Goal: Transaction & Acquisition: Book appointment/travel/reservation

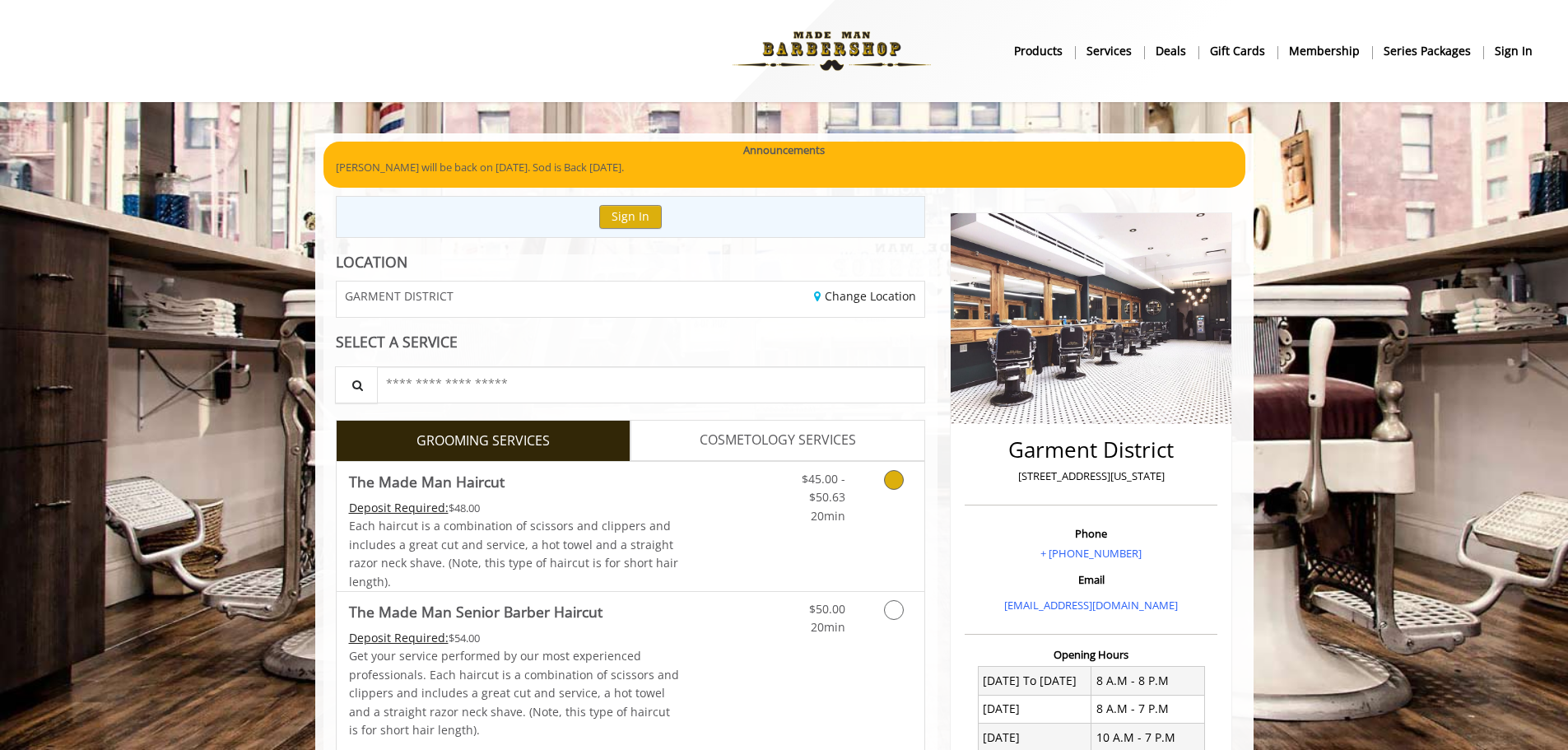
click at [898, 481] on icon "Grooming services" at bounding box center [894, 480] width 20 height 20
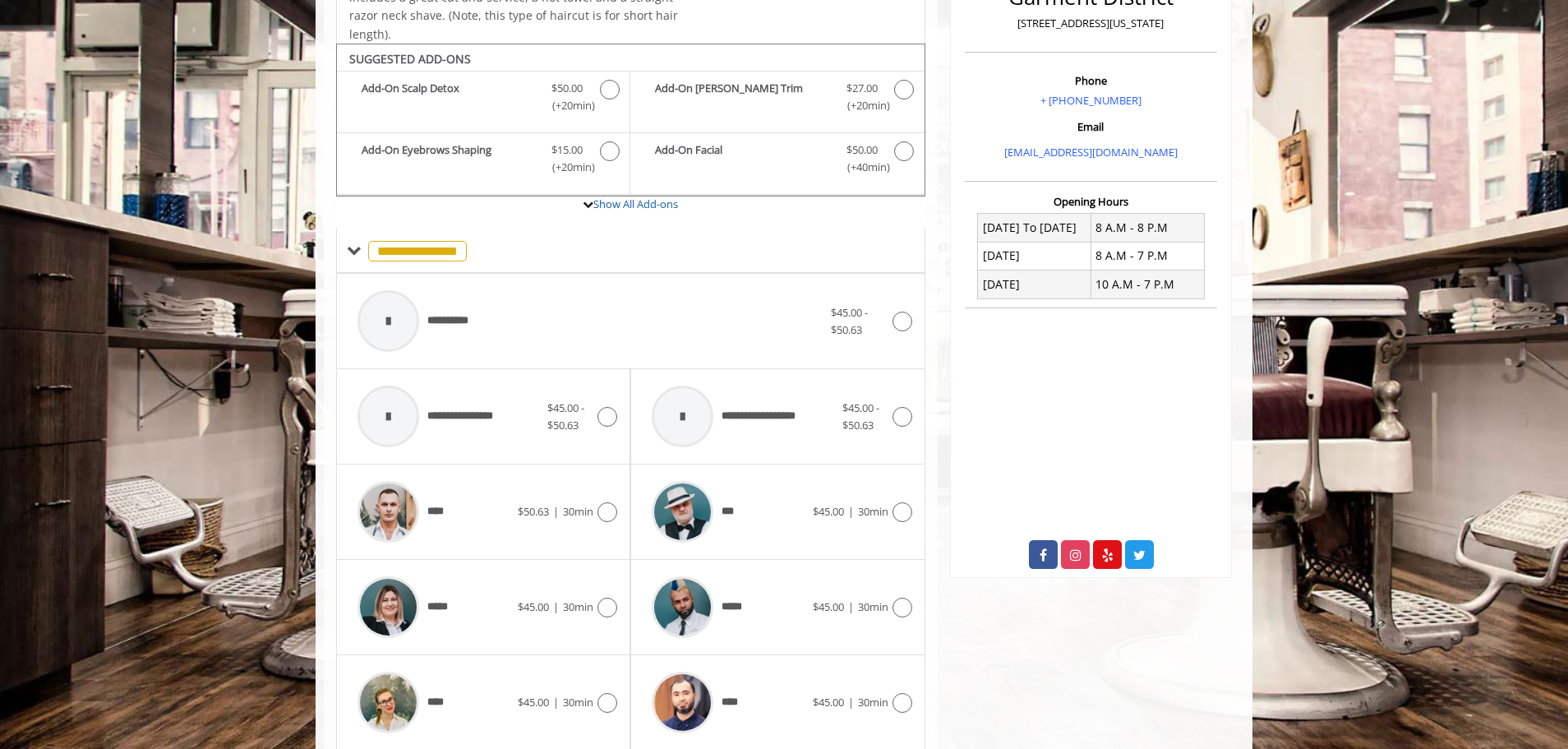
scroll to position [496, 0]
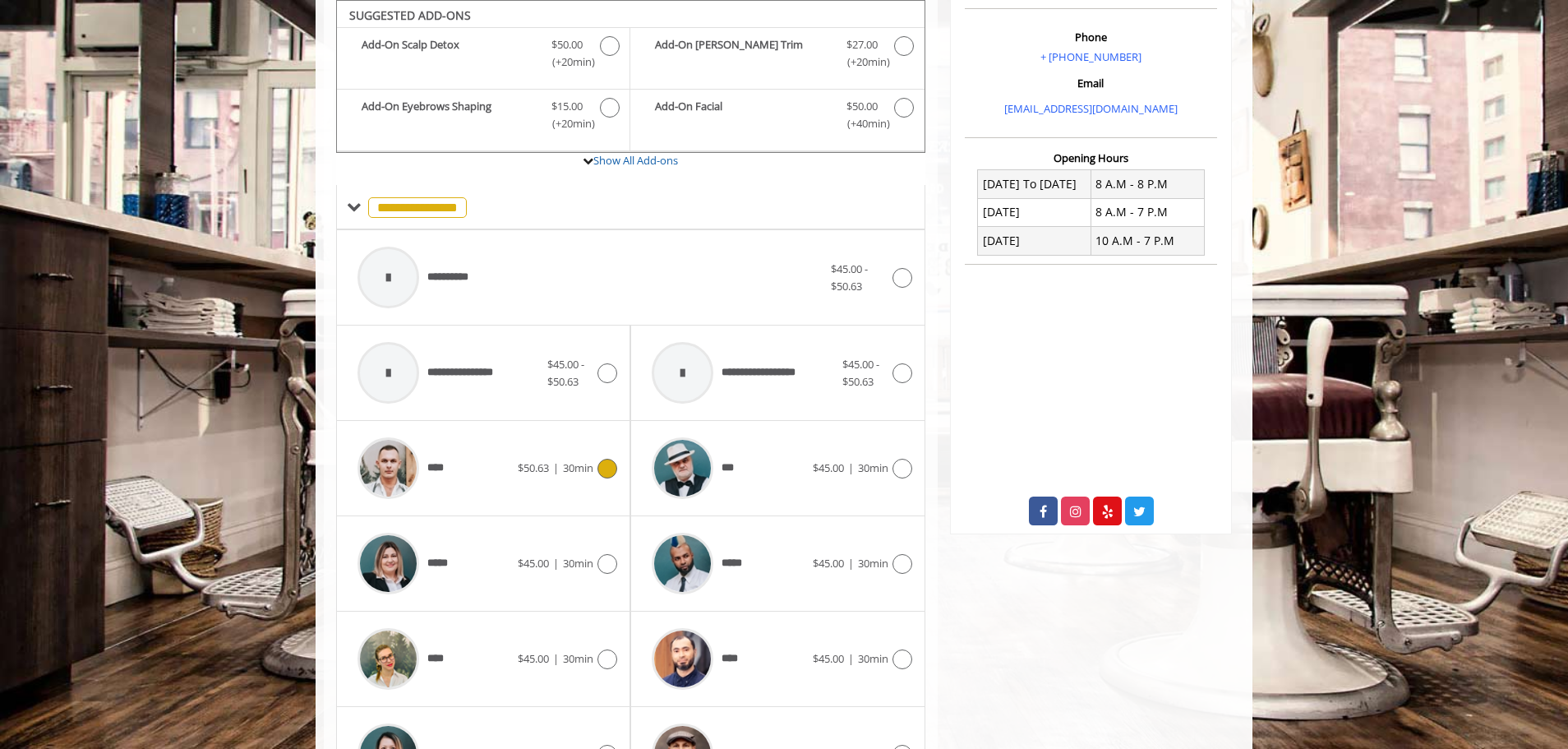
click at [610, 466] on icon at bounding box center [607, 469] width 20 height 20
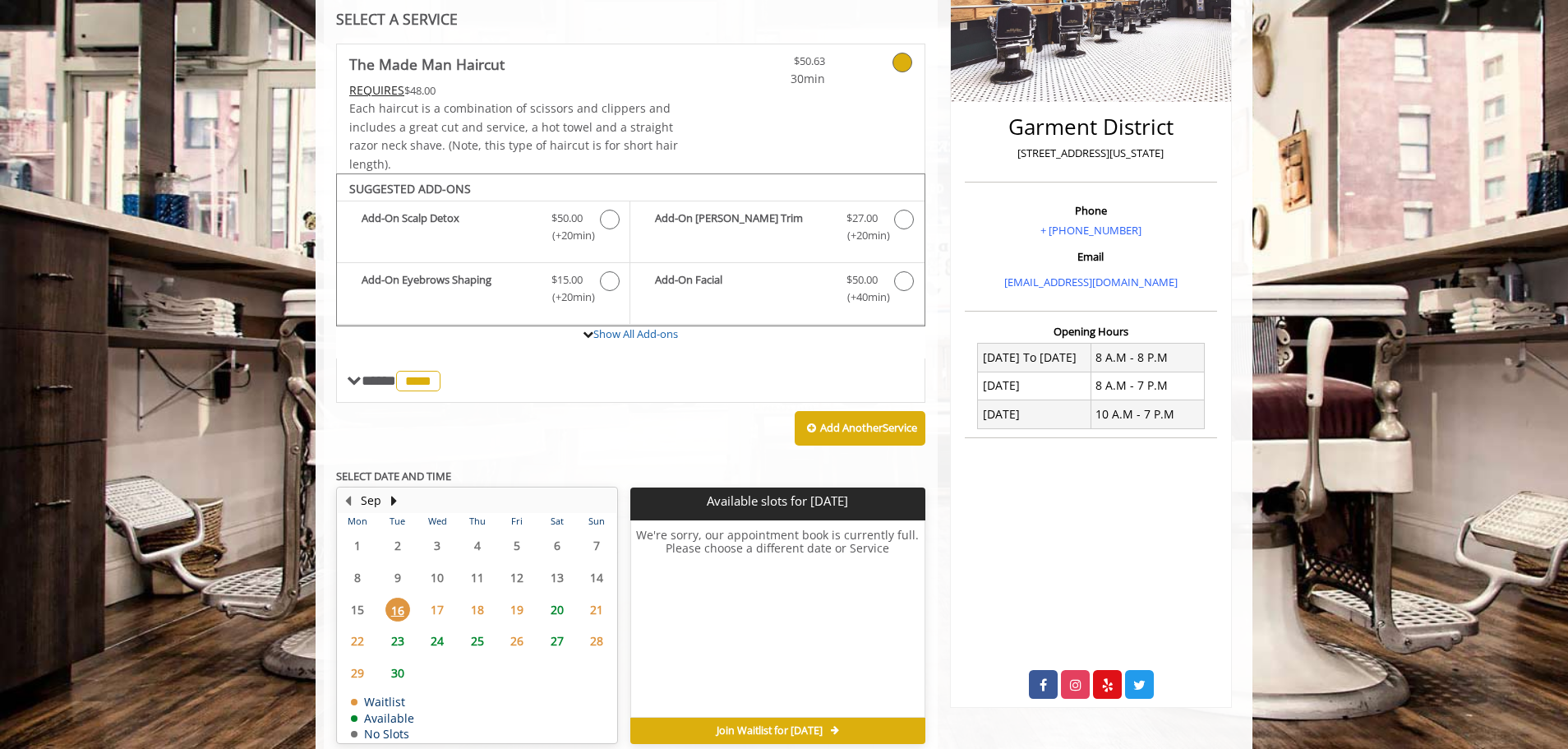
scroll to position [399, 0]
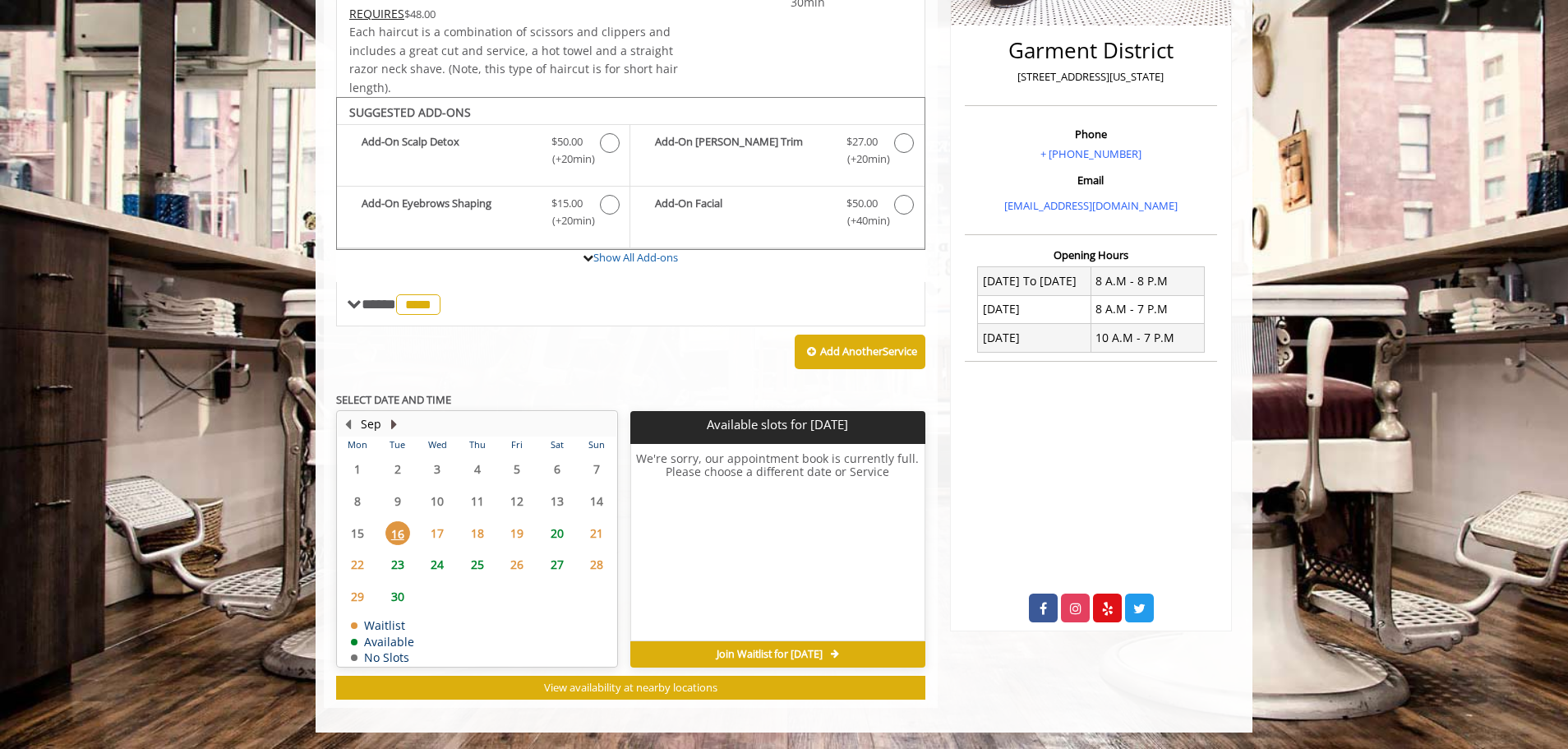
click at [393, 423] on button "Next Month" at bounding box center [394, 423] width 13 height 18
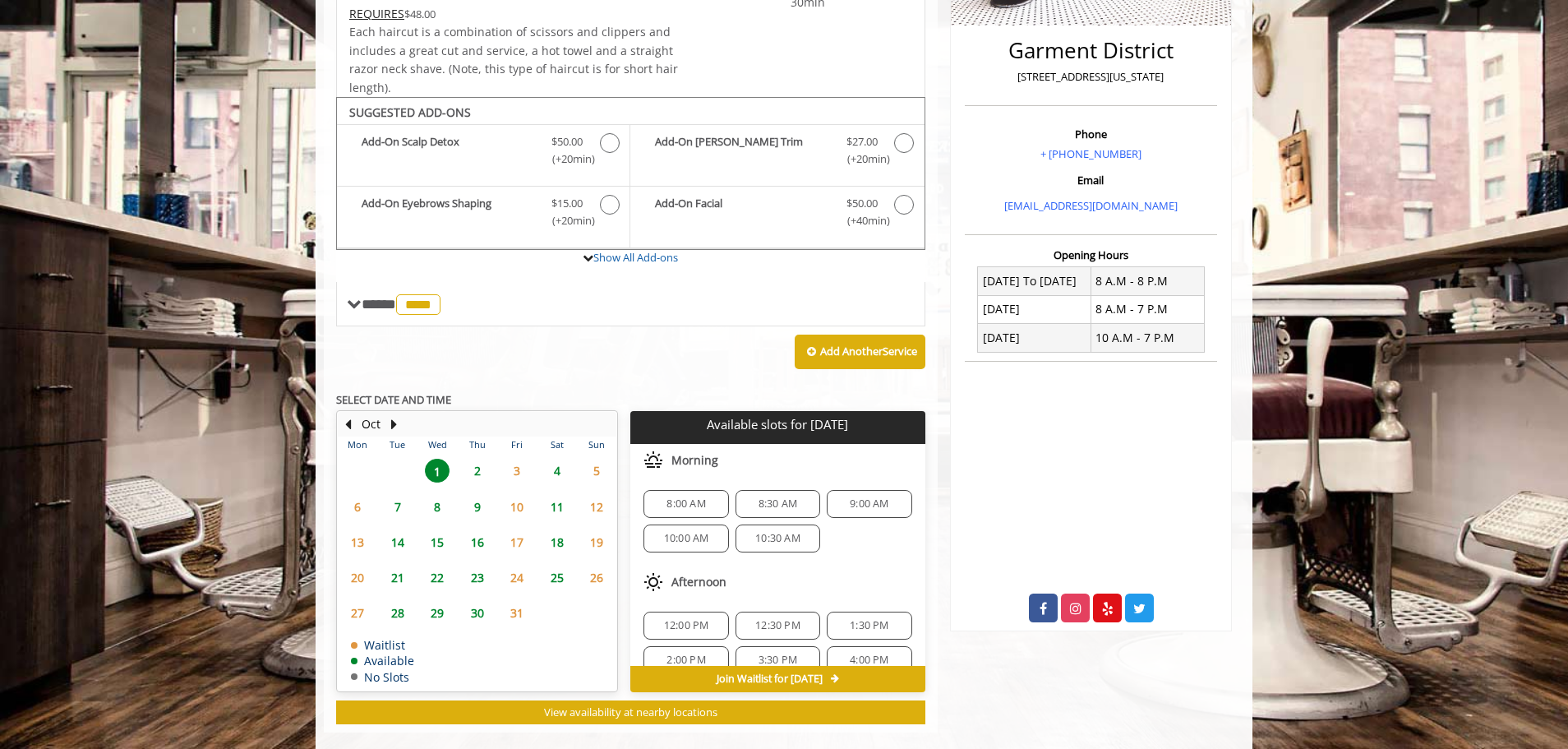
scroll to position [423, 0]
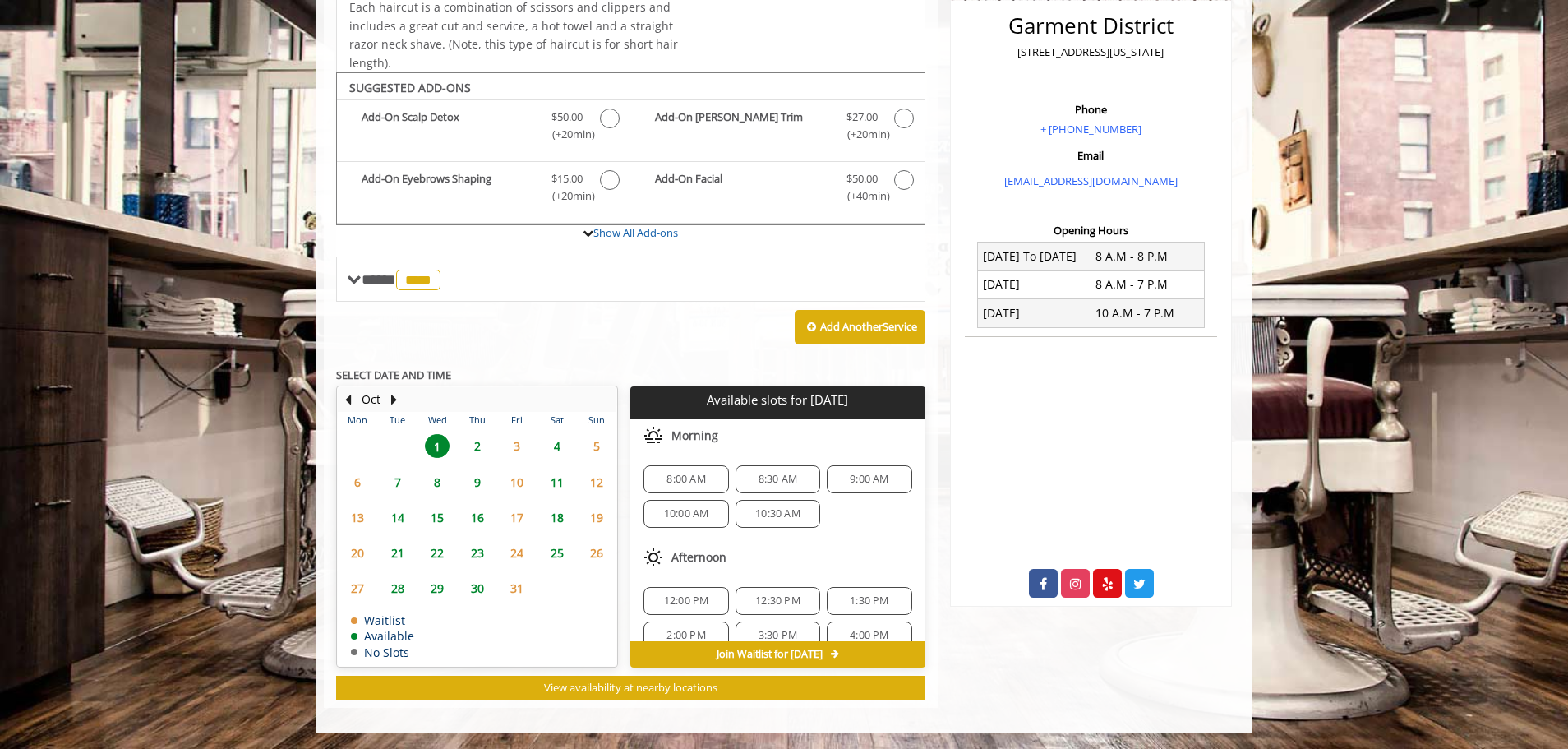
click at [440, 555] on span "22" at bounding box center [437, 552] width 24 height 24
click at [355, 482] on span "6" at bounding box center [357, 482] width 24 height 24
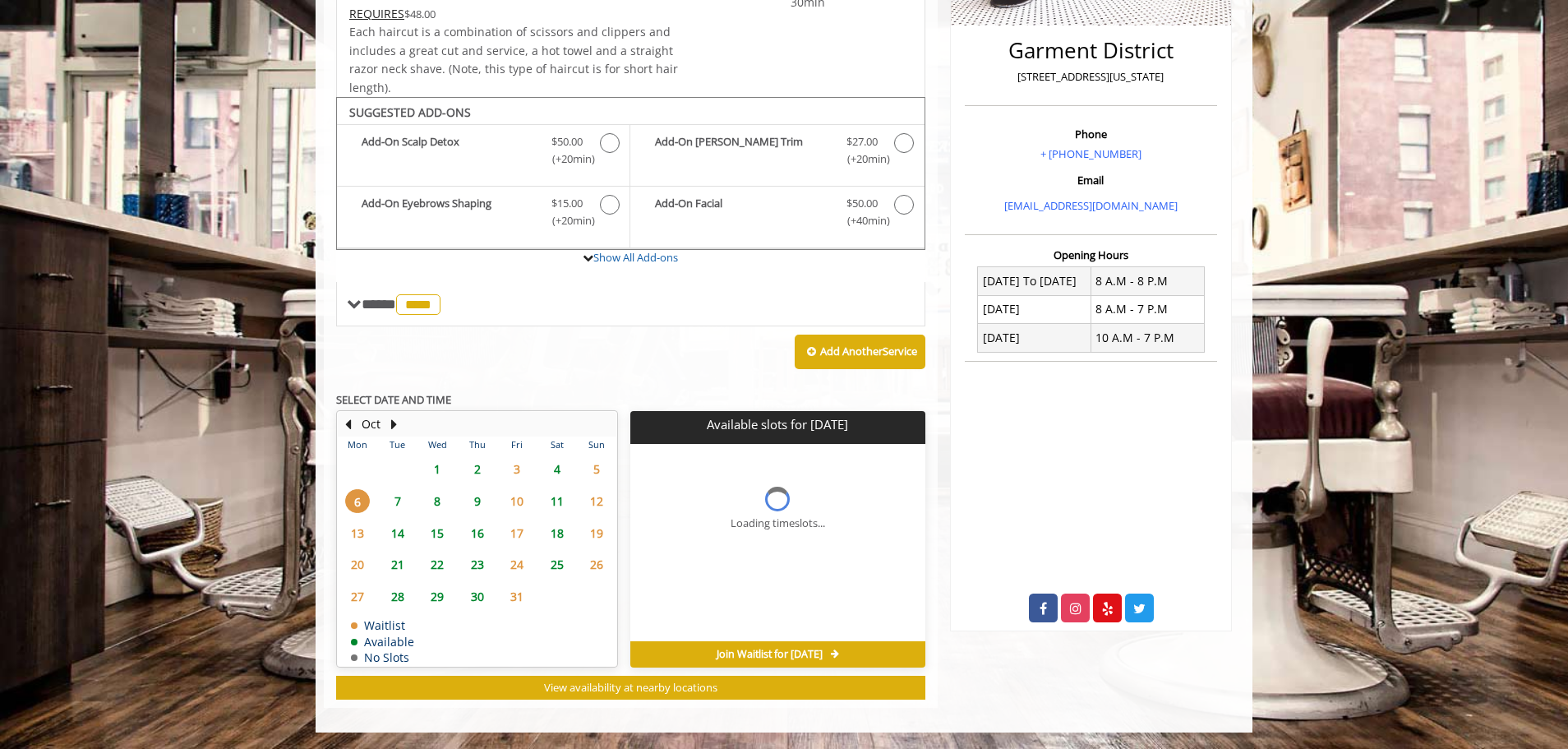
scroll to position [399, 0]
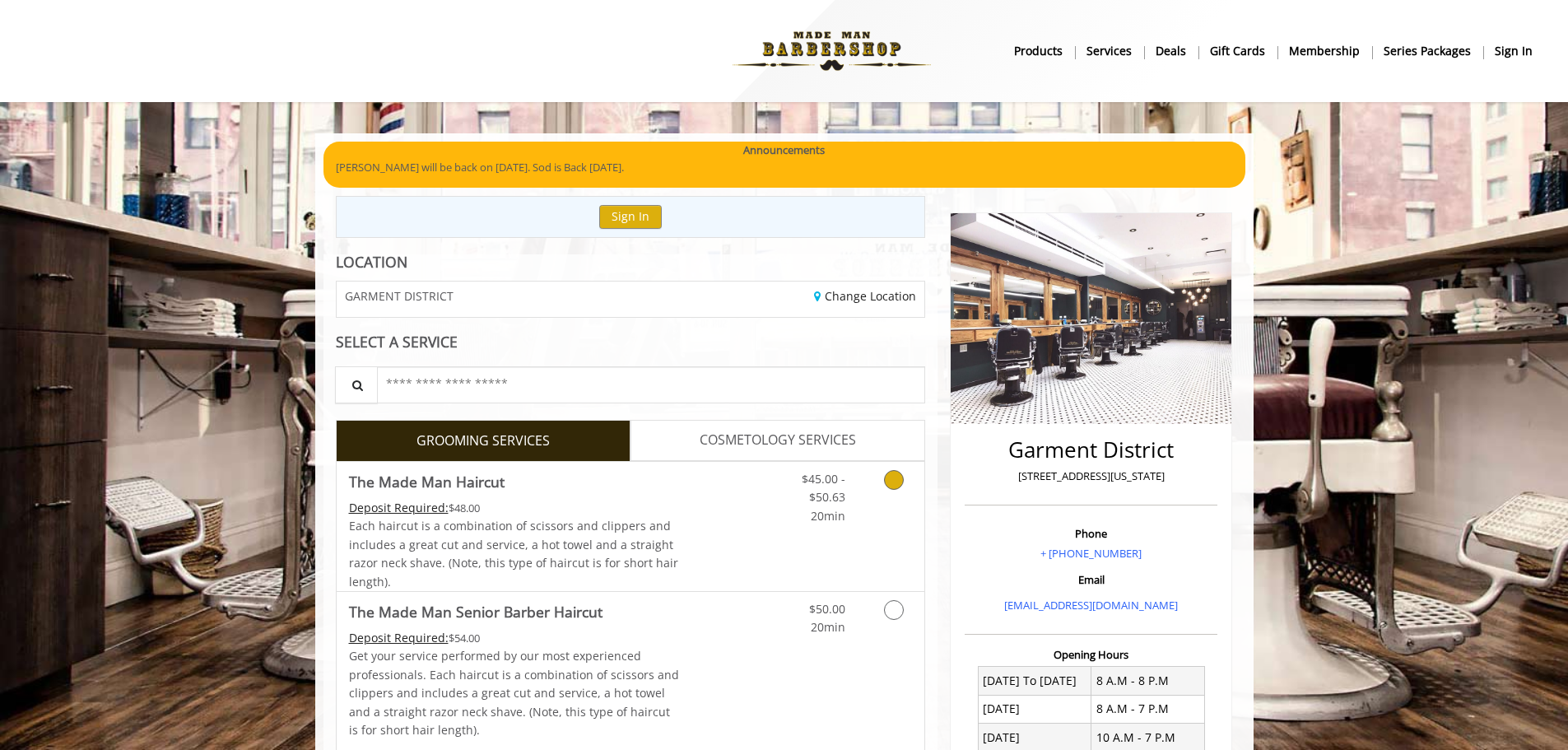
click at [896, 485] on icon "Grooming services" at bounding box center [894, 480] width 20 height 20
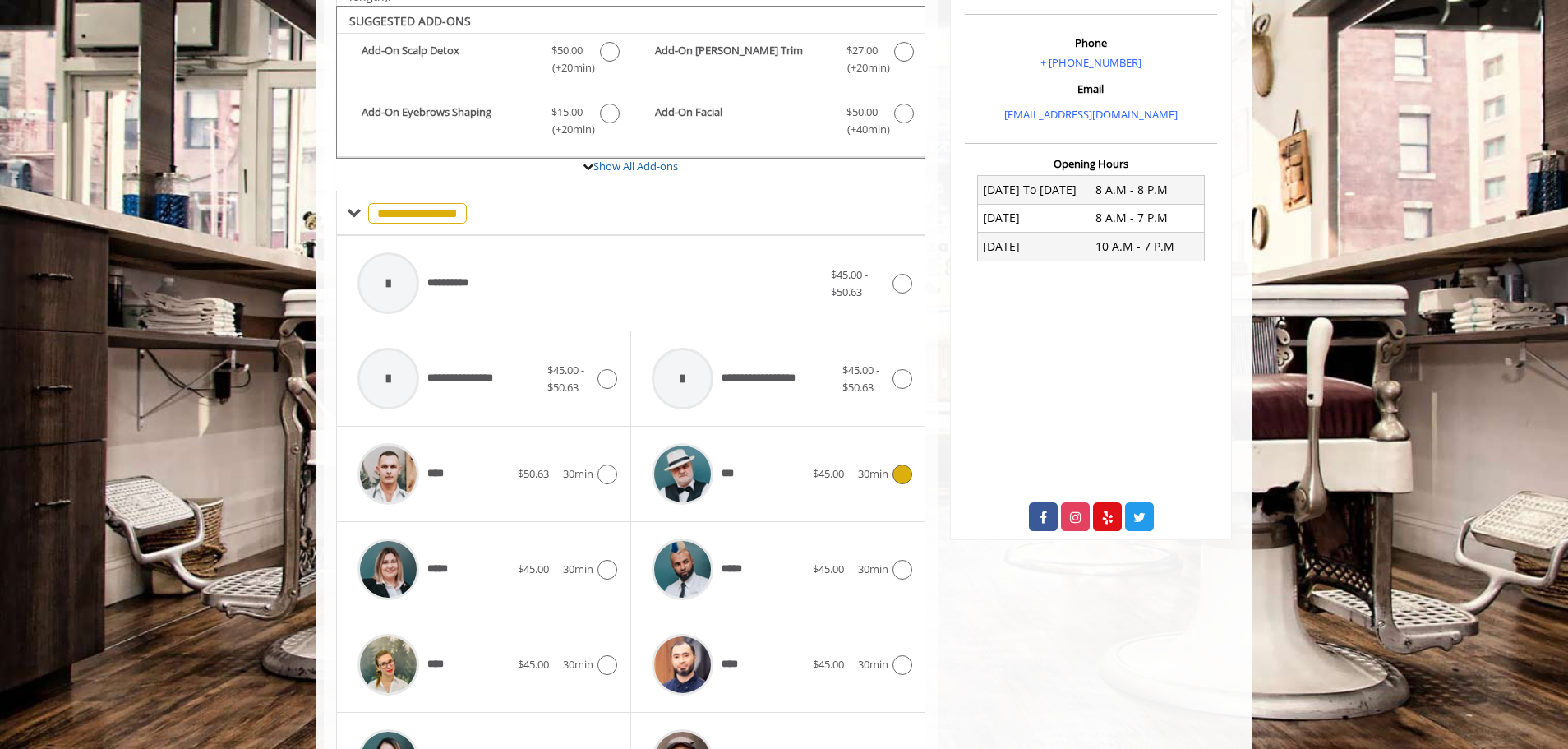
scroll to position [496, 0]
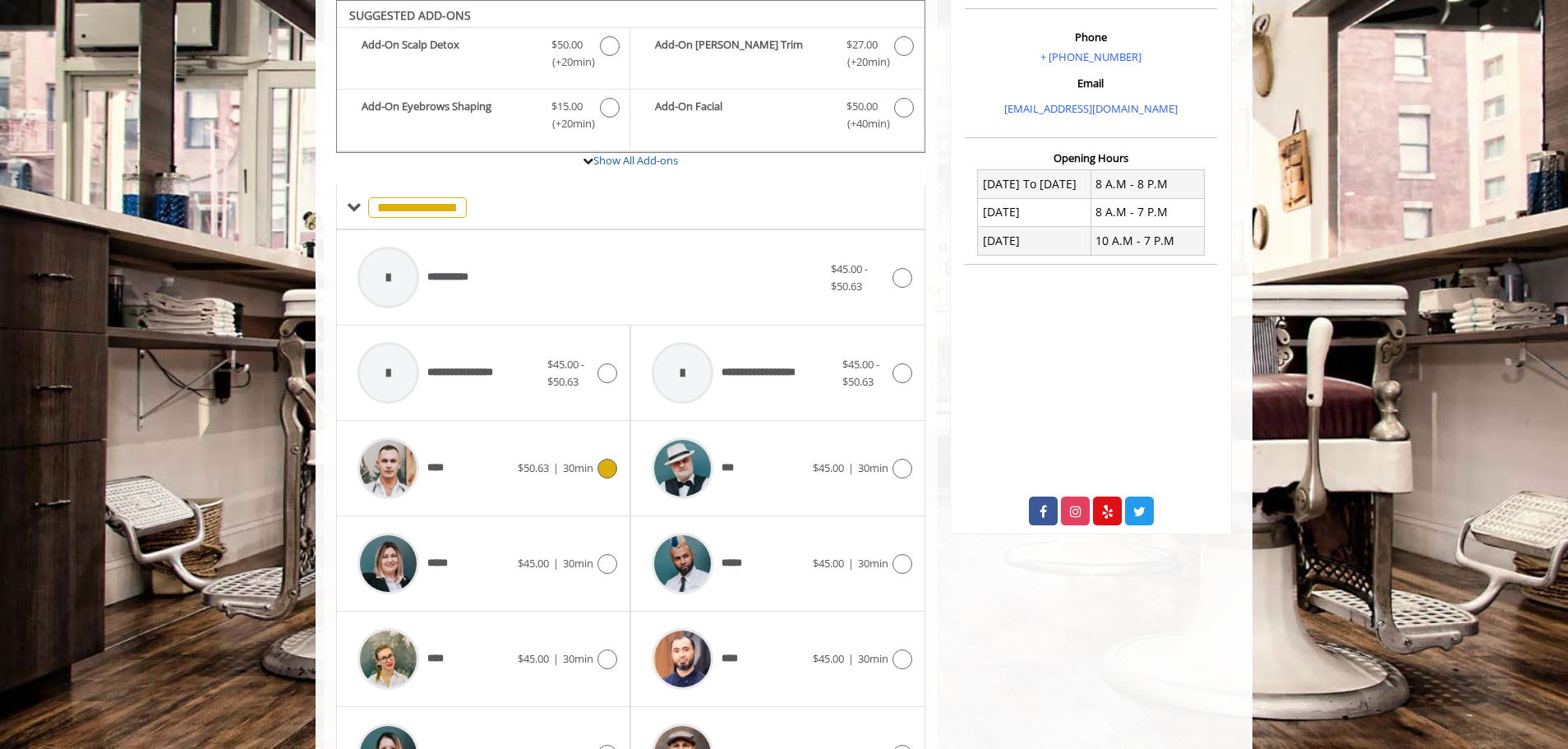
click at [603, 465] on icon at bounding box center [607, 469] width 20 height 20
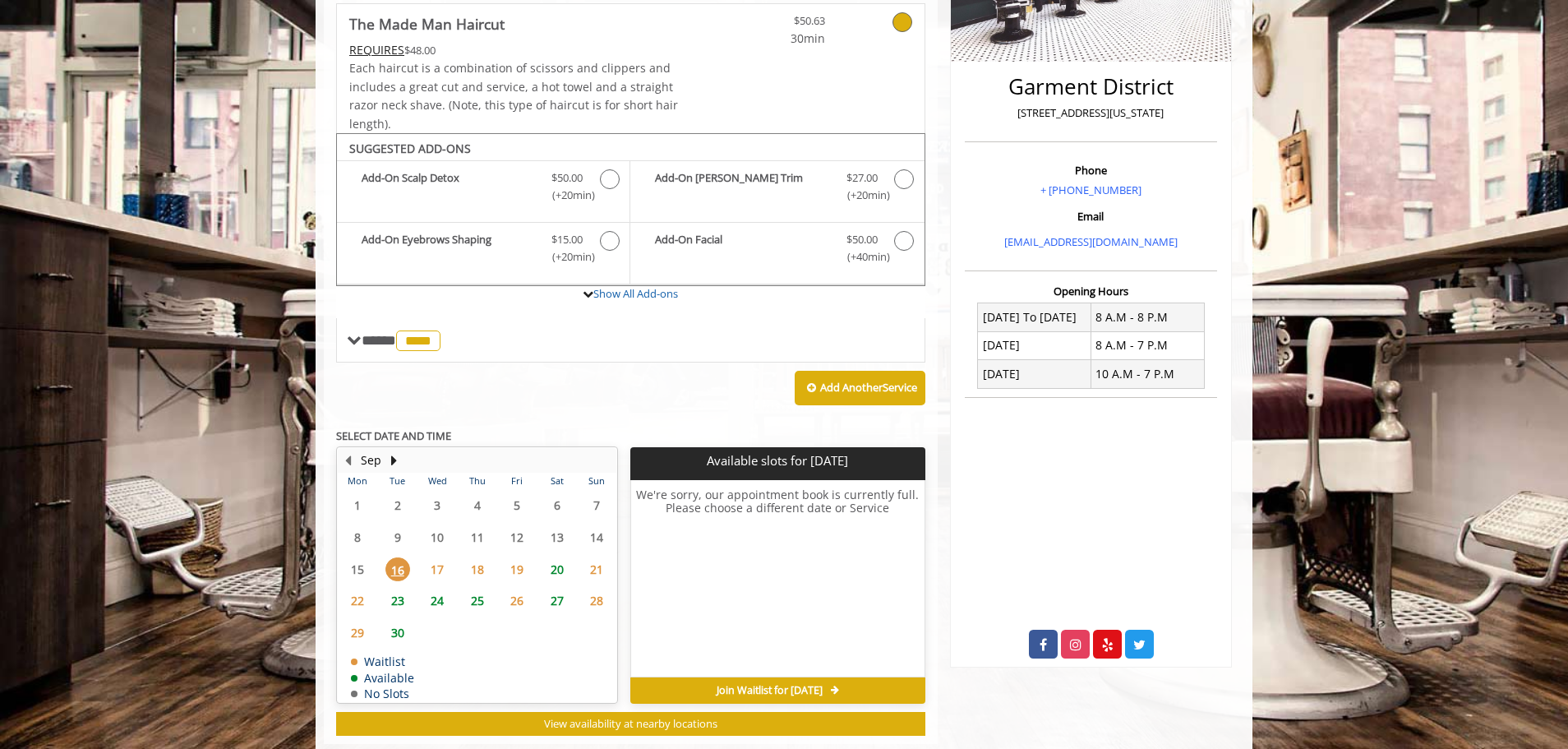
scroll to position [399, 0]
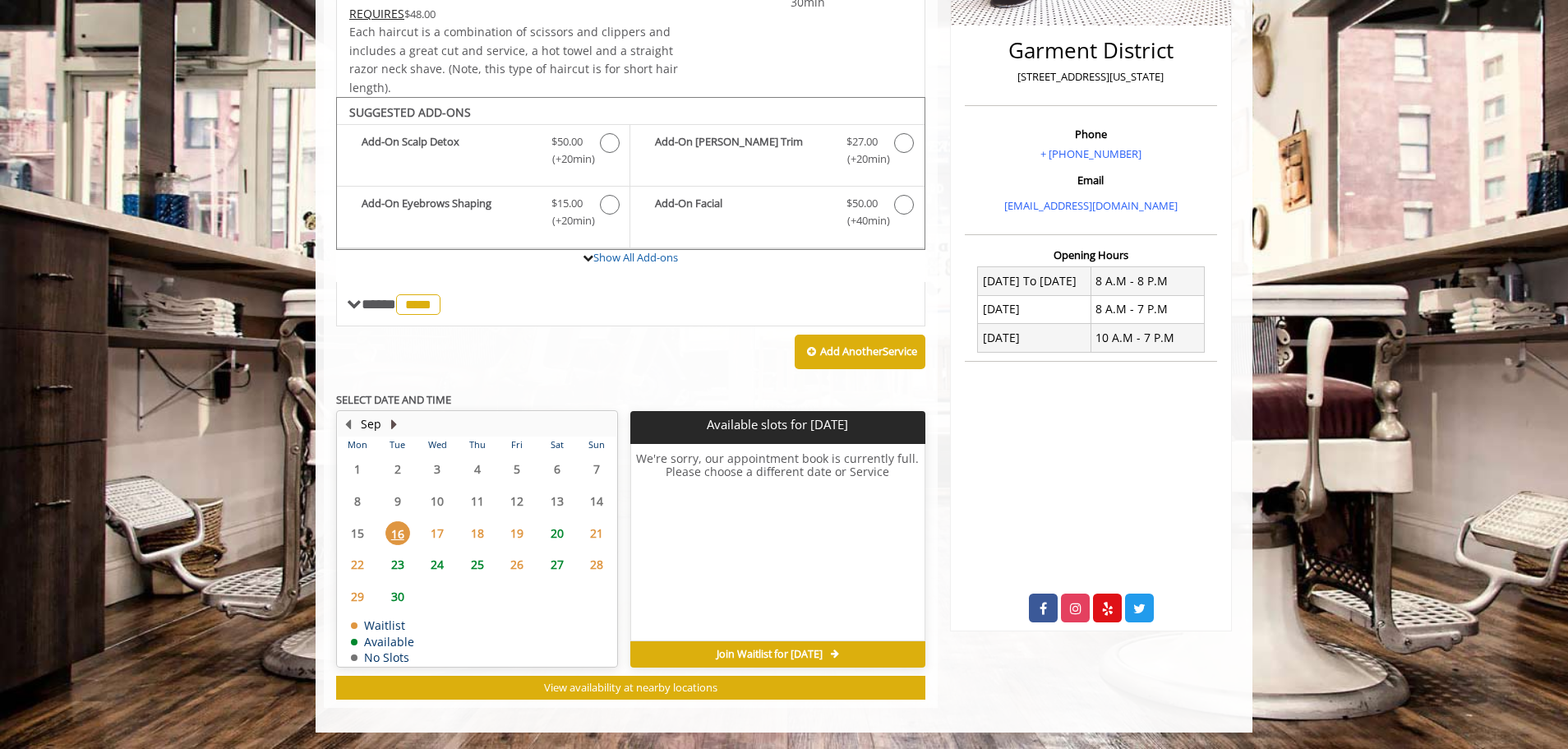
click at [393, 424] on button "Next Month" at bounding box center [394, 423] width 13 height 18
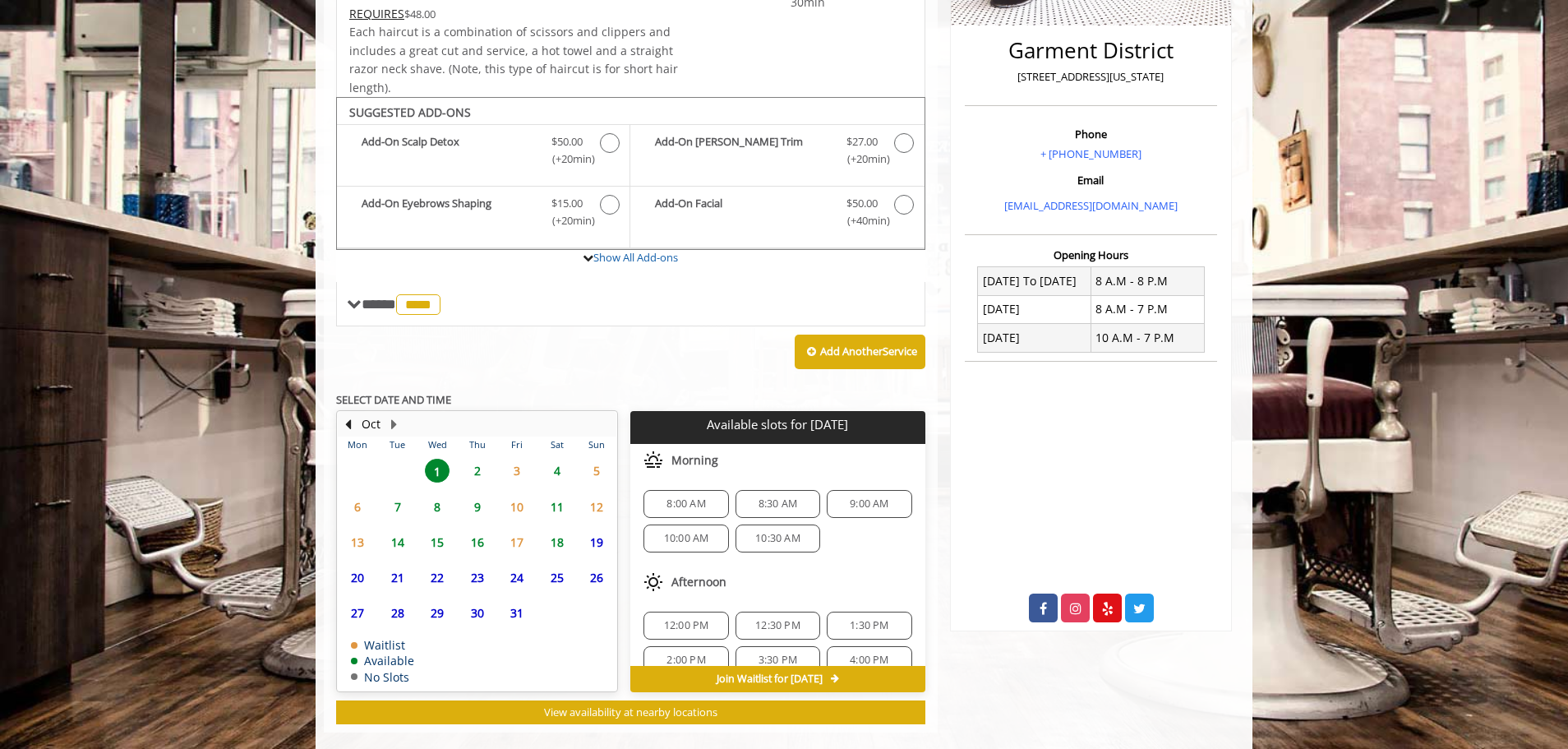
click at [557, 470] on span "4" at bounding box center [557, 470] width 24 height 24
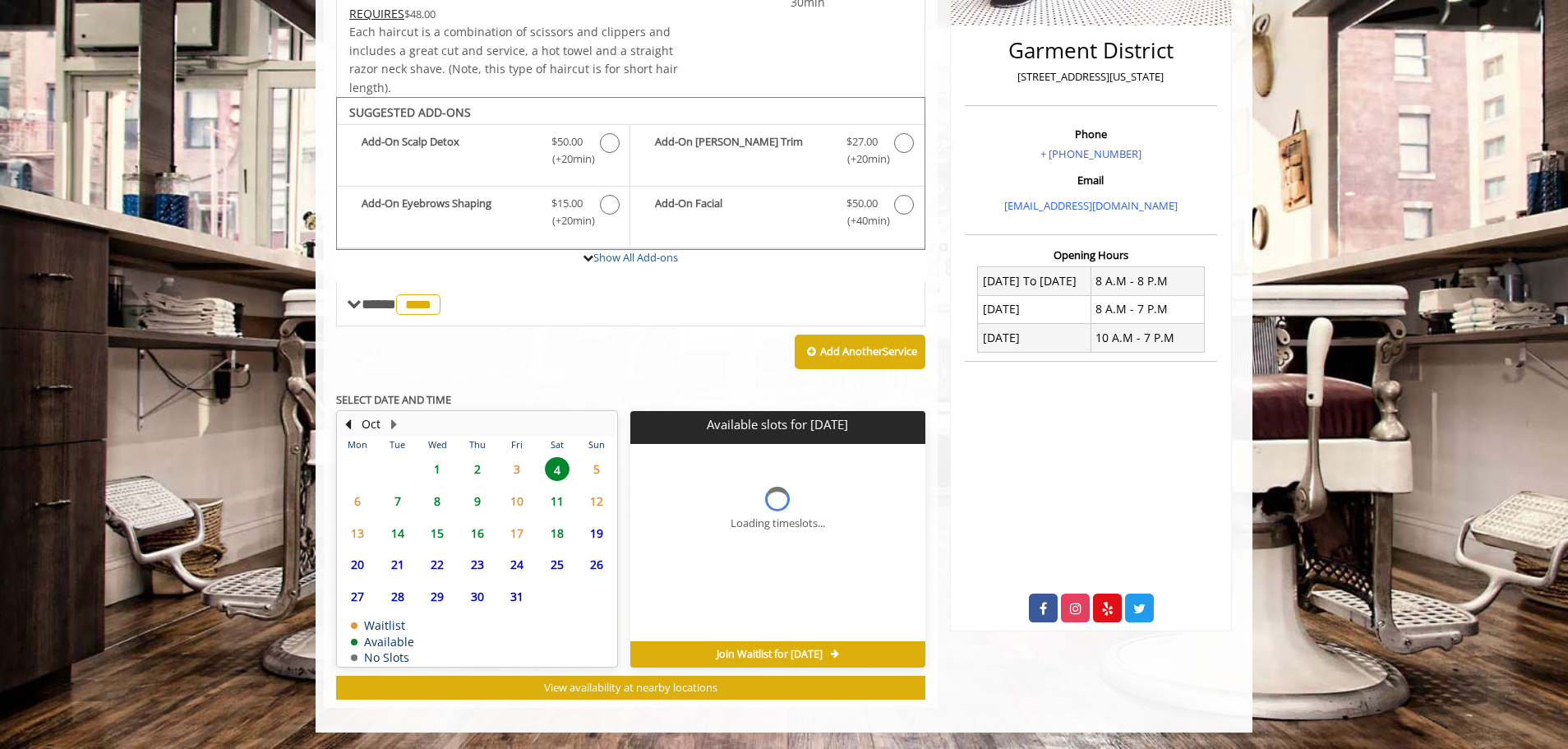
scroll to position [423, 0]
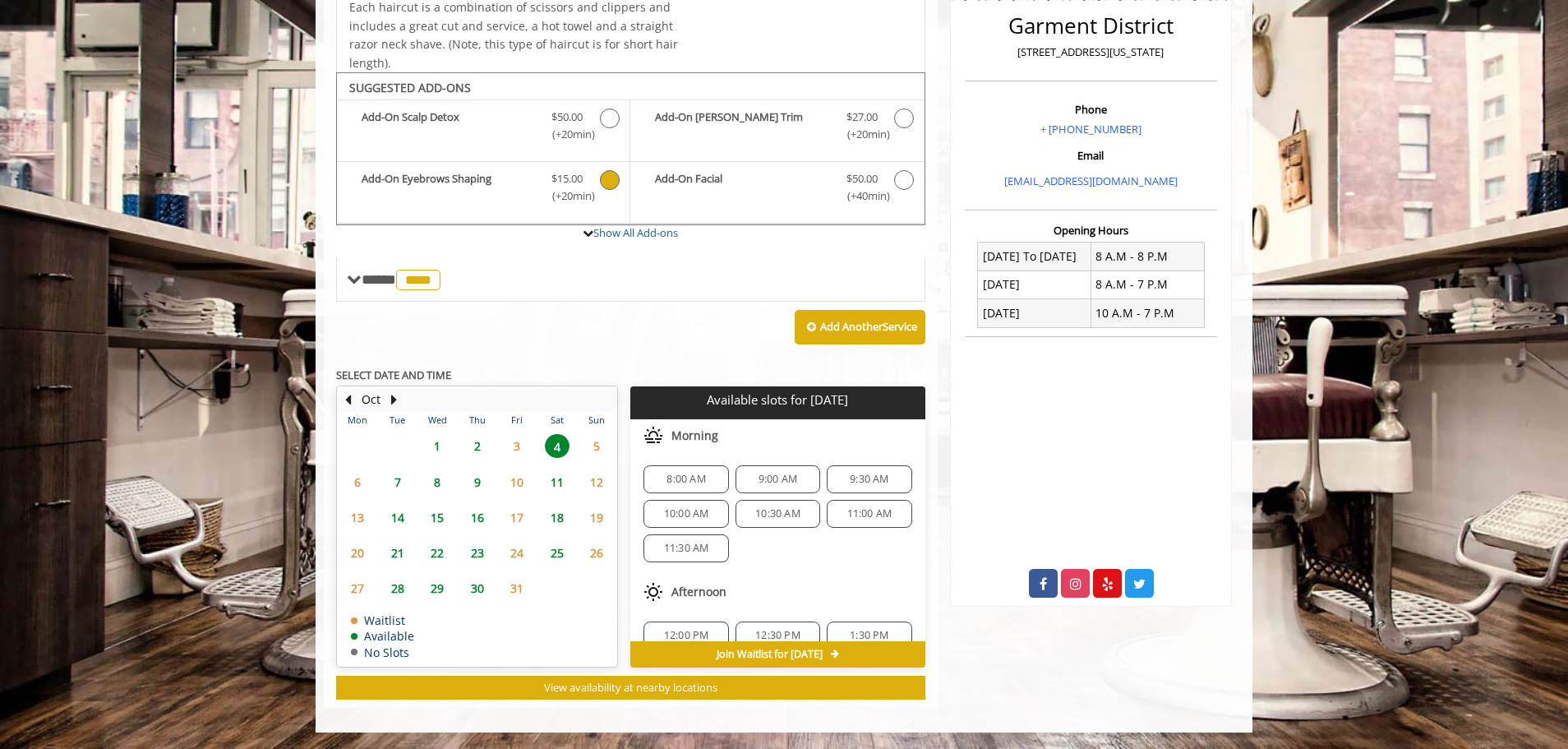
click at [611, 180] on icon "The Made Man Haircut Add-onS" at bounding box center [610, 180] width 20 height 20
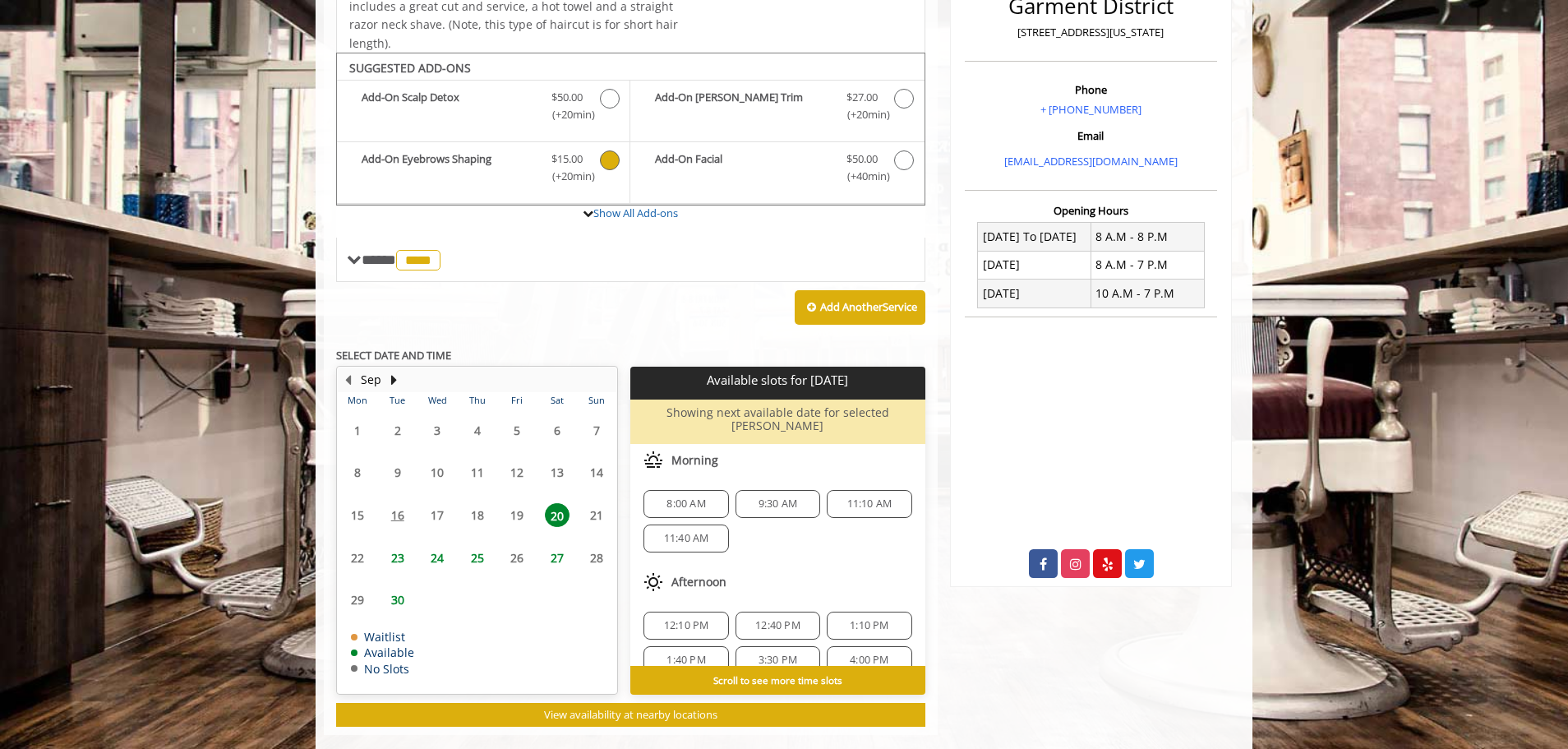
scroll to position [457, 0]
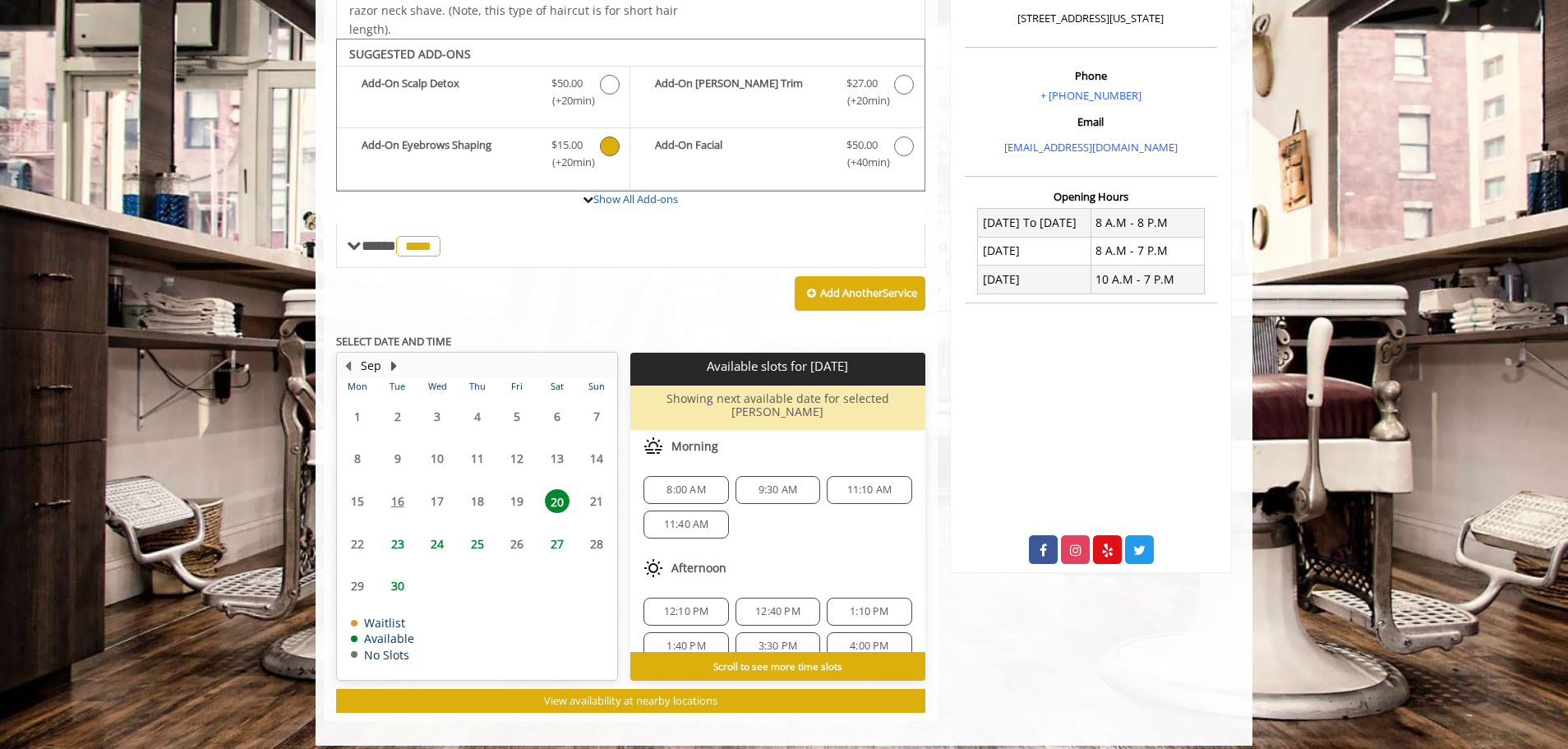
click at [398, 367] on button "Next Month" at bounding box center [394, 365] width 13 height 18
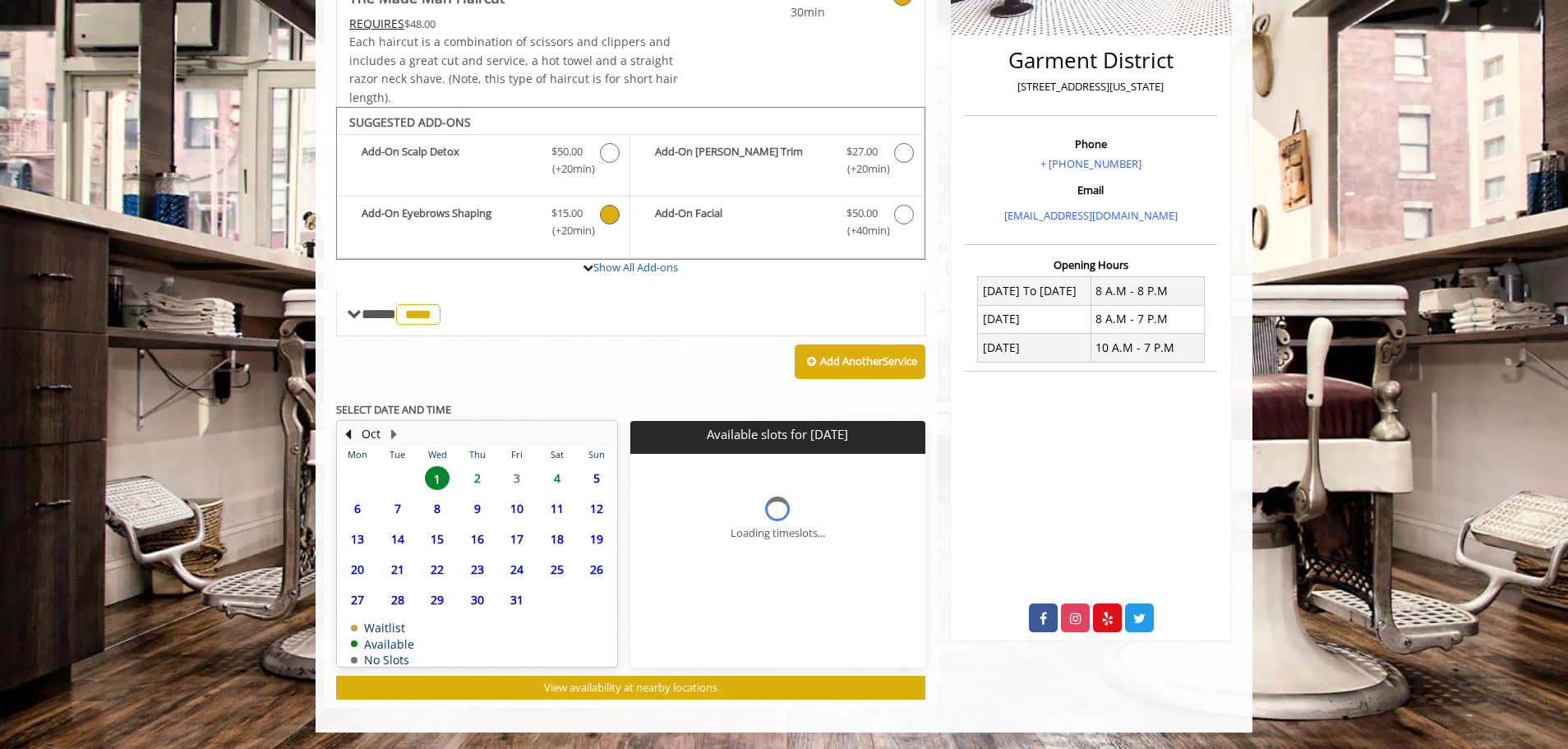
scroll to position [426, 0]
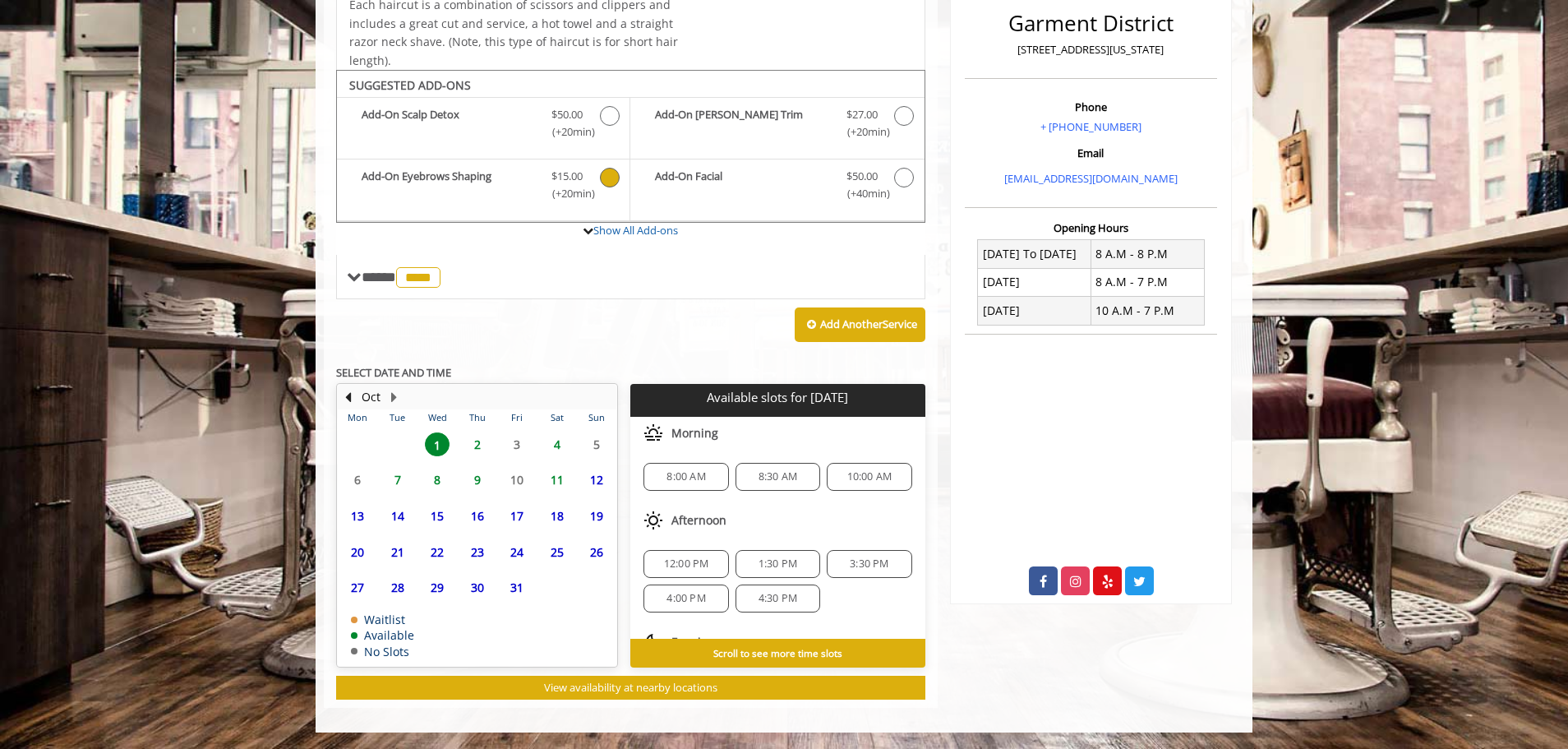
click at [556, 445] on span "4" at bounding box center [557, 444] width 24 height 24
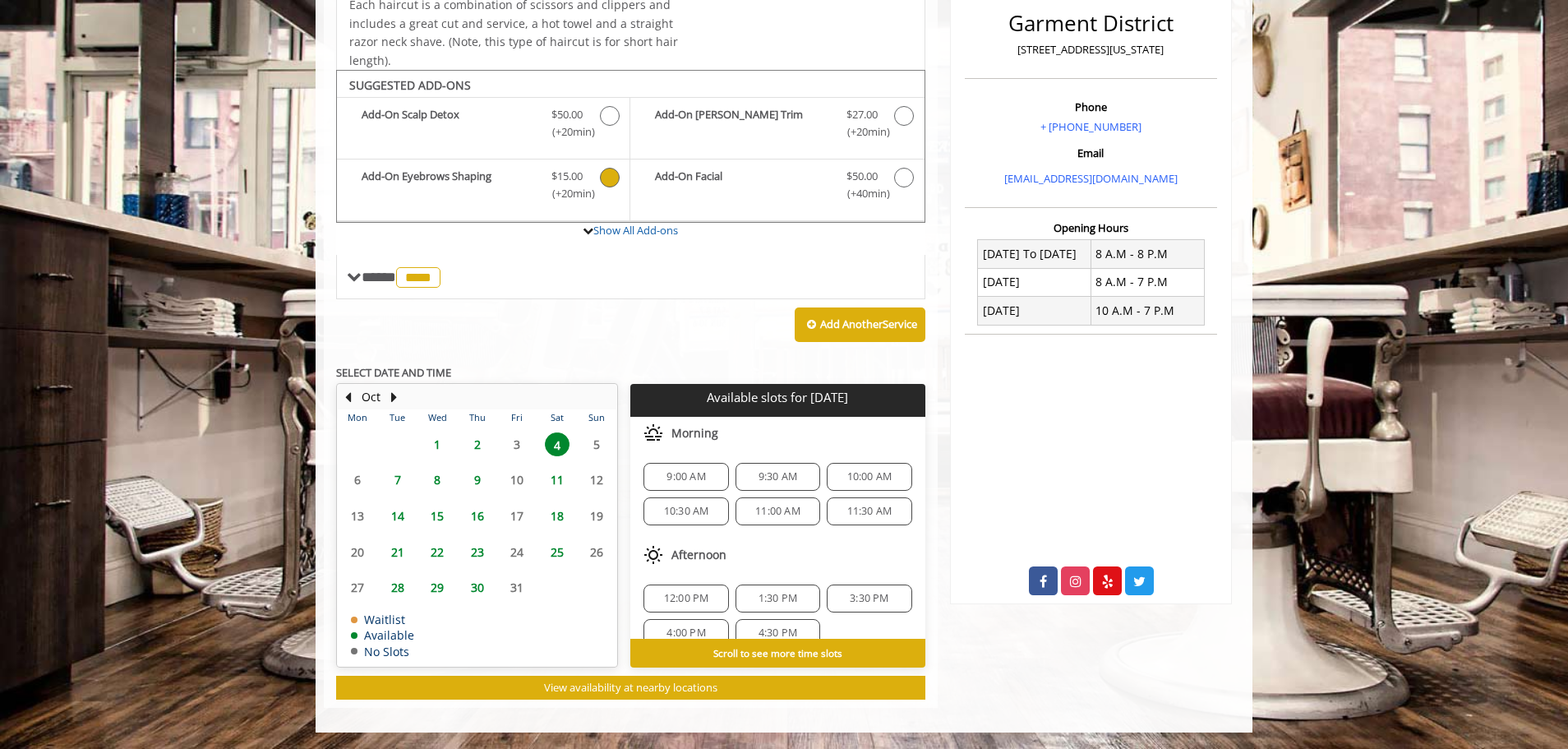
click at [438, 447] on span "1" at bounding box center [437, 444] width 24 height 24
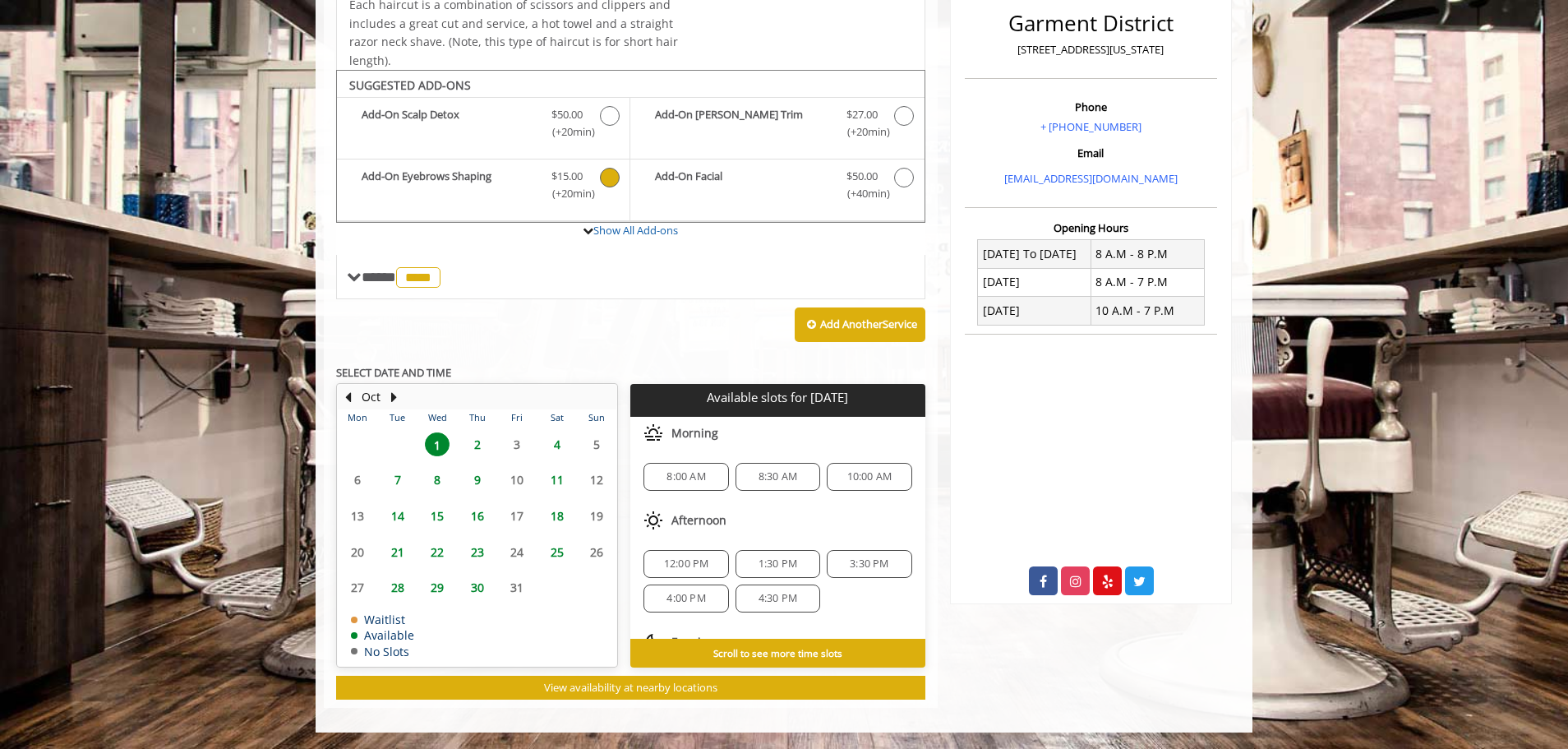
click at [681, 470] on span "8:00 AM" at bounding box center [686, 477] width 39 height 13
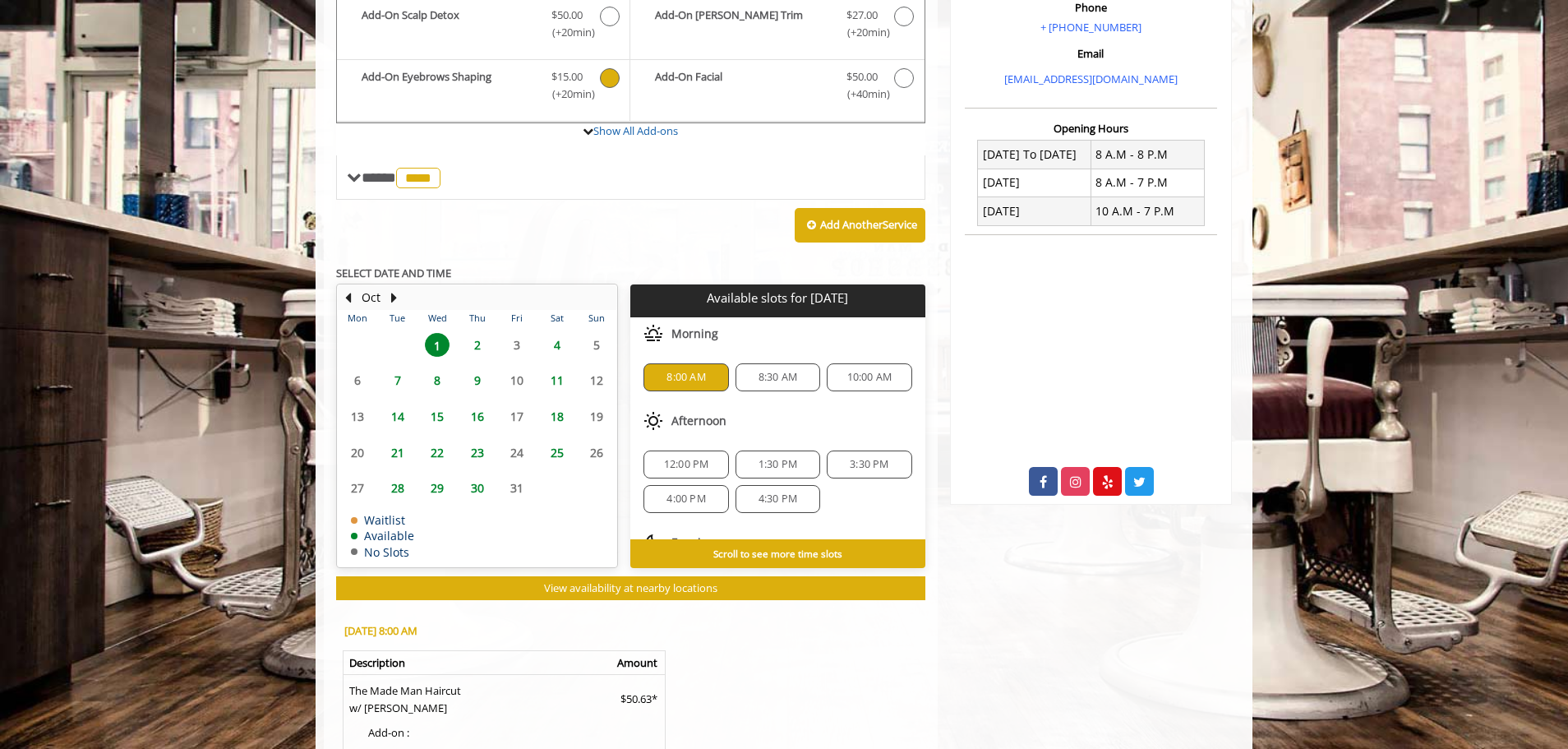
scroll to position [773, 0]
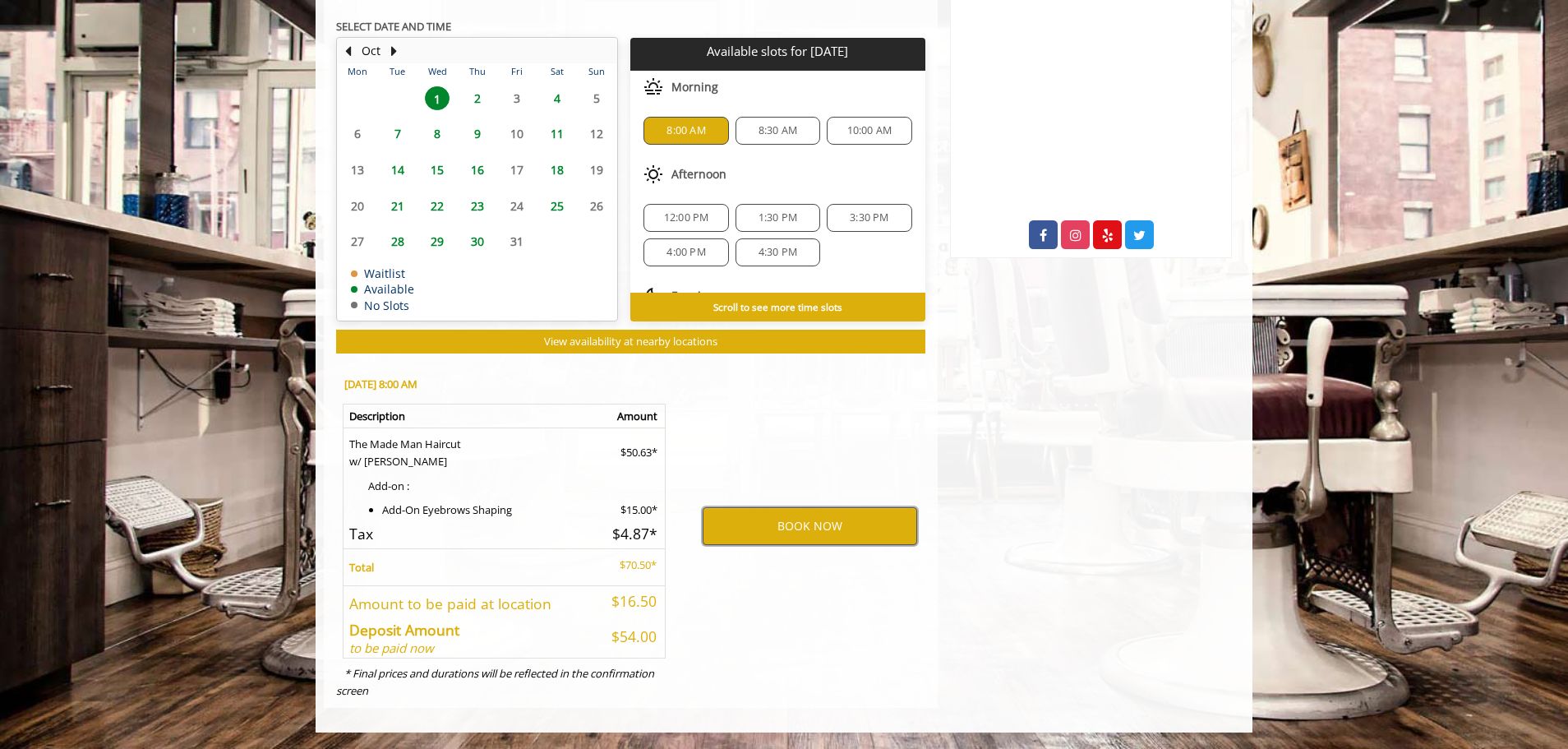
click at [809, 531] on button "BOOK NOW" at bounding box center [810, 526] width 214 height 38
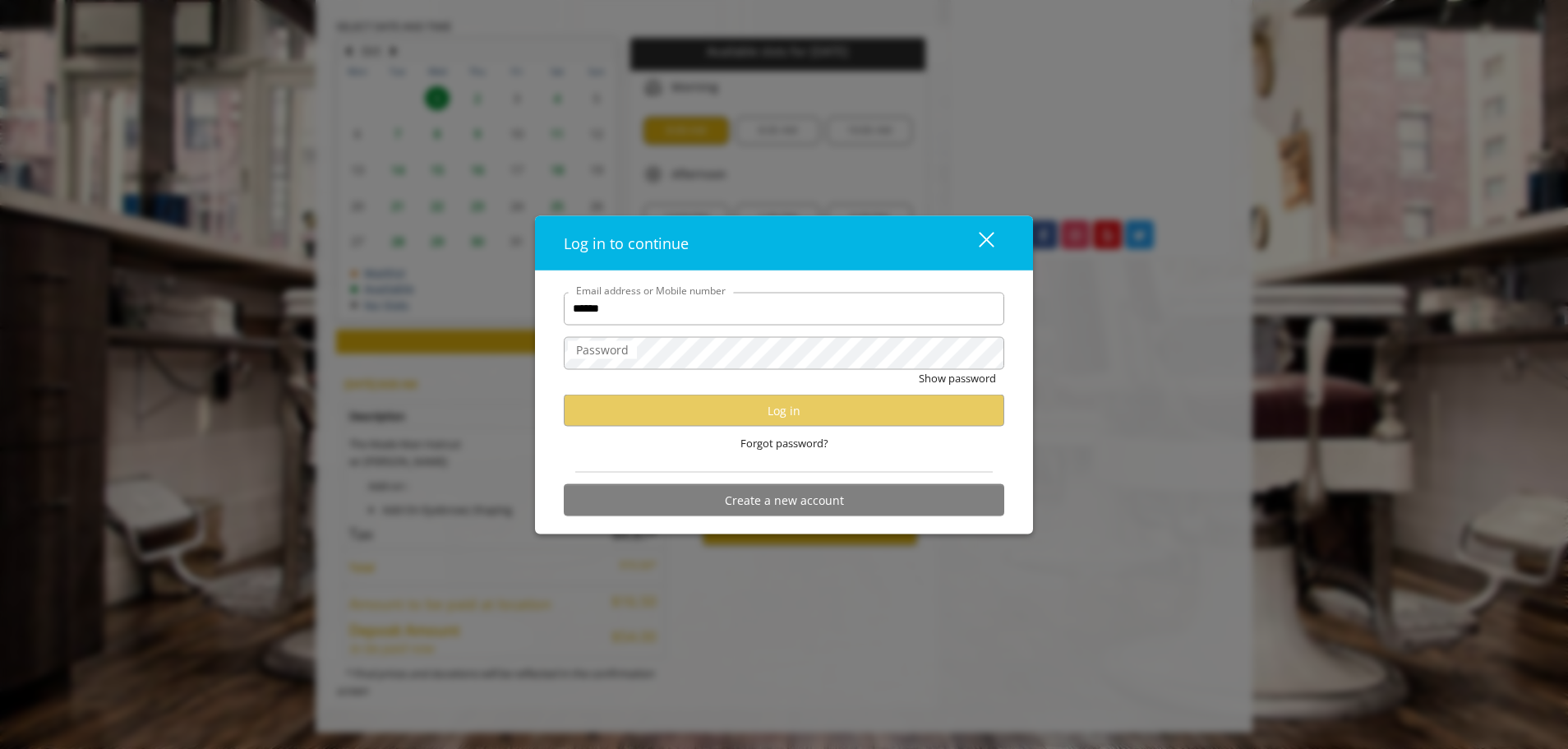
type input "**********"
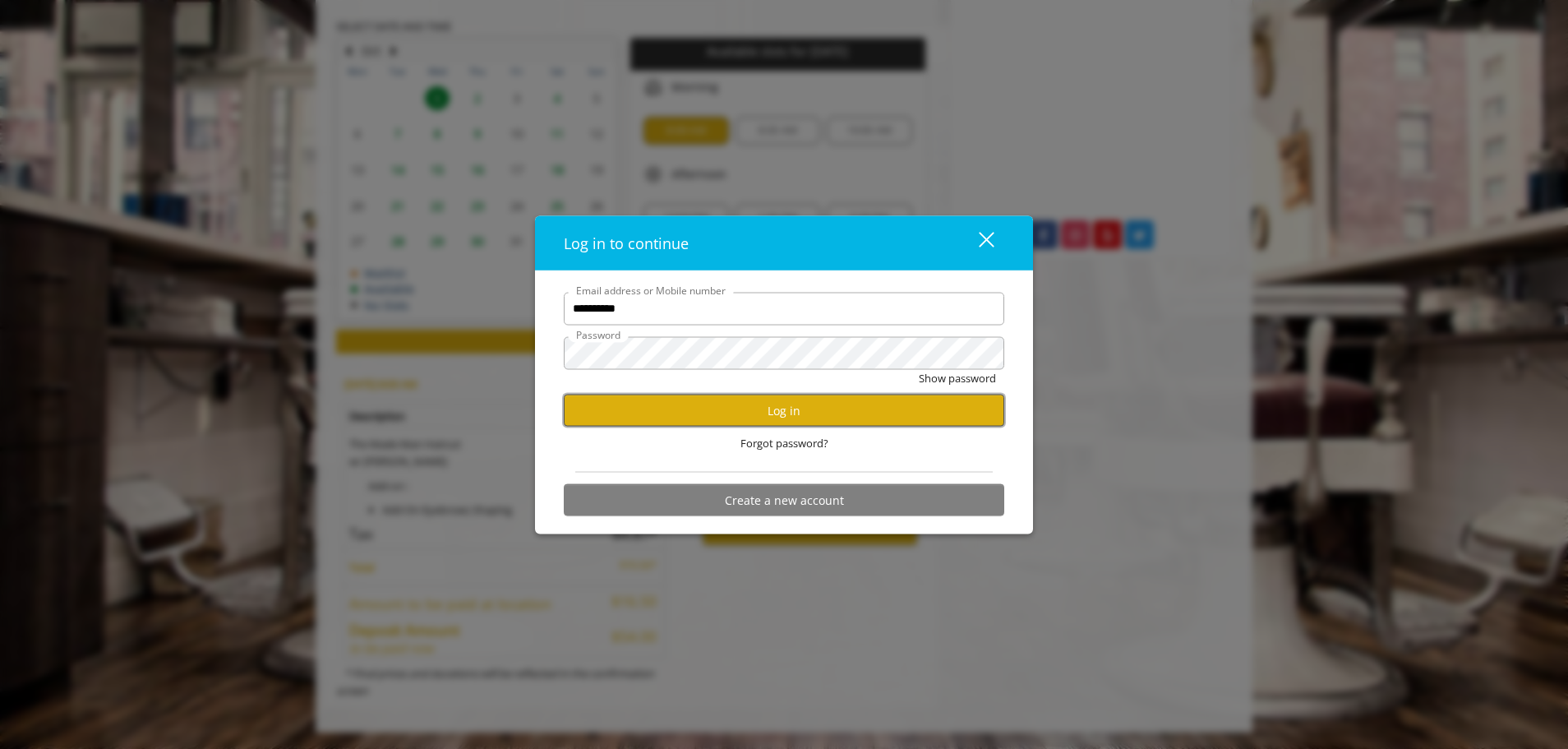
click at [799, 416] on button "Log in" at bounding box center [784, 410] width 440 height 32
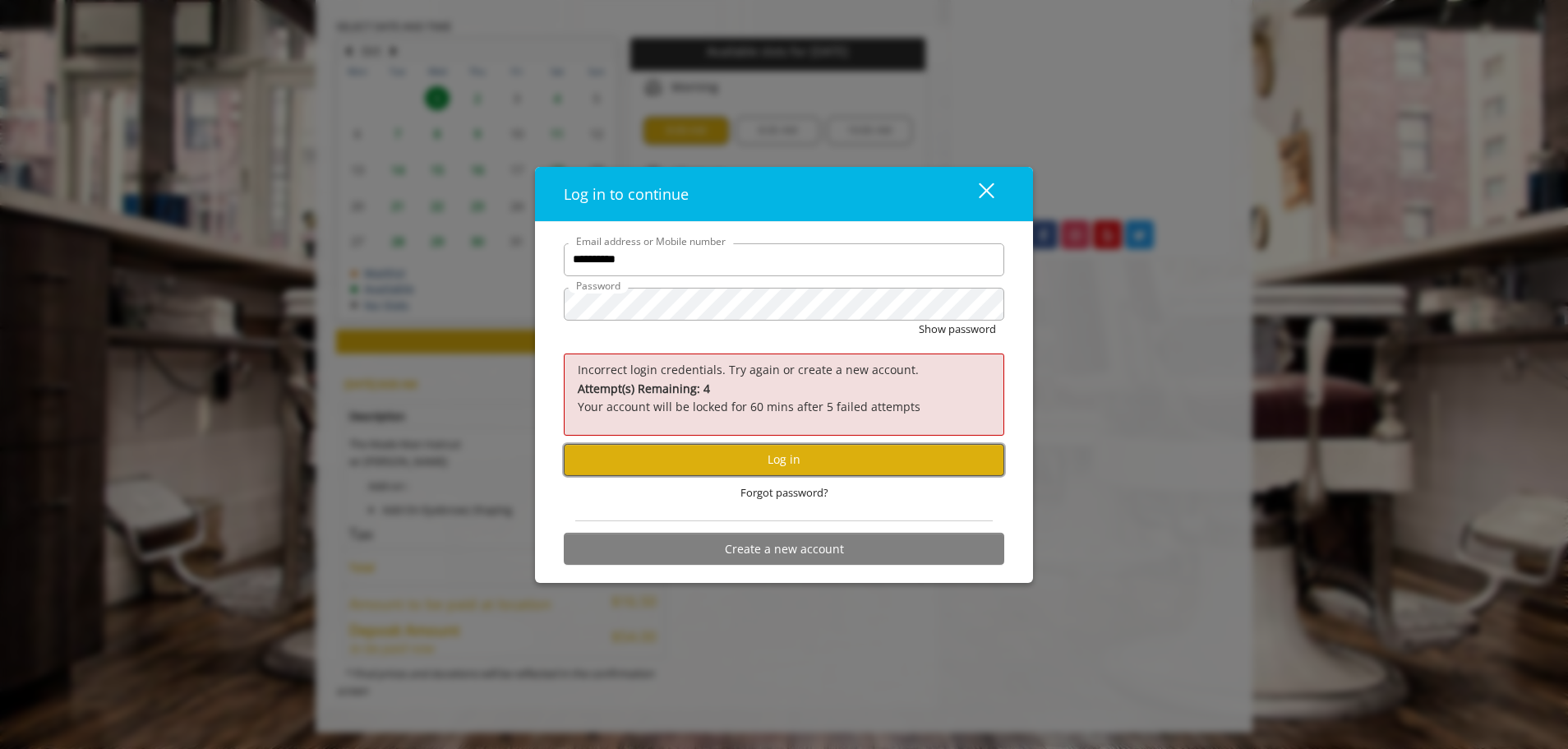
click at [758, 459] on button "Log in" at bounding box center [784, 459] width 440 height 32
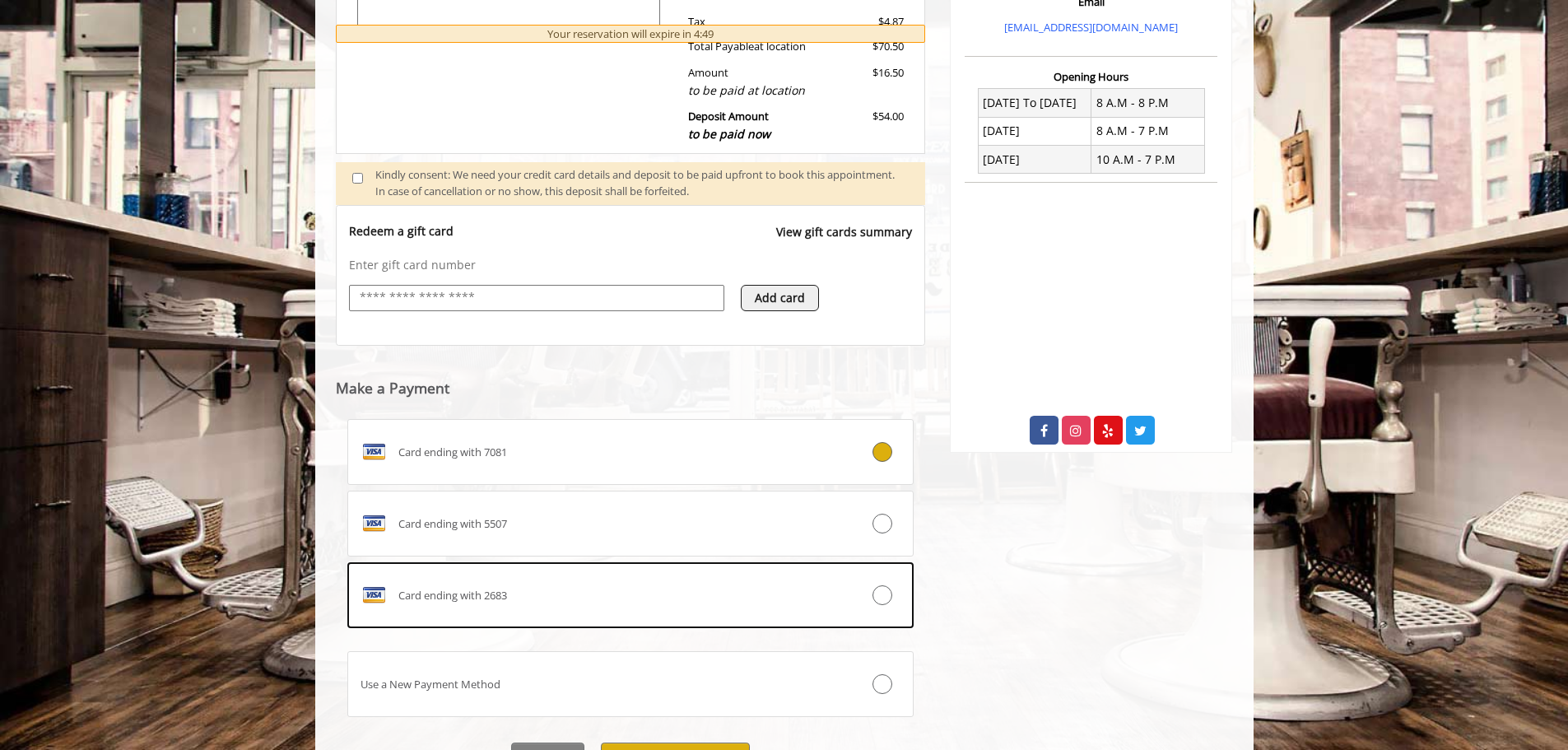
scroll to position [665, 0]
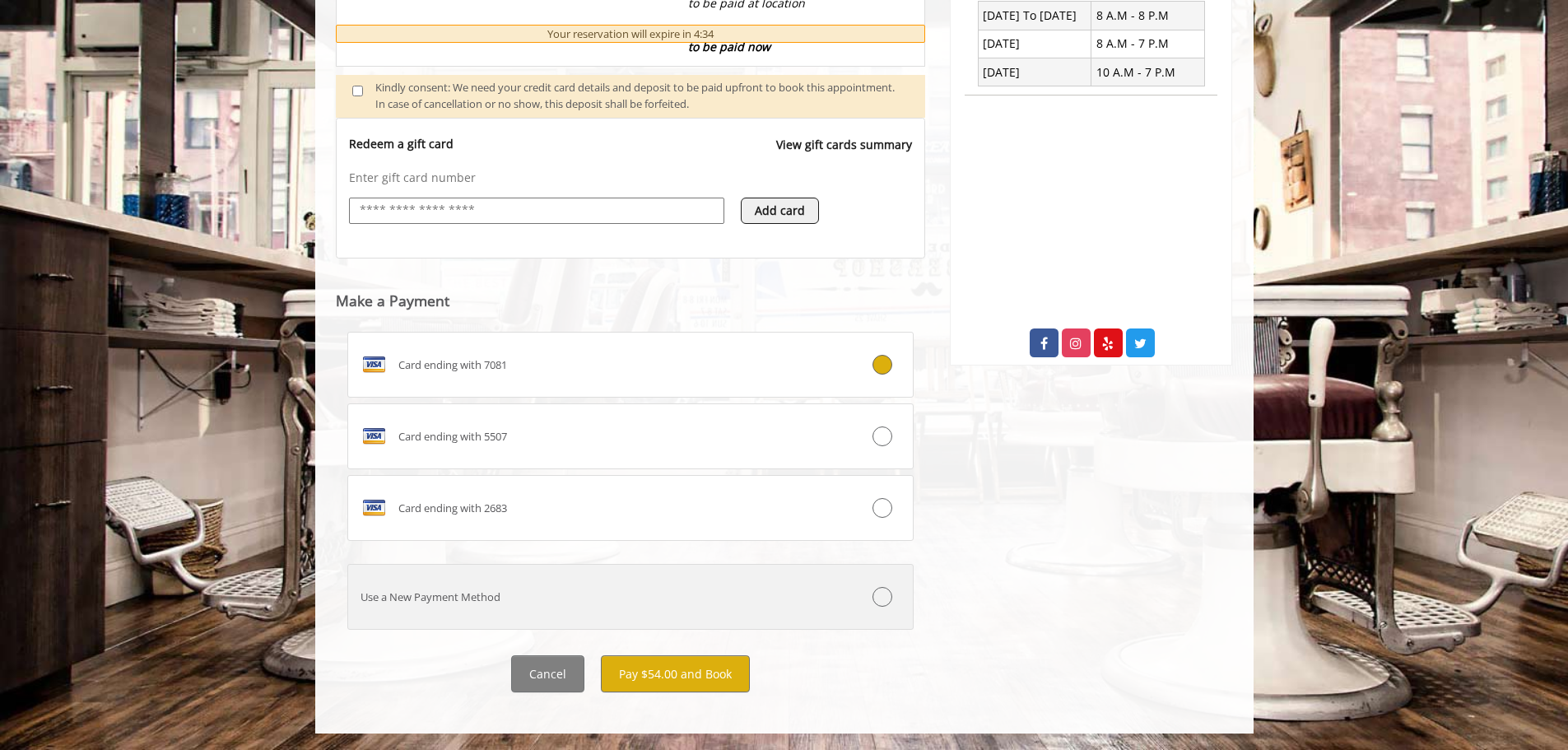
click at [472, 595] on div "Use a New Payment Method" at bounding box center [584, 597] width 471 height 17
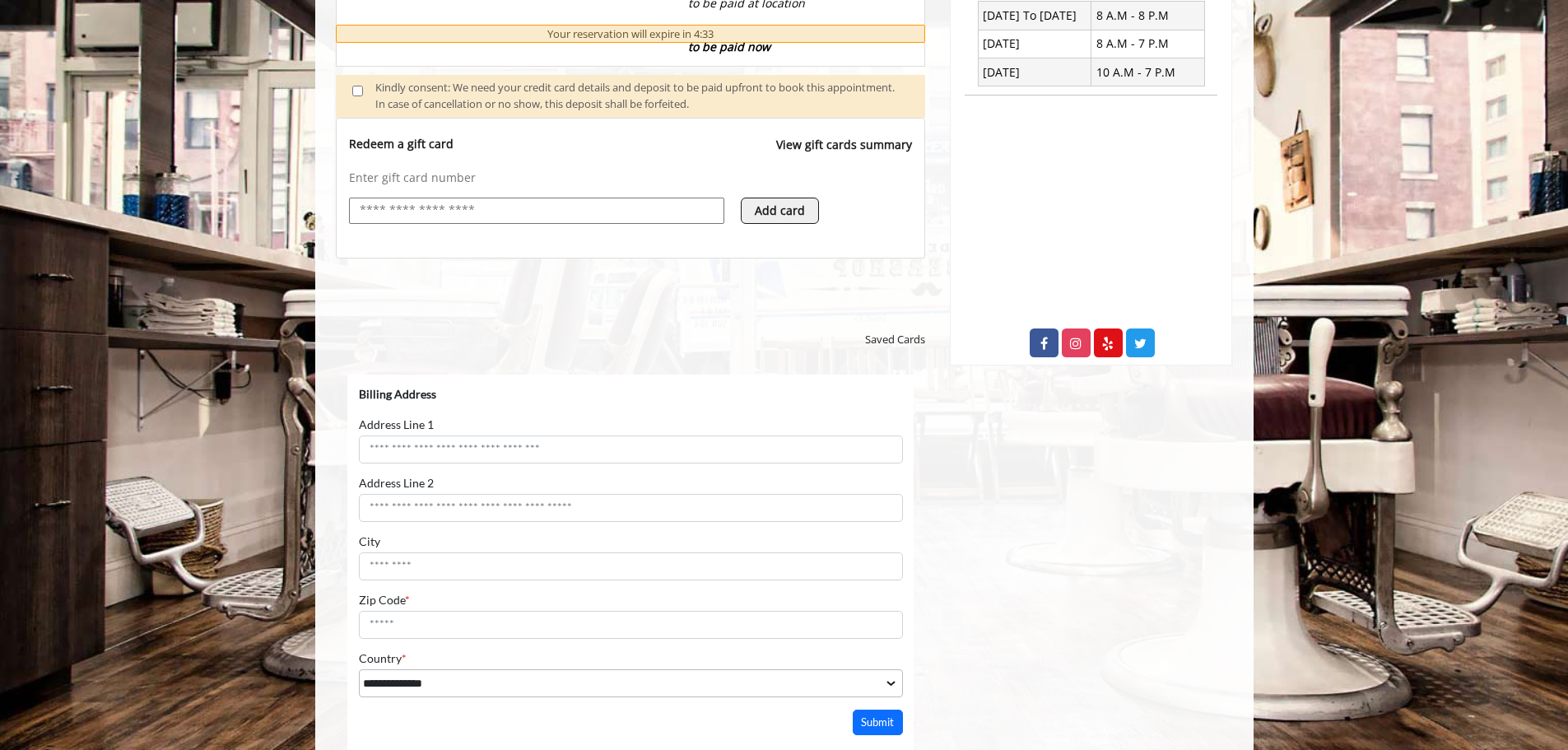
scroll to position [0, 0]
select select "***"
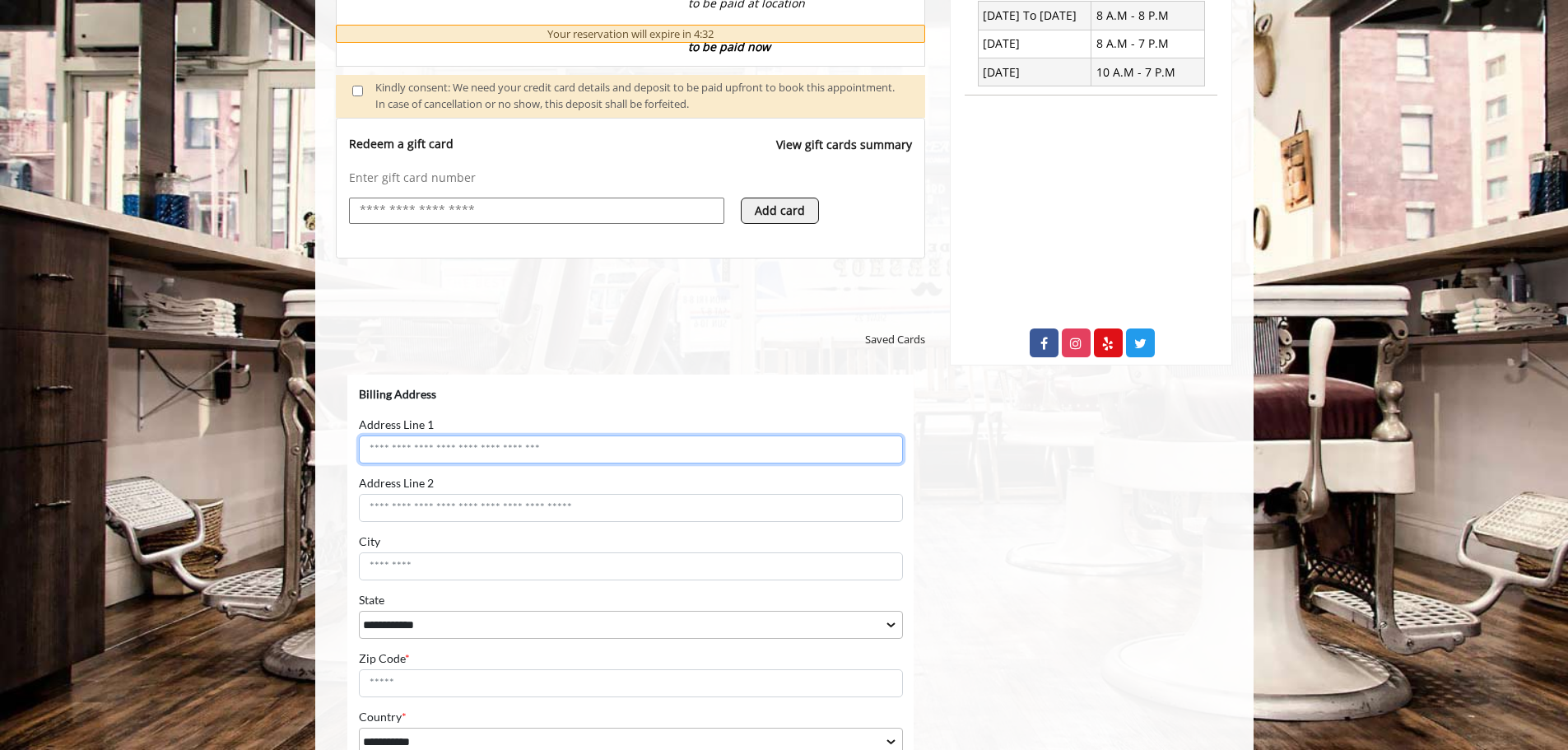
click at [558, 449] on input "Address Line 1" at bounding box center [630, 449] width 544 height 28
type input "**********"
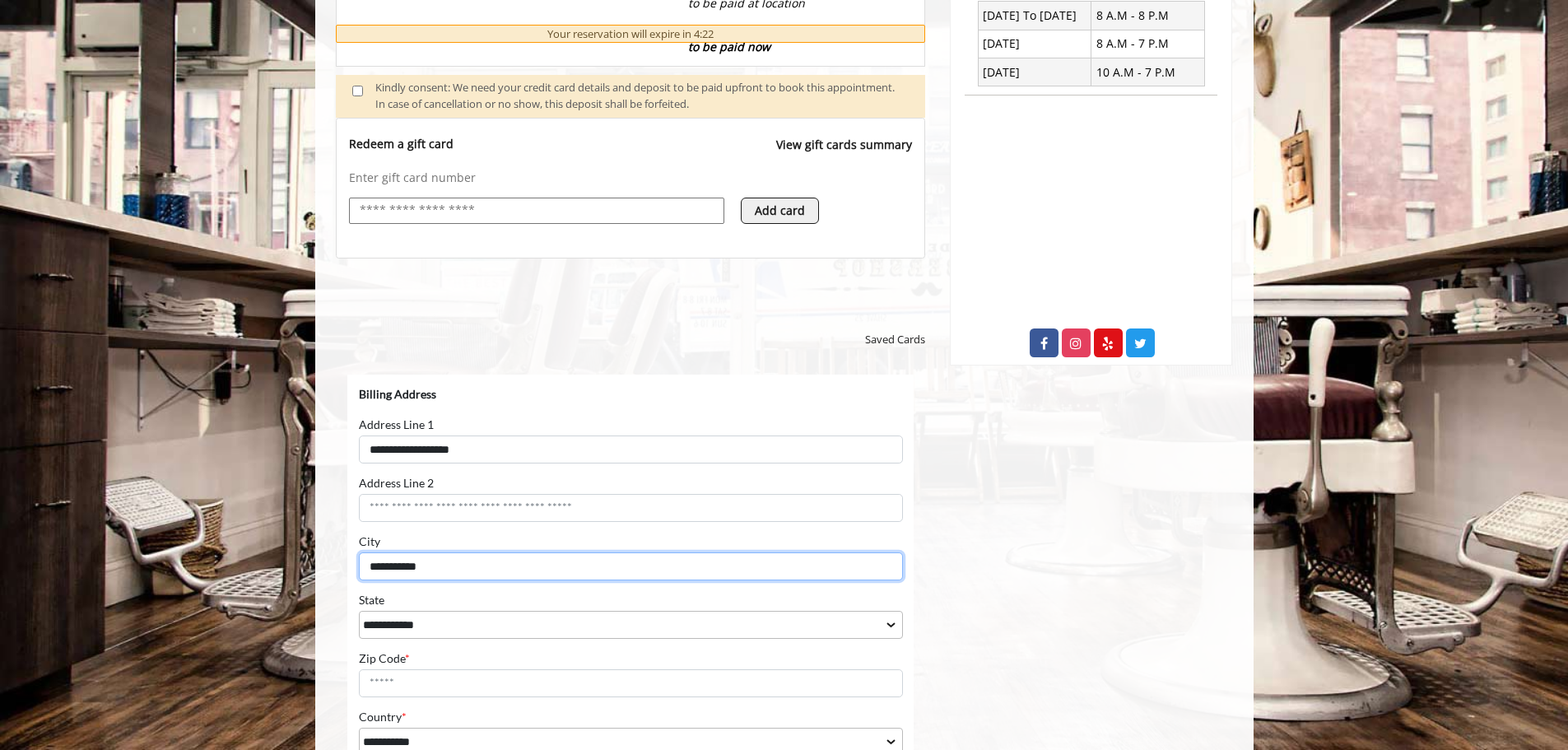
type input "**********"
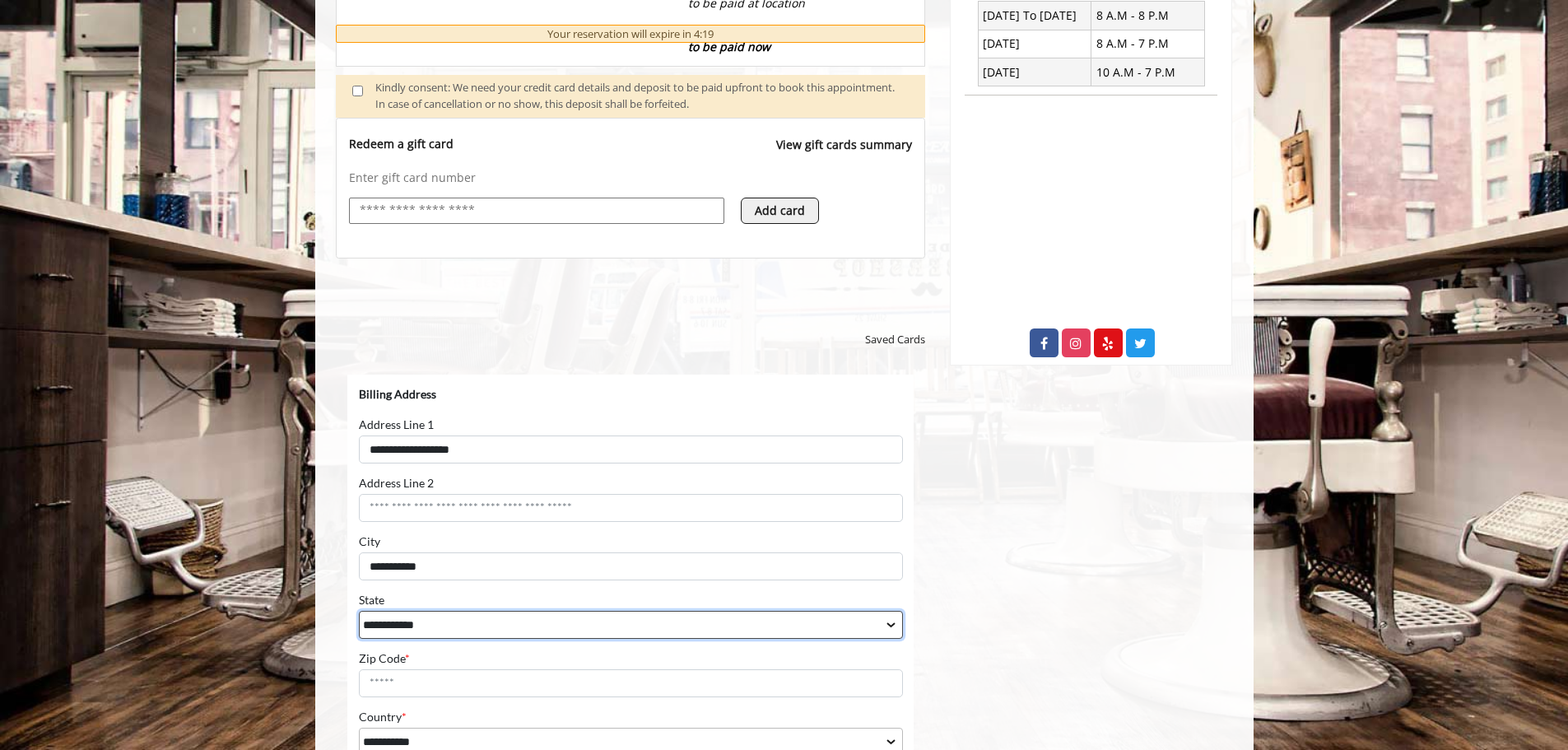
select select "**"
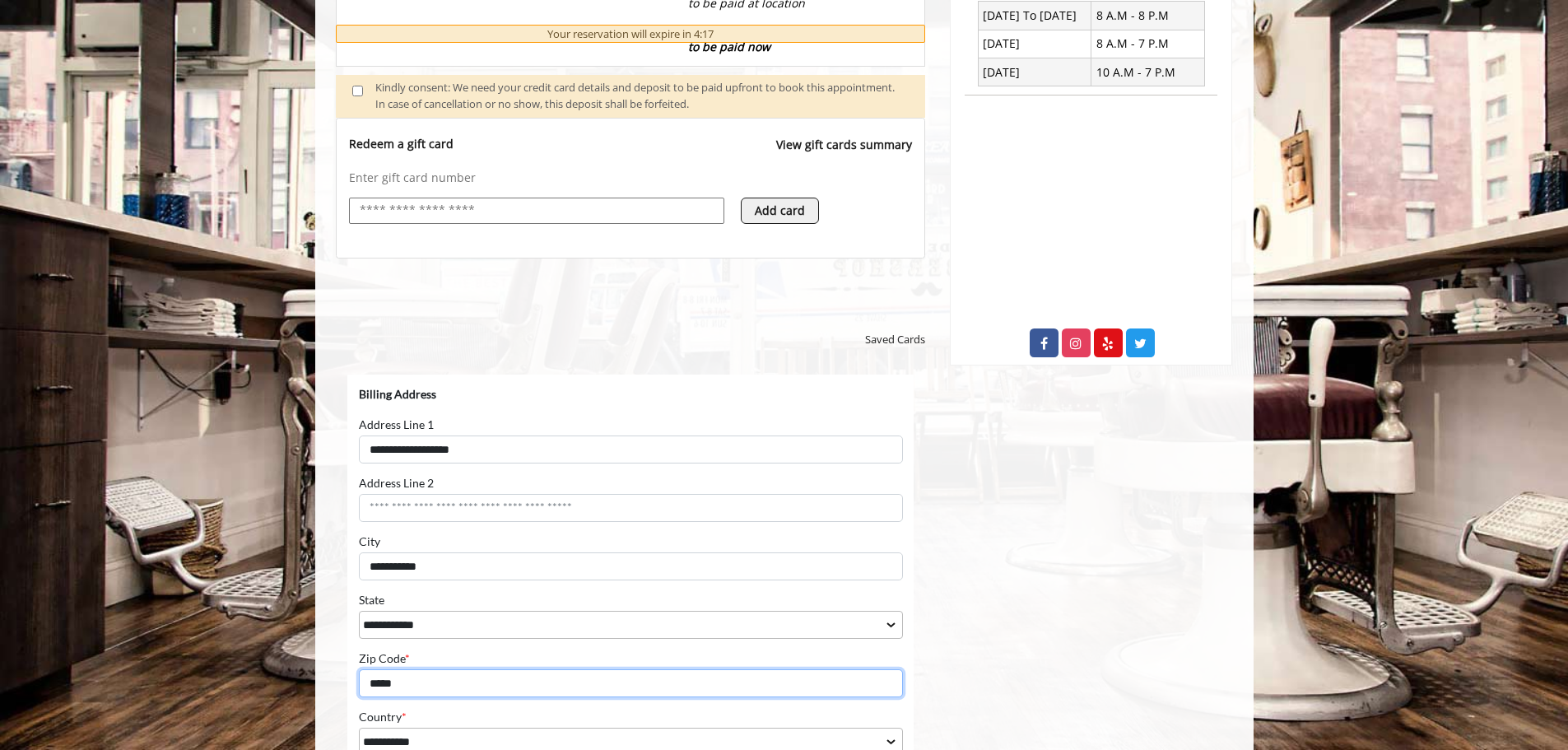
type input "*****"
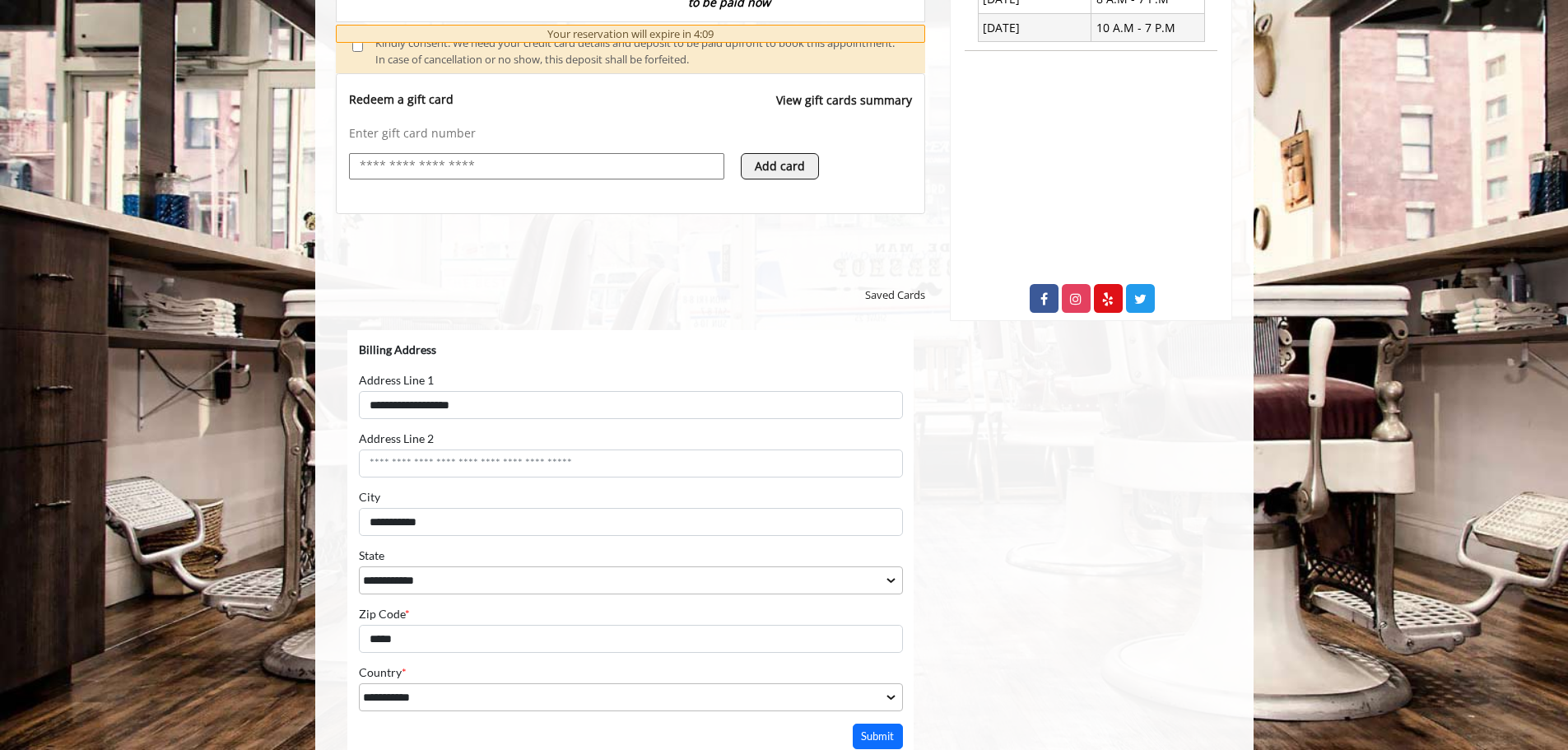
scroll to position [874, 0]
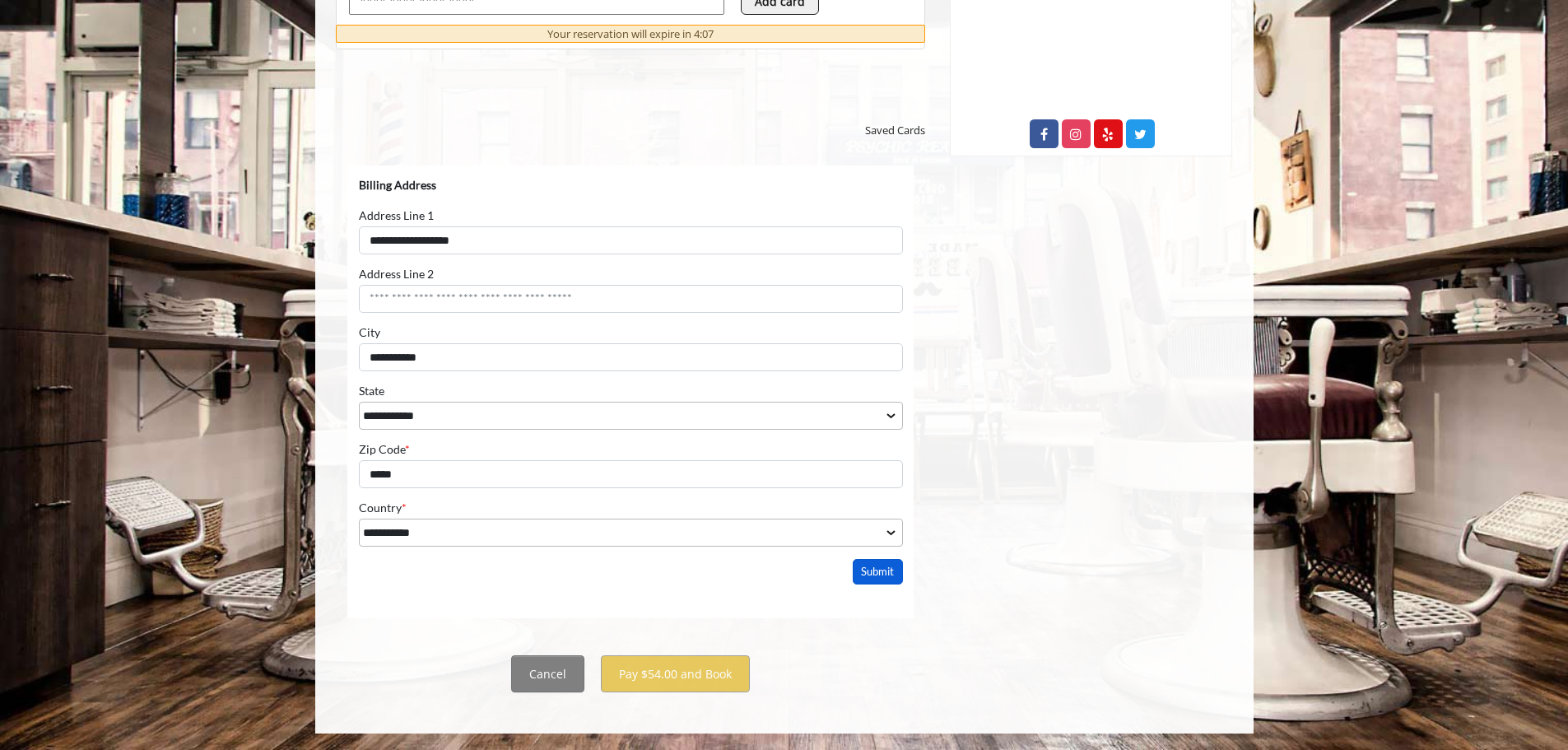
click at [882, 570] on button "Submit" at bounding box center [877, 571] width 51 height 25
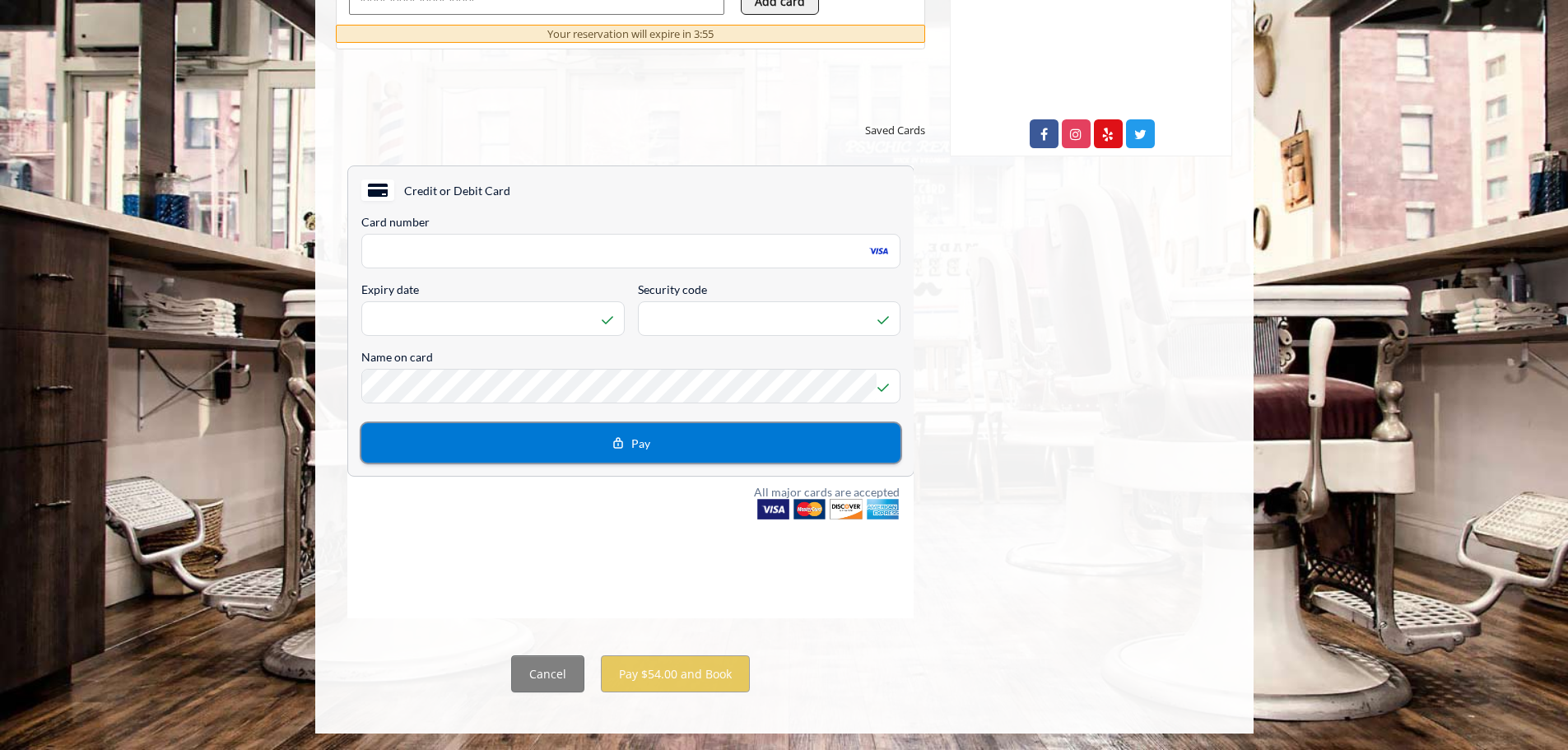
click at [629, 438] on span "Pay" at bounding box center [629, 443] width 39 height 20
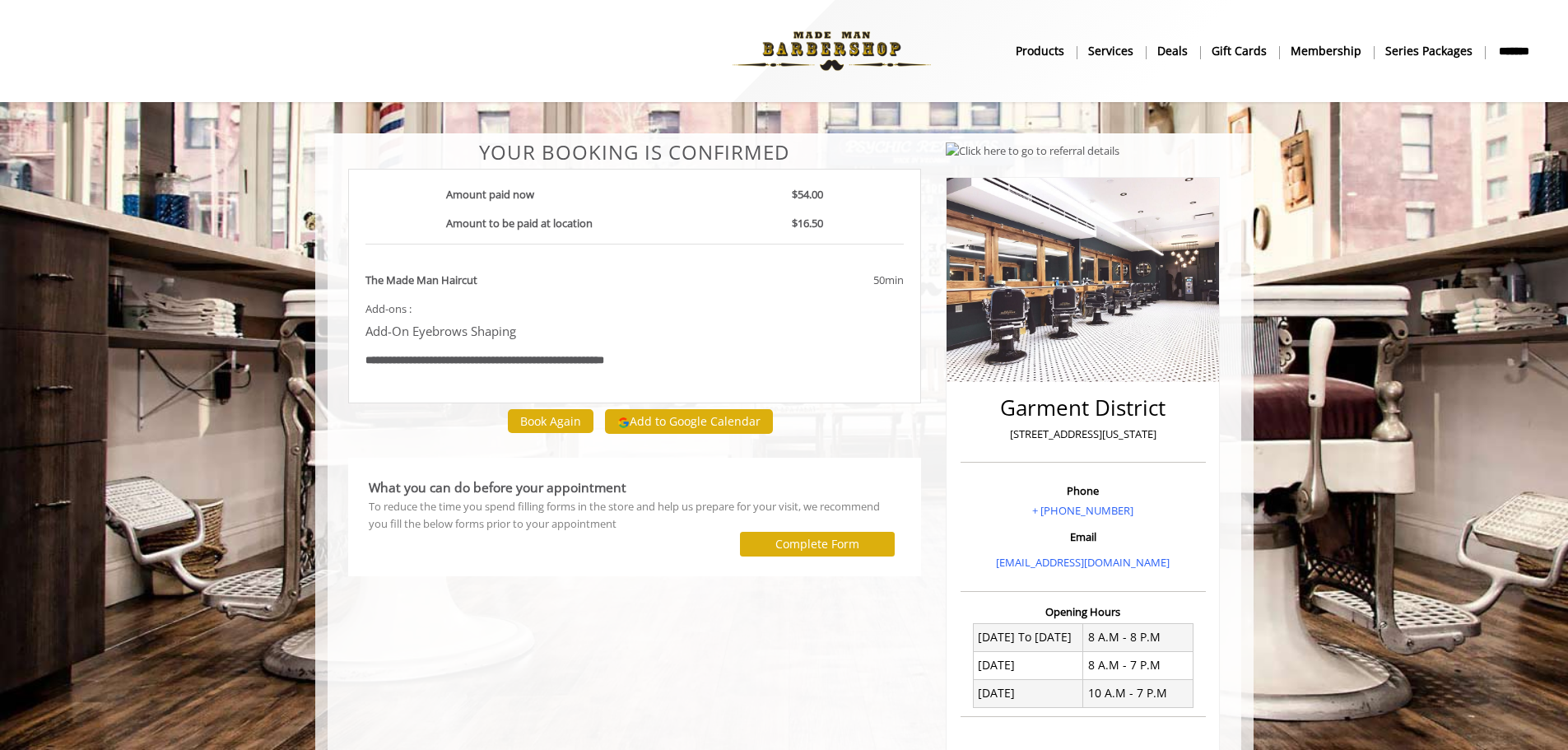
click at [83, 687] on body "**********" at bounding box center [784, 573] width 1568 height 878
click at [808, 548] on label "Complete Form" at bounding box center [816, 545] width 84 height 13
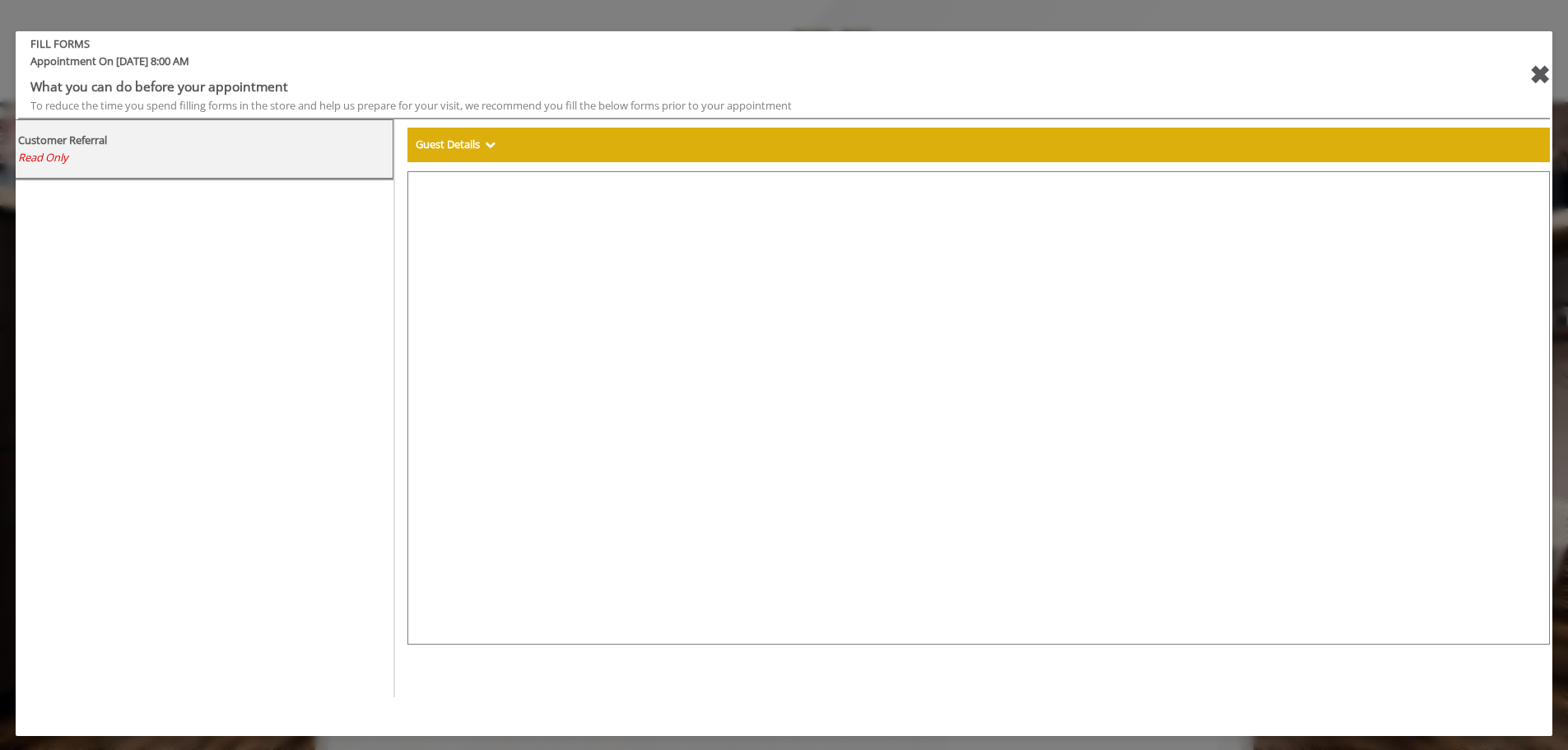
select select "***"
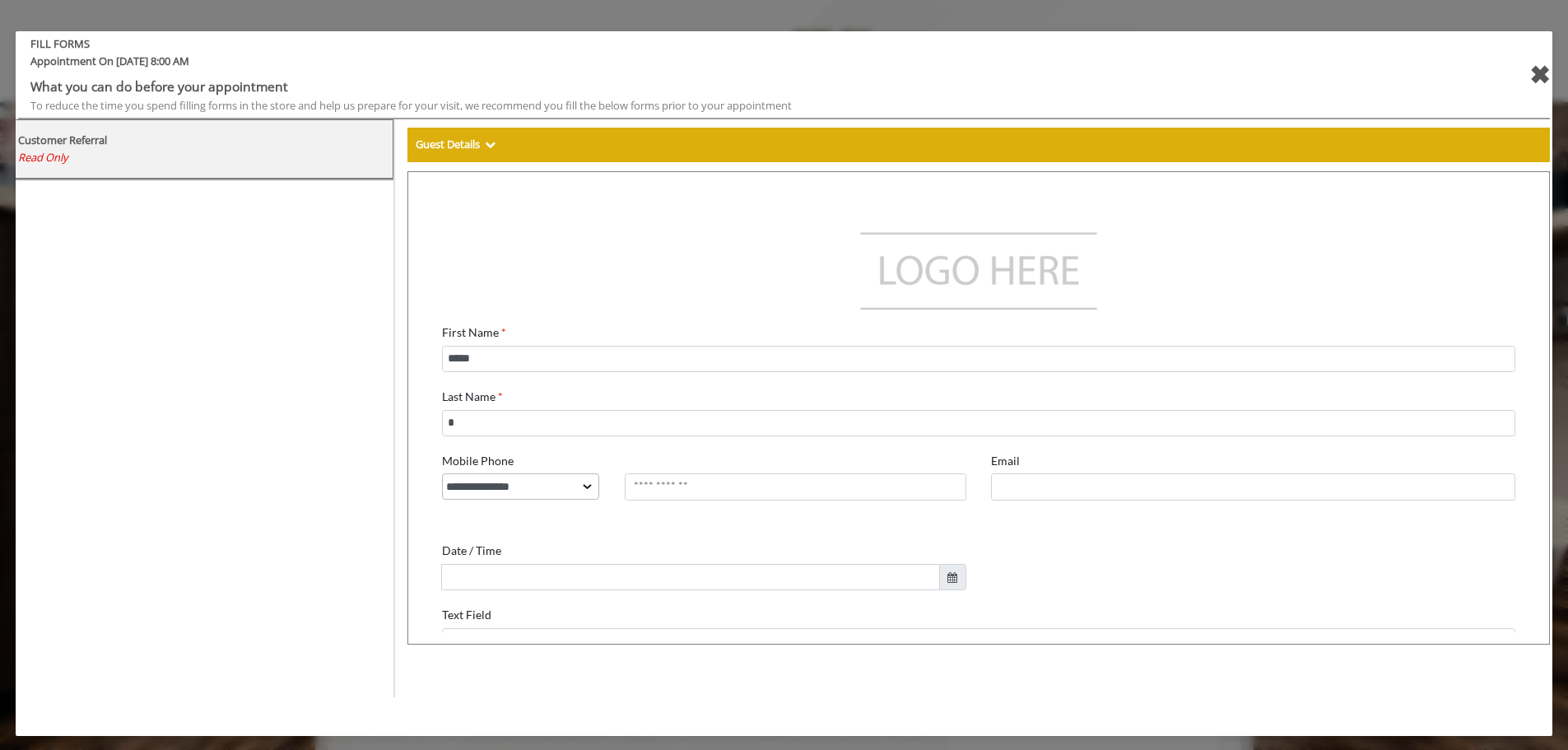
click at [1542, 75] on div "✖" at bounding box center [1540, 75] width 21 height 40
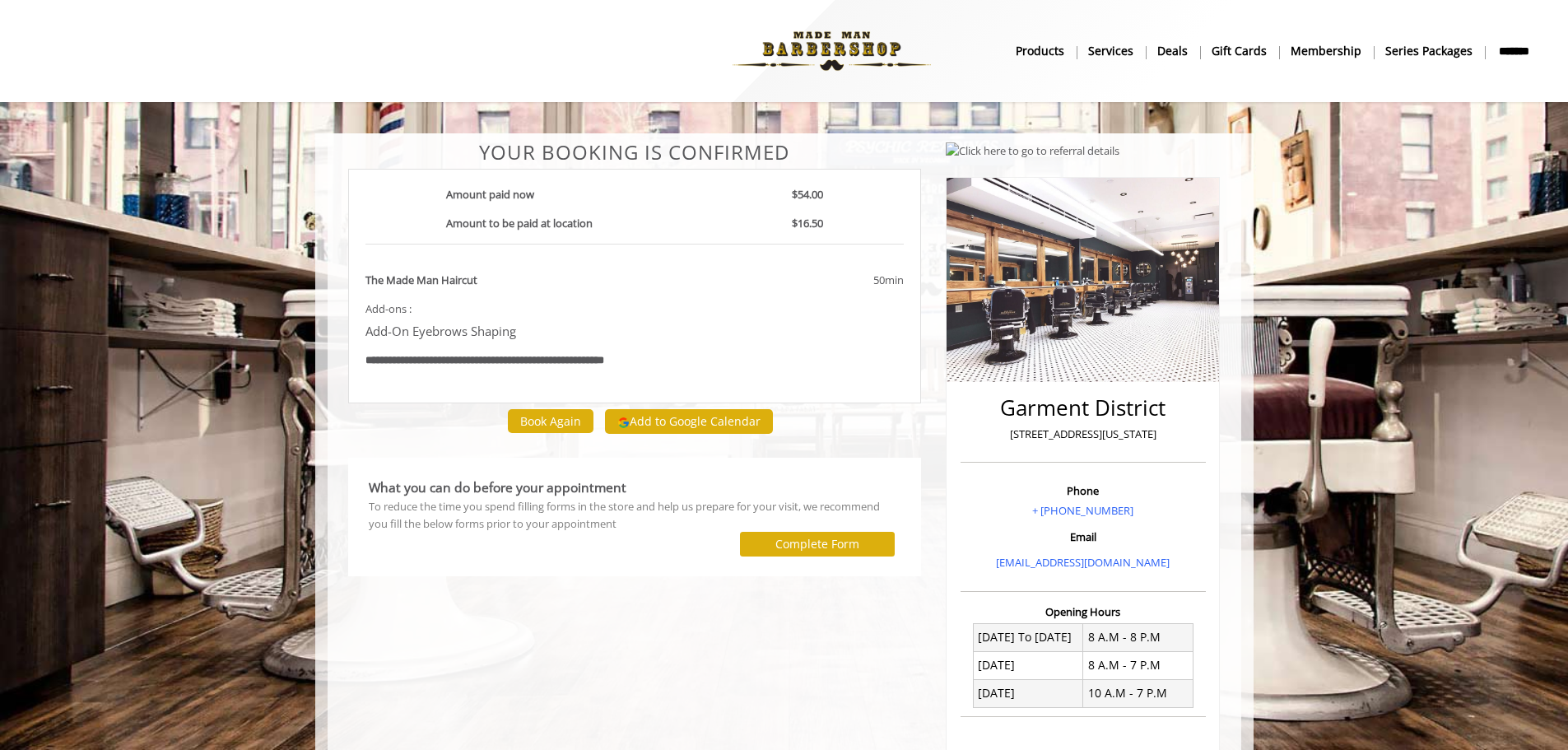
click at [804, 43] on img at bounding box center [832, 51] width 226 height 90
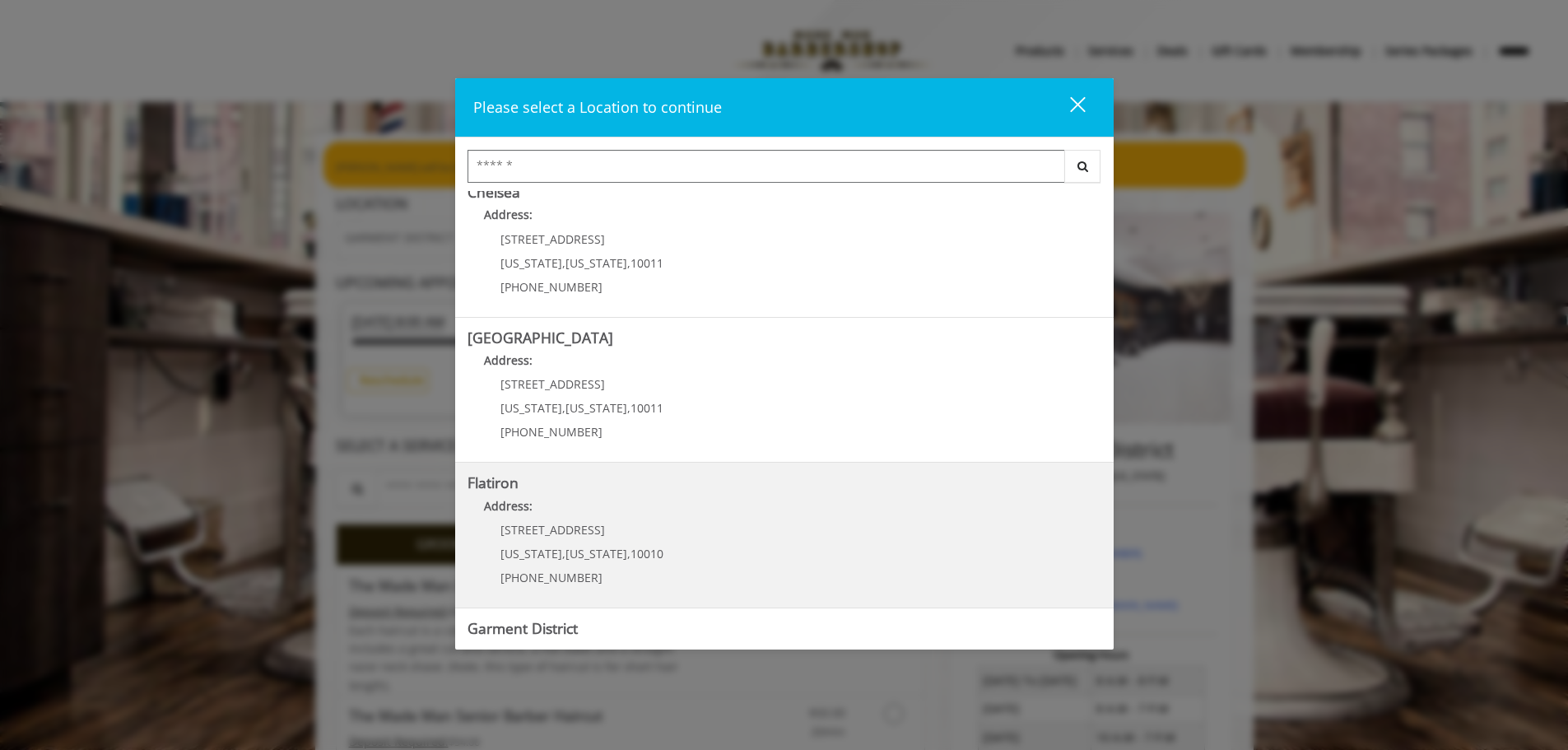
scroll to position [247, 0]
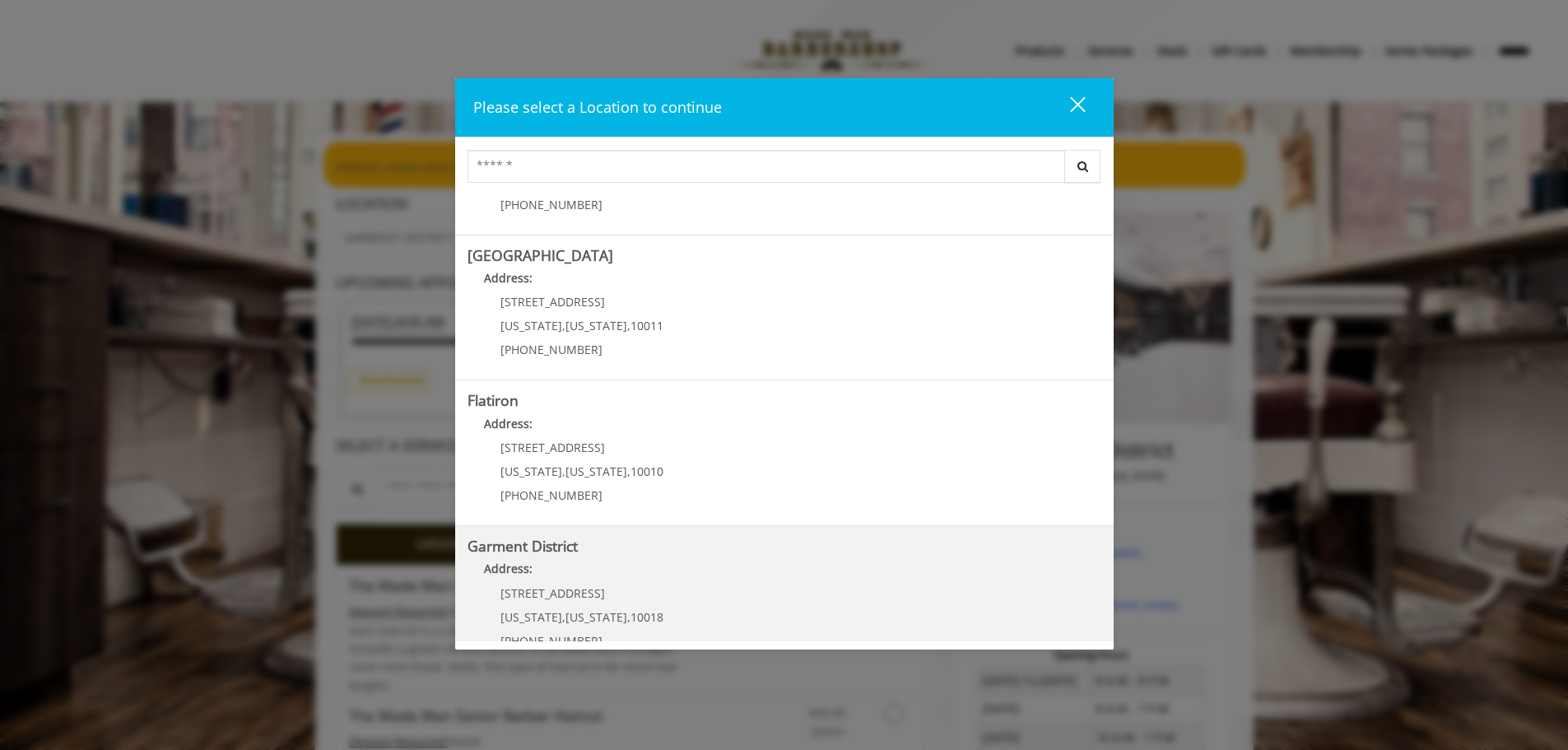
click at [599, 582] on District "Address:" at bounding box center [784, 573] width 634 height 26
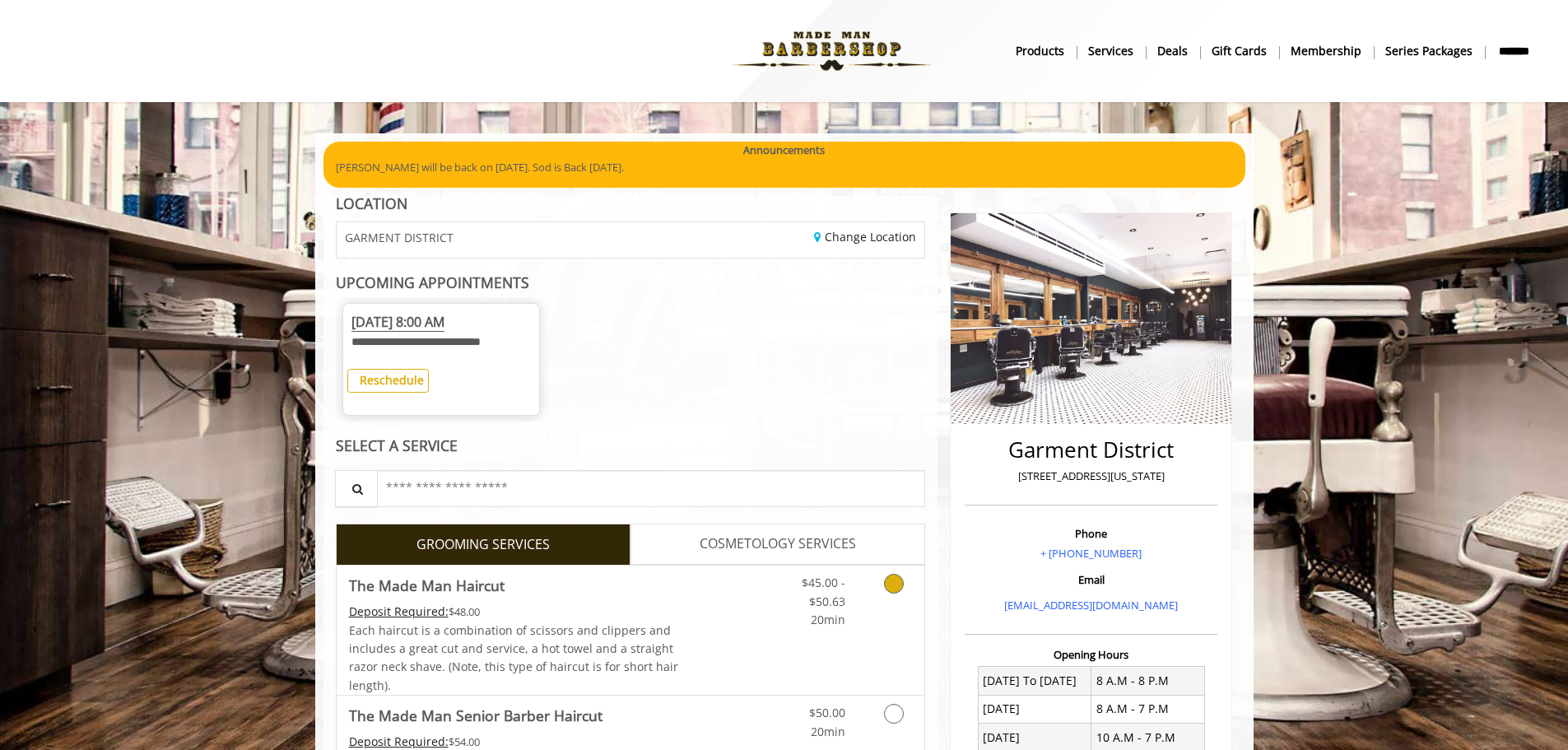
click at [895, 586] on icon "Grooming services" at bounding box center [894, 583] width 20 height 20
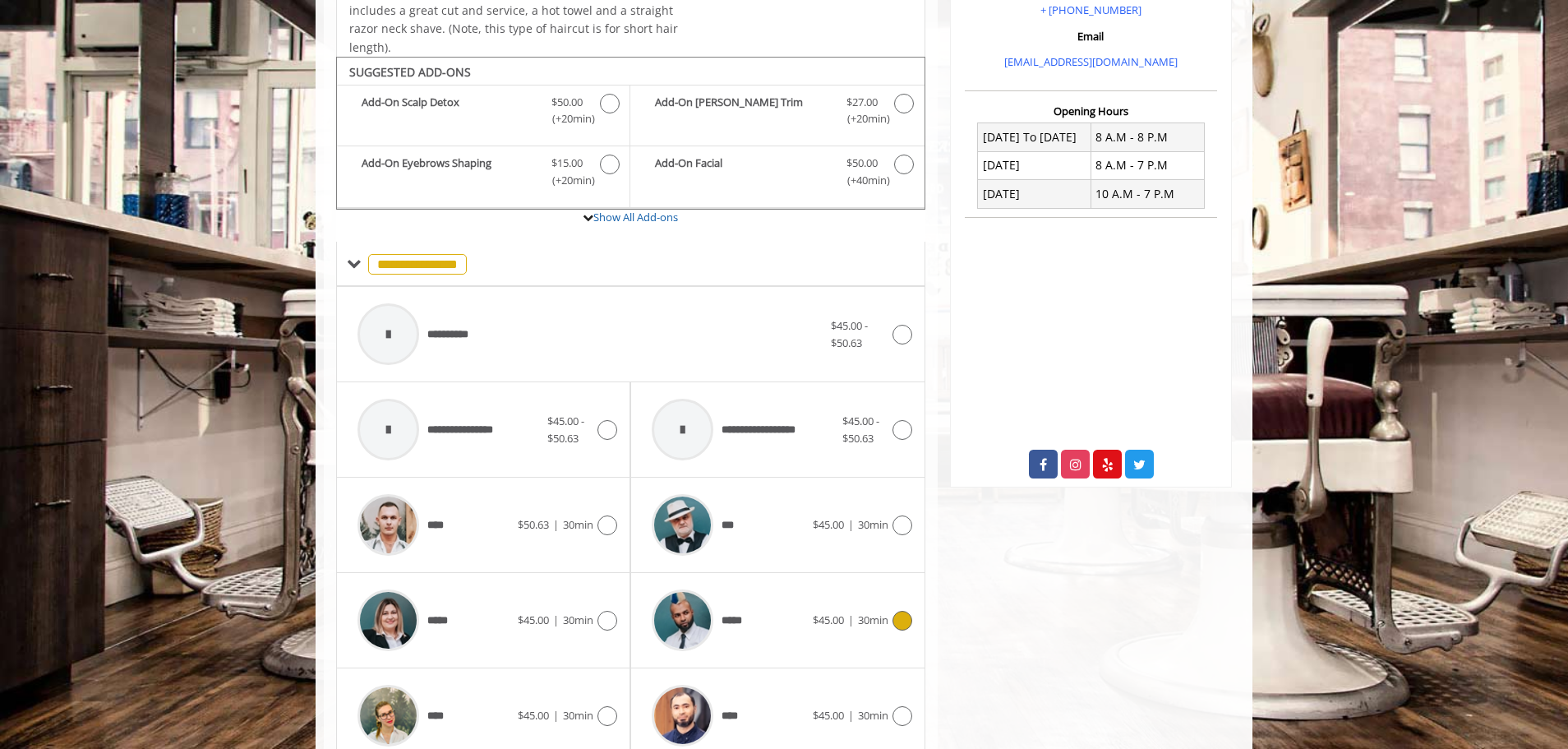
scroll to position [599, 0]
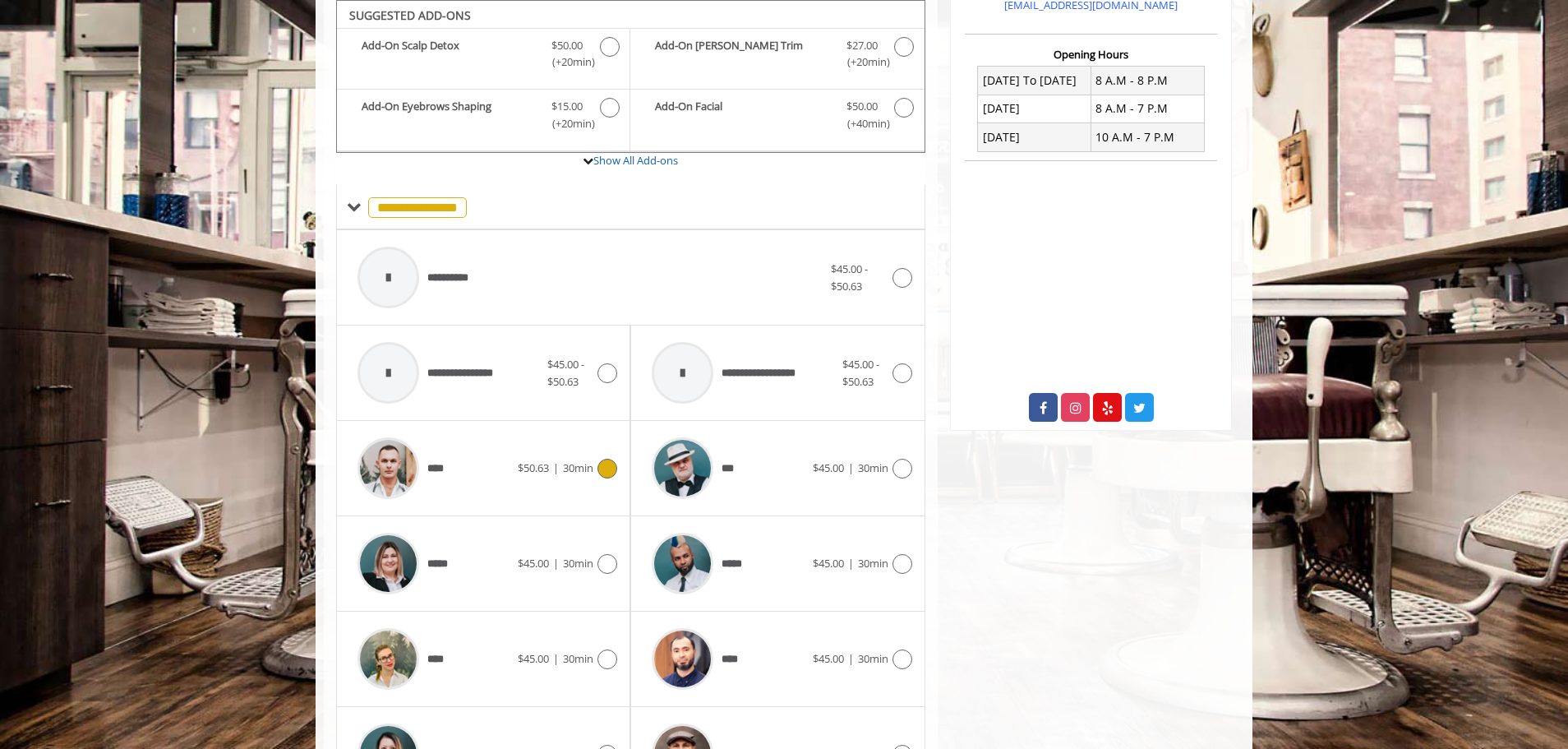
click at [607, 472] on icon at bounding box center [607, 469] width 20 height 20
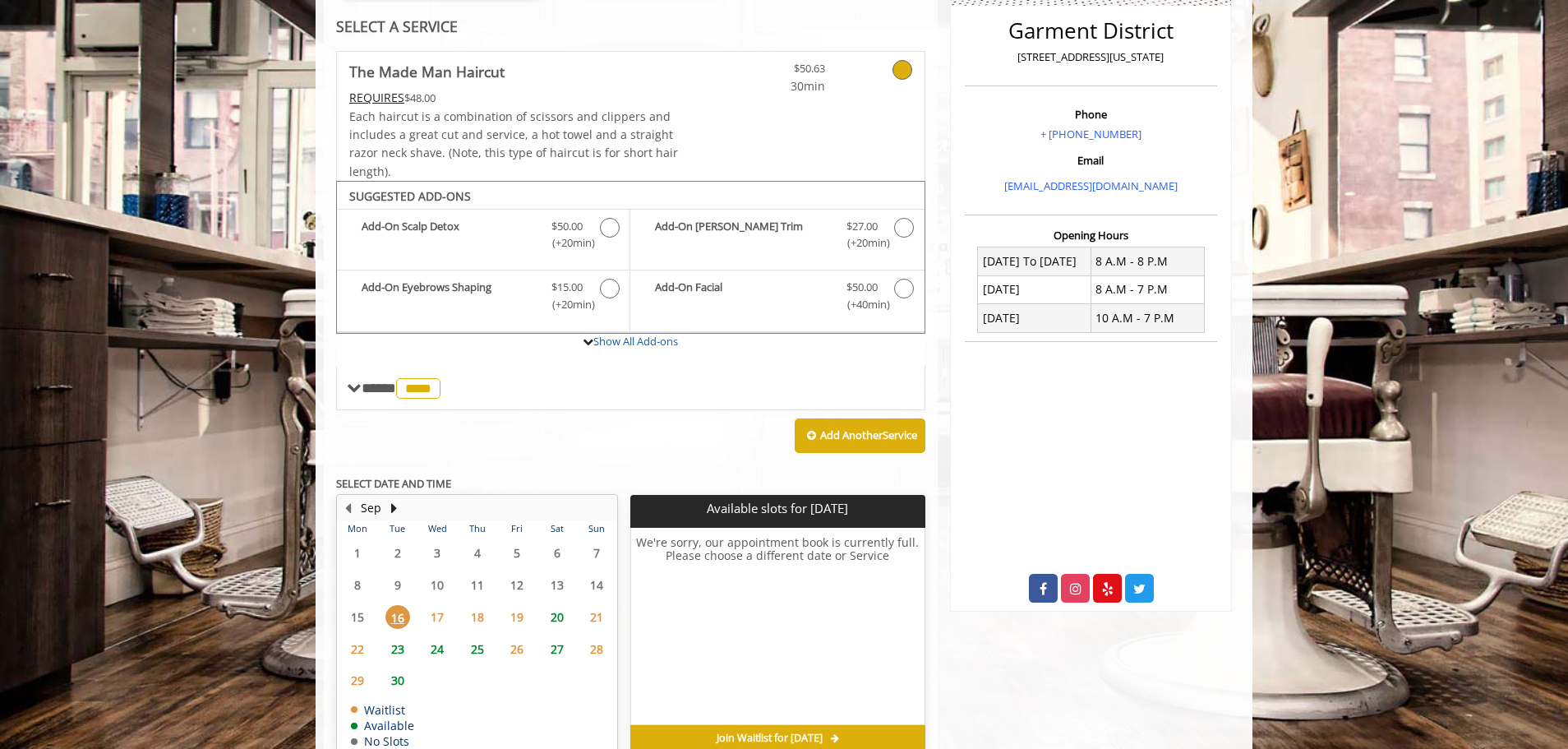
scroll to position [502, 0]
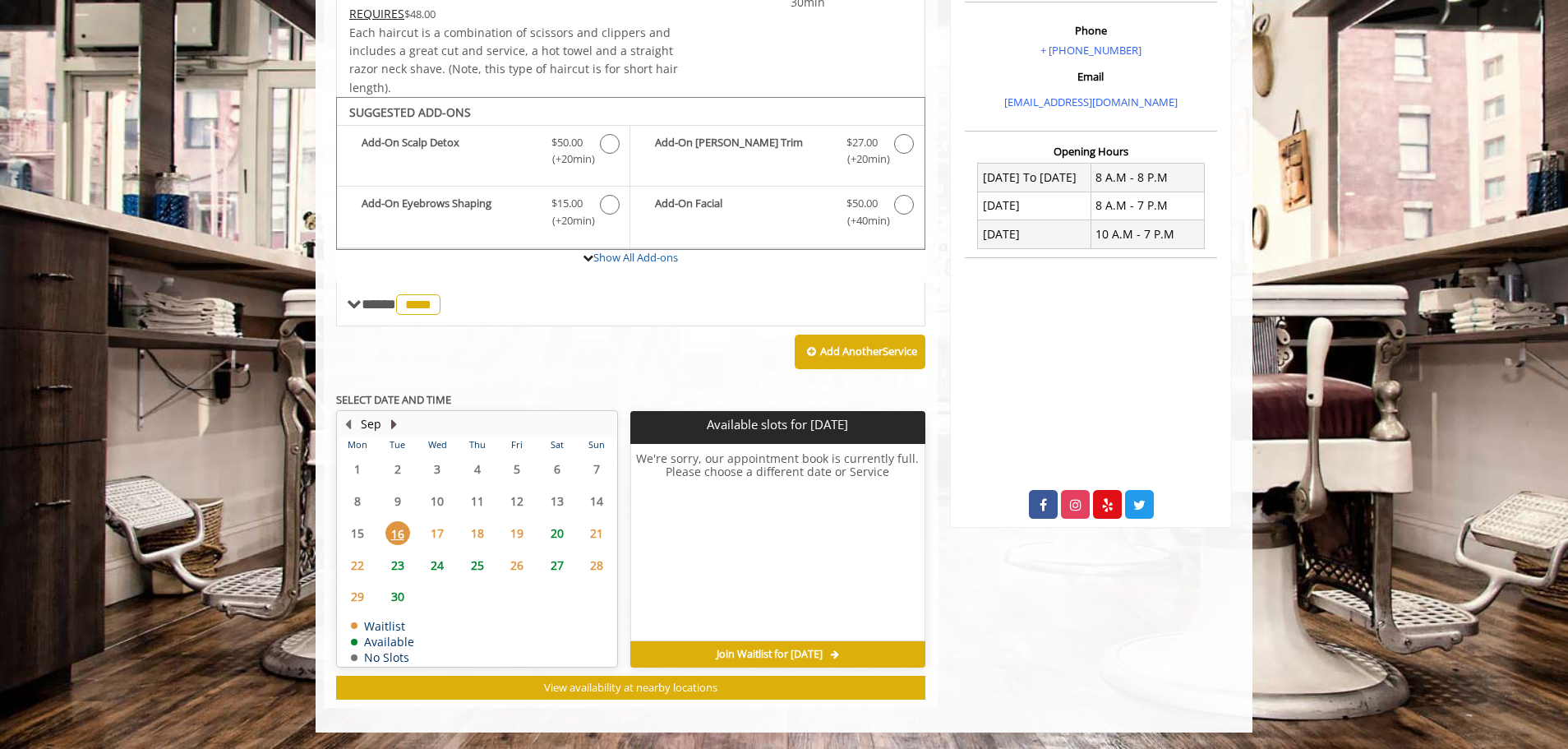
click at [394, 425] on button "Next Month" at bounding box center [394, 423] width 13 height 18
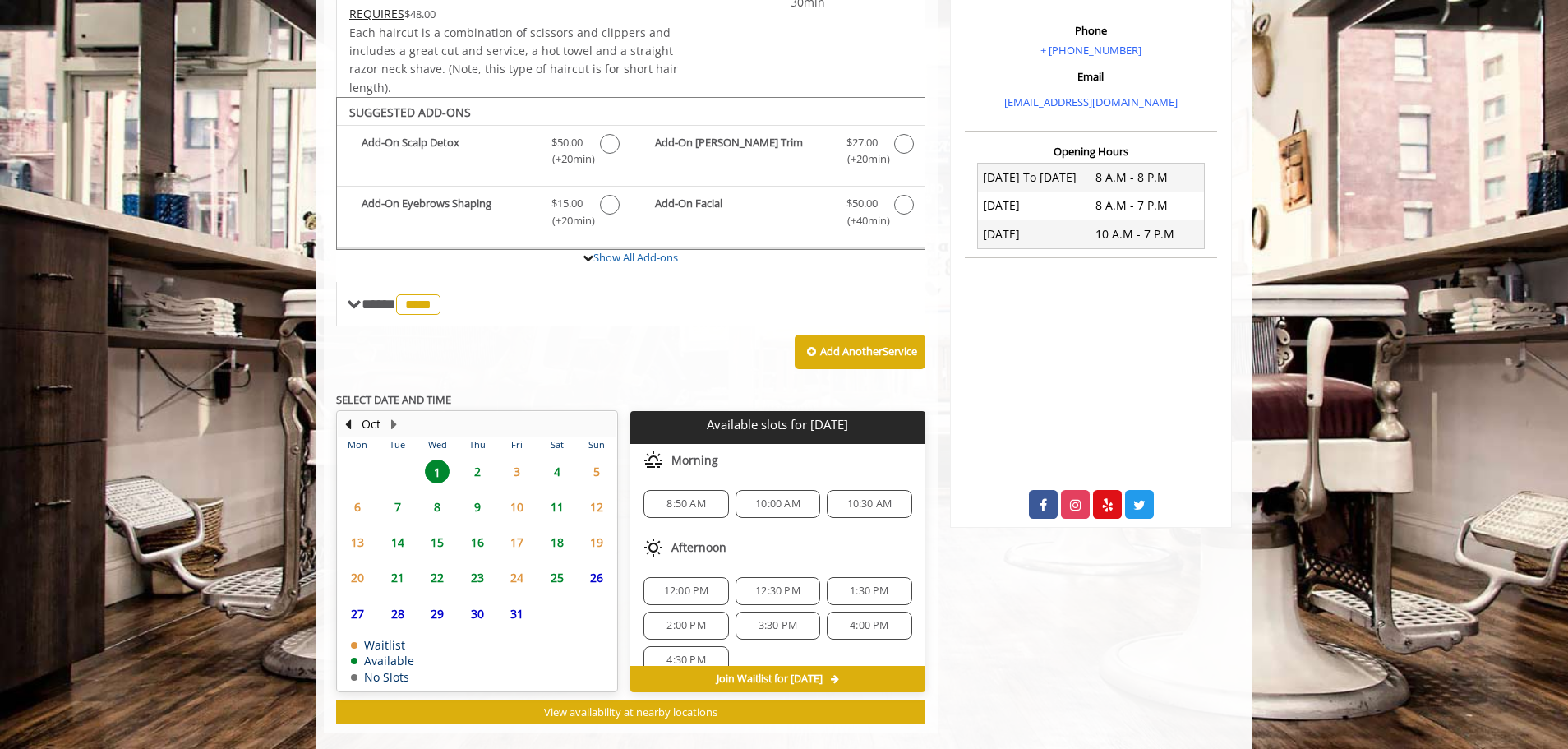
scroll to position [527, 0]
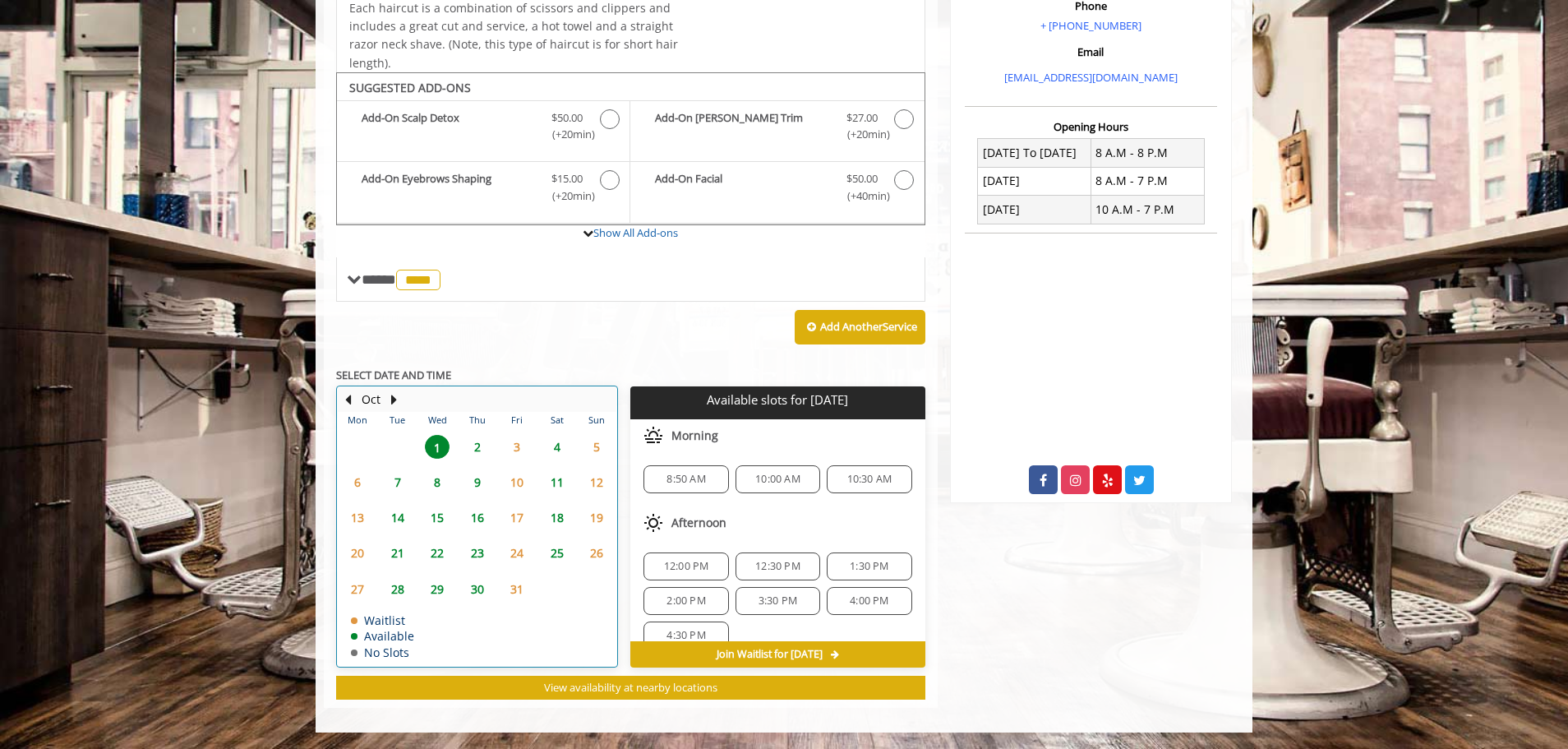
click at [439, 614] on table "Mon Tue Wed Thu Fri Sat Sun 29 30 1 2 3 4 5 6 7 8 9 10 11 12 13 14 15 16 17 18 …" at bounding box center [477, 539] width 278 height 254
click at [439, 588] on span "29" at bounding box center [437, 588] width 24 height 24
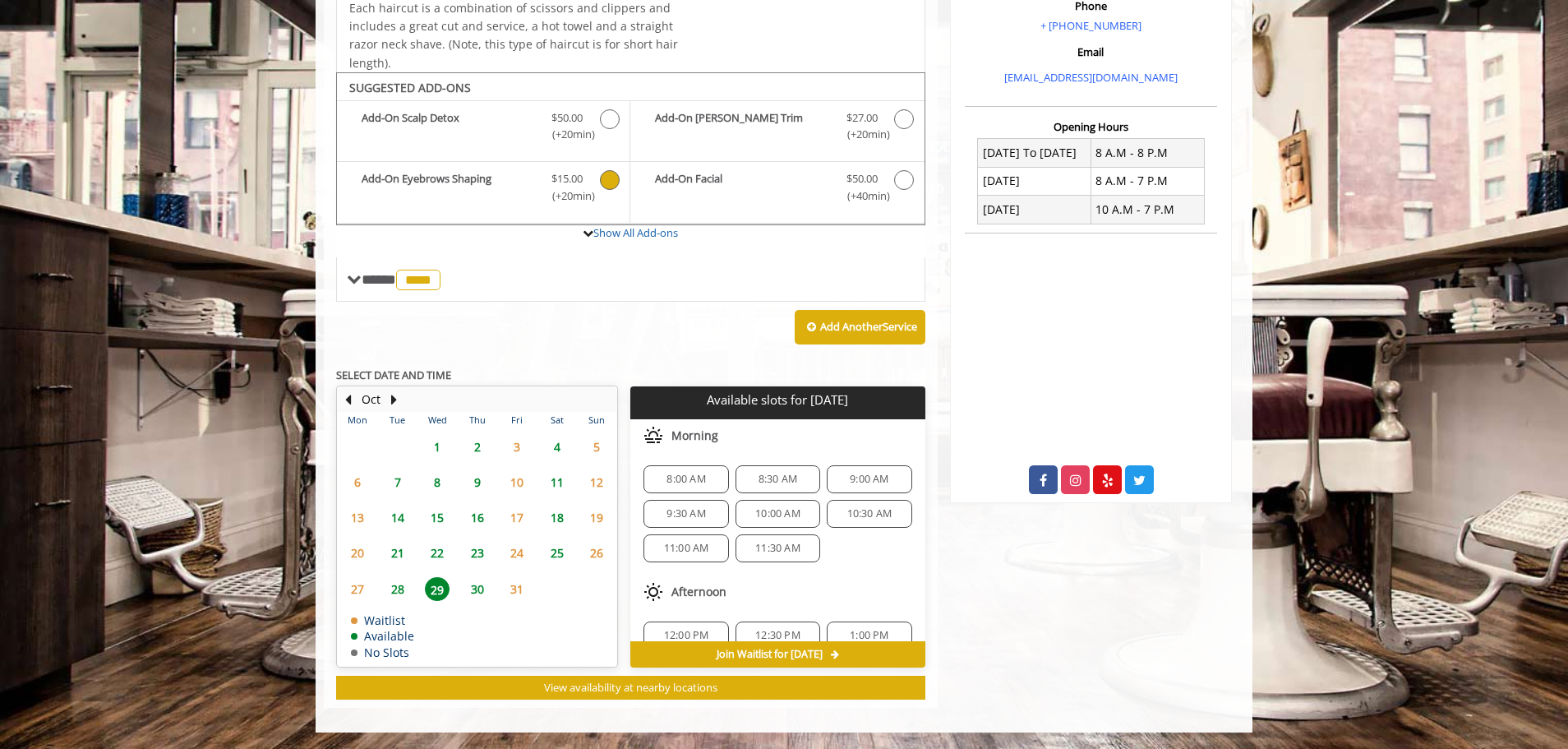
click at [611, 180] on icon "The Made Man Haircut Add-onS" at bounding box center [610, 180] width 20 height 20
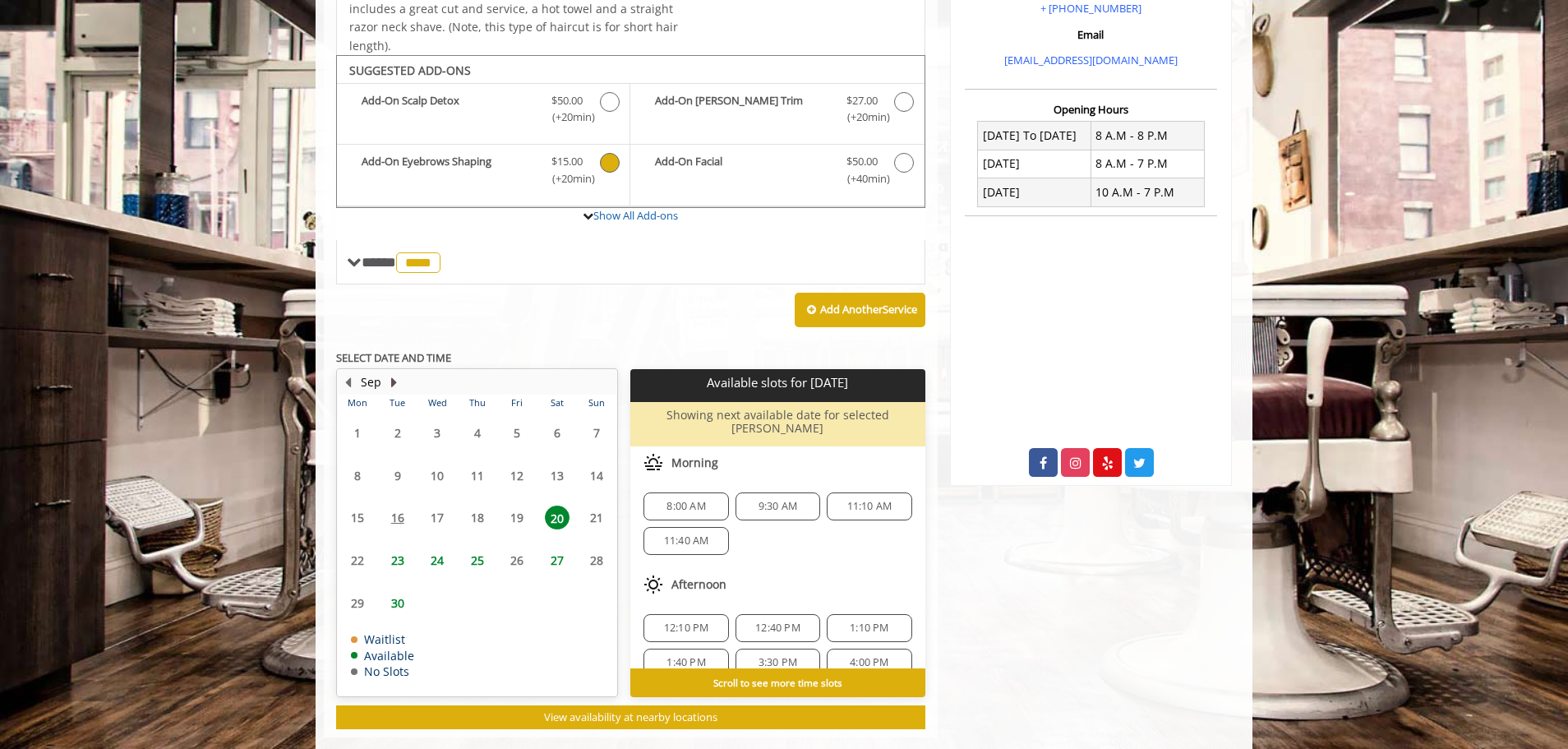
scroll to position [561, 0]
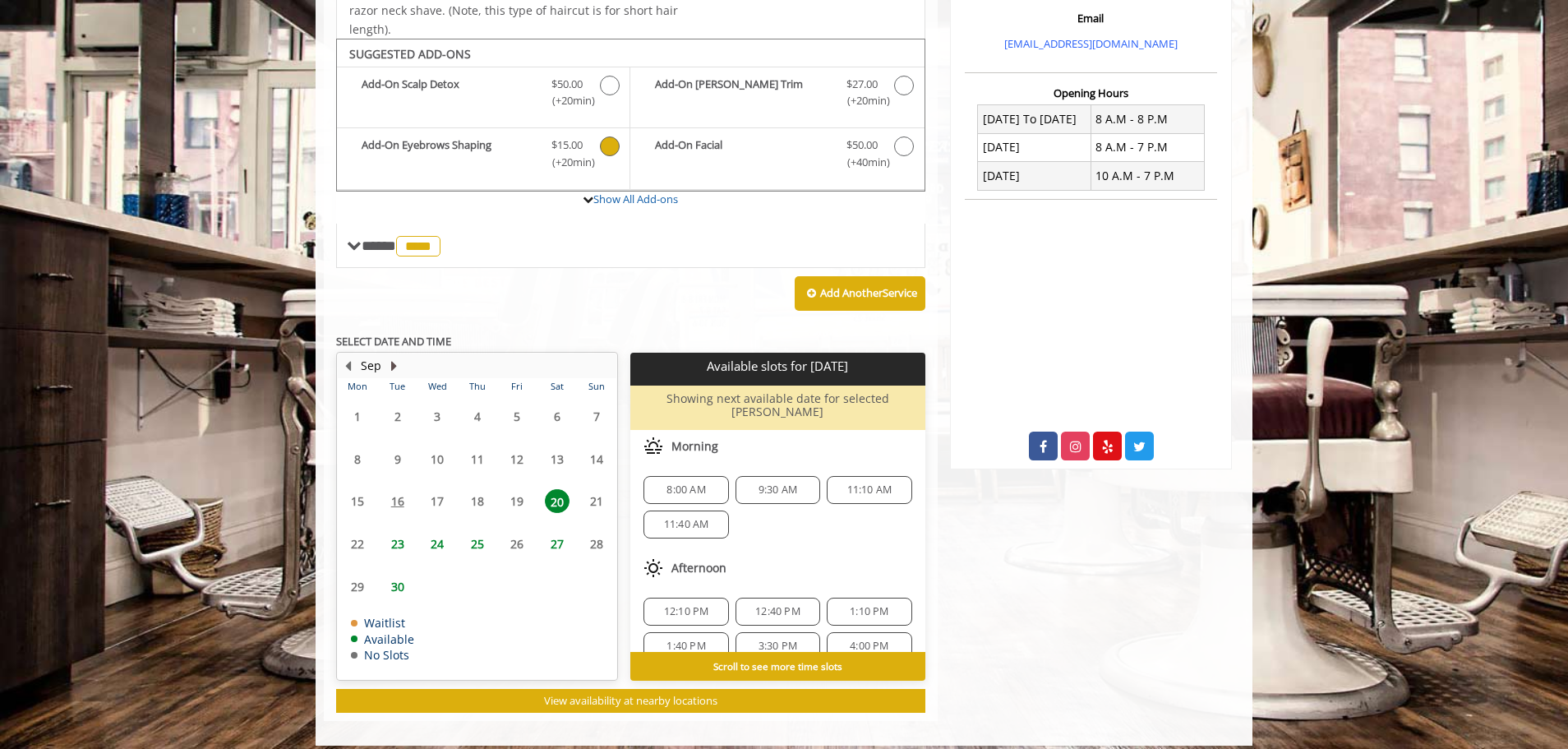
click at [394, 362] on button "Next Month" at bounding box center [394, 365] width 13 height 18
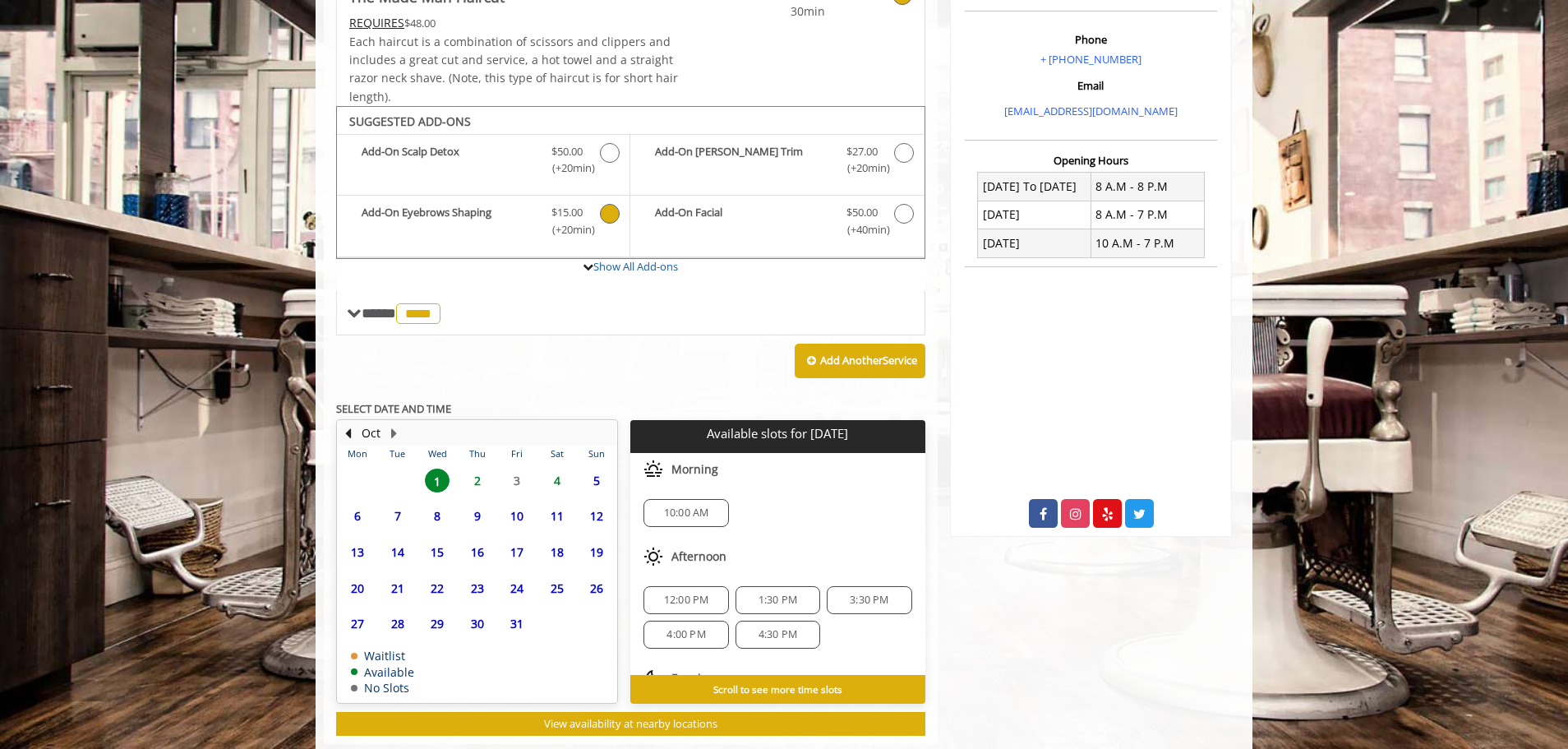
scroll to position [530, 0]
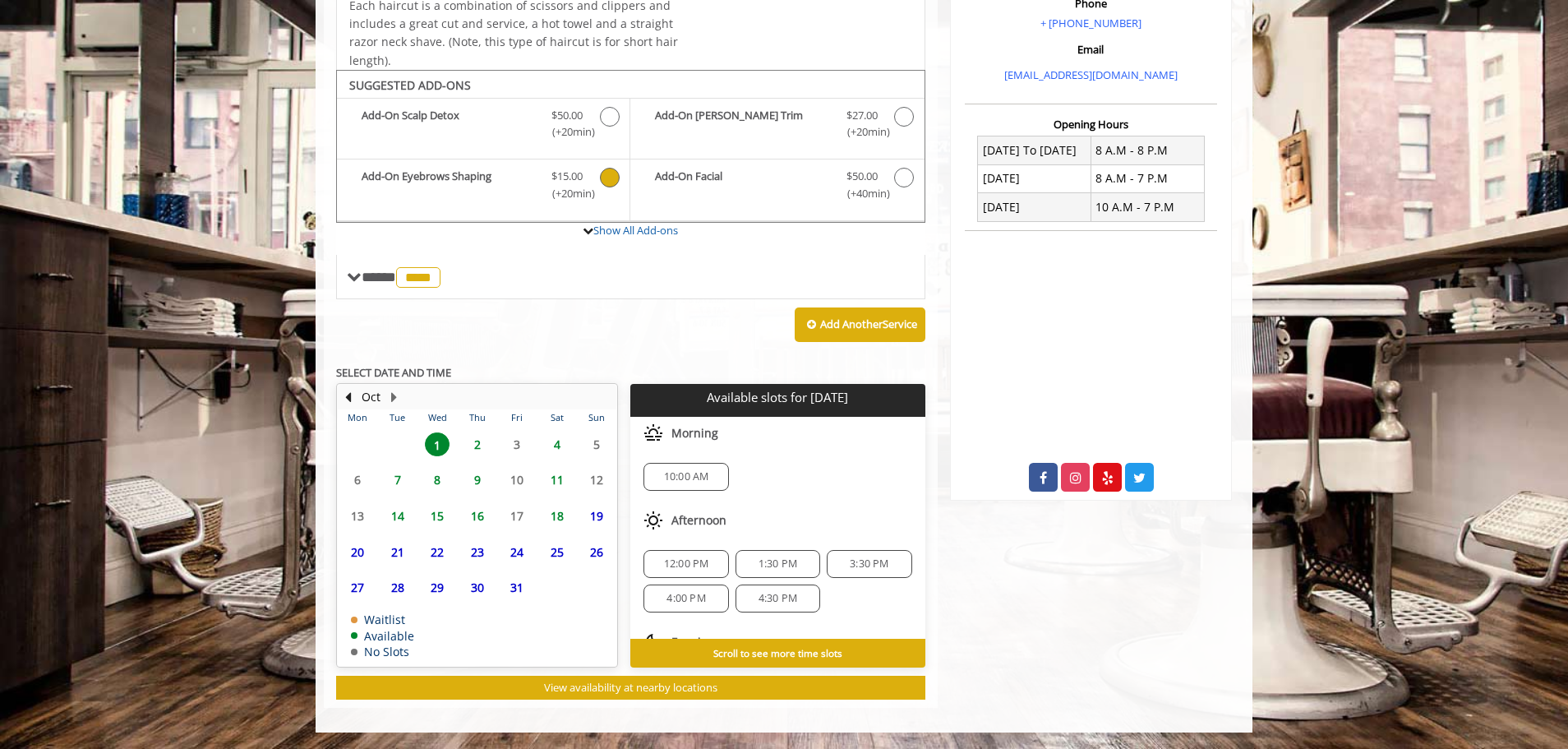
click at [437, 589] on span "29" at bounding box center [437, 587] width 24 height 24
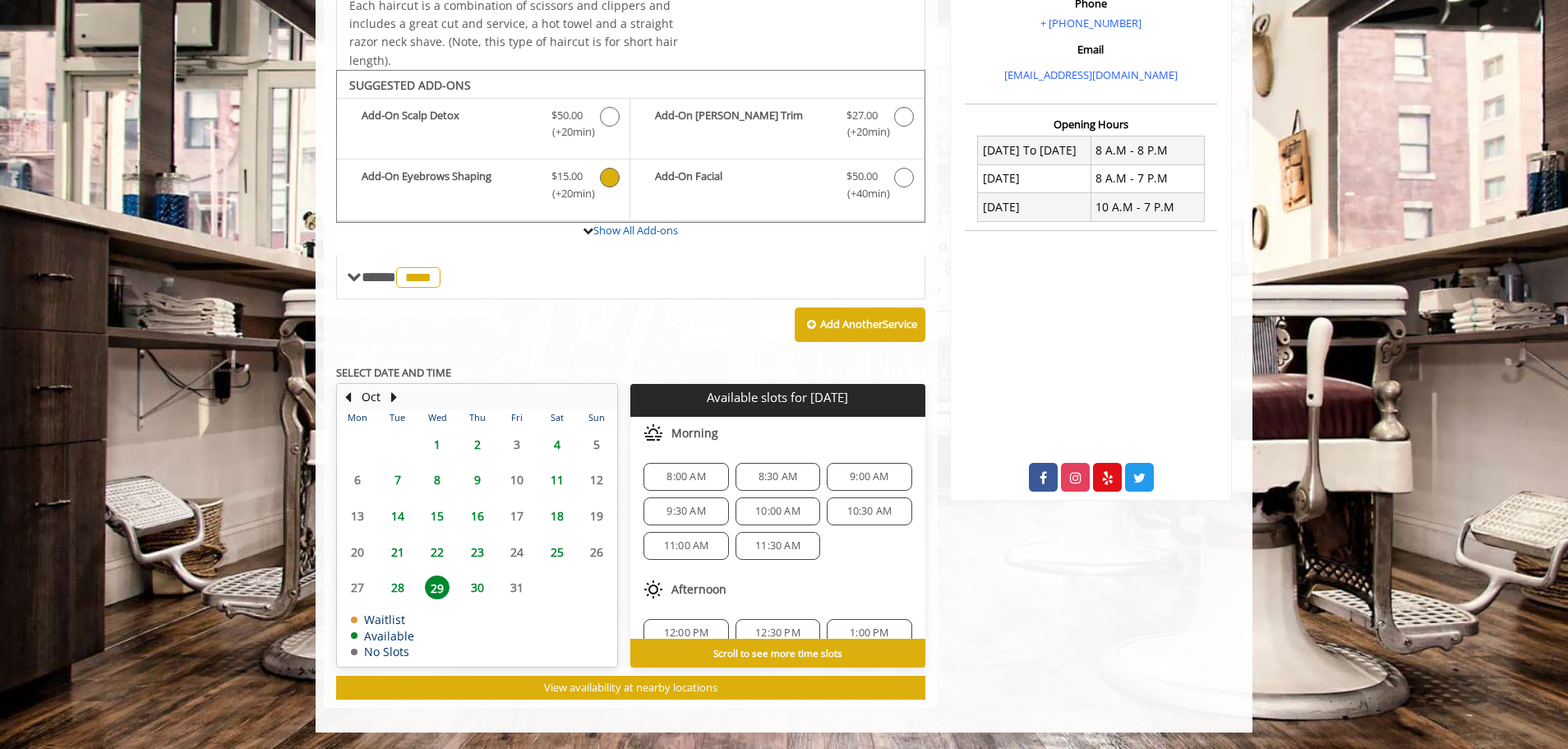
click at [696, 471] on span "8:00 AM" at bounding box center [686, 477] width 39 height 13
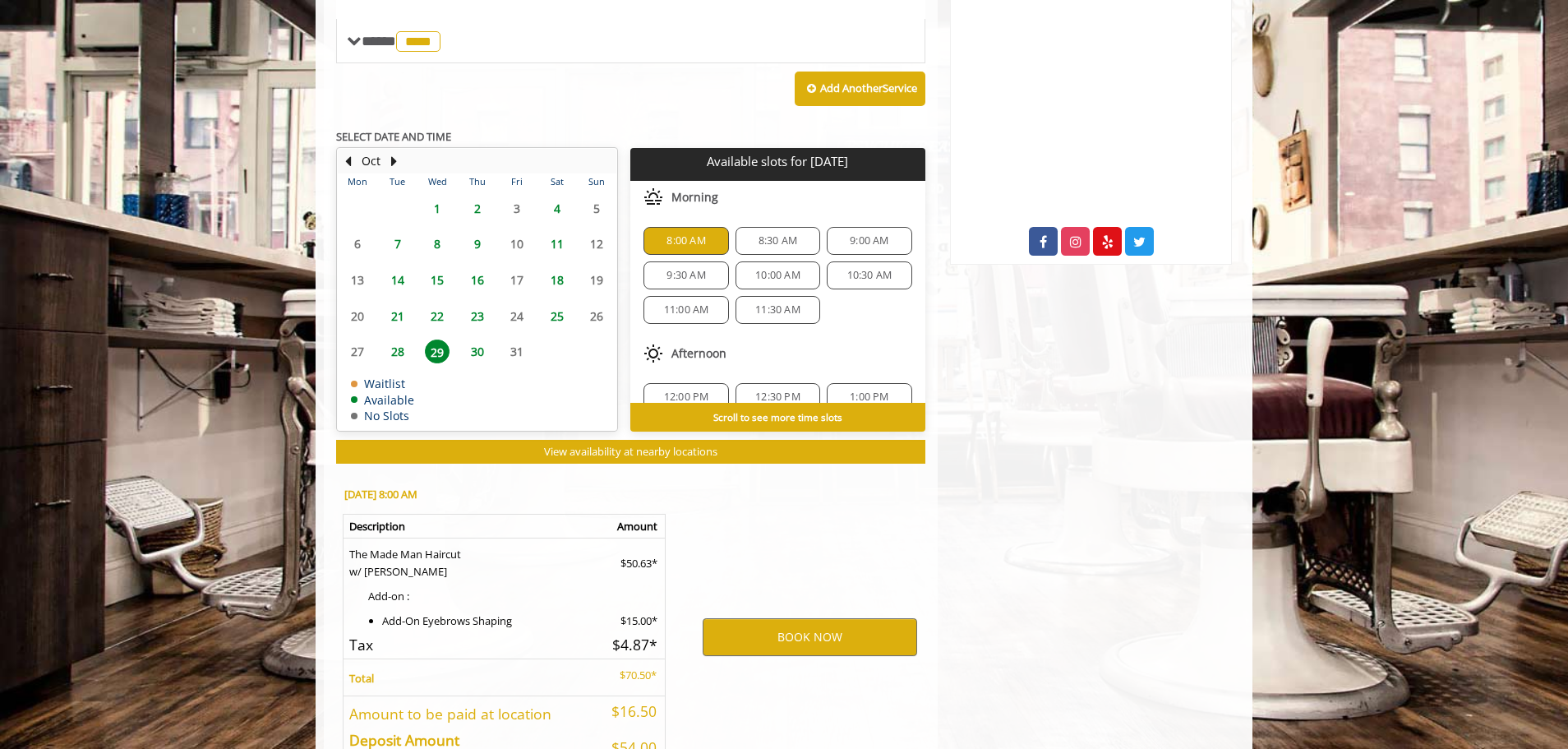
scroll to position [876, 0]
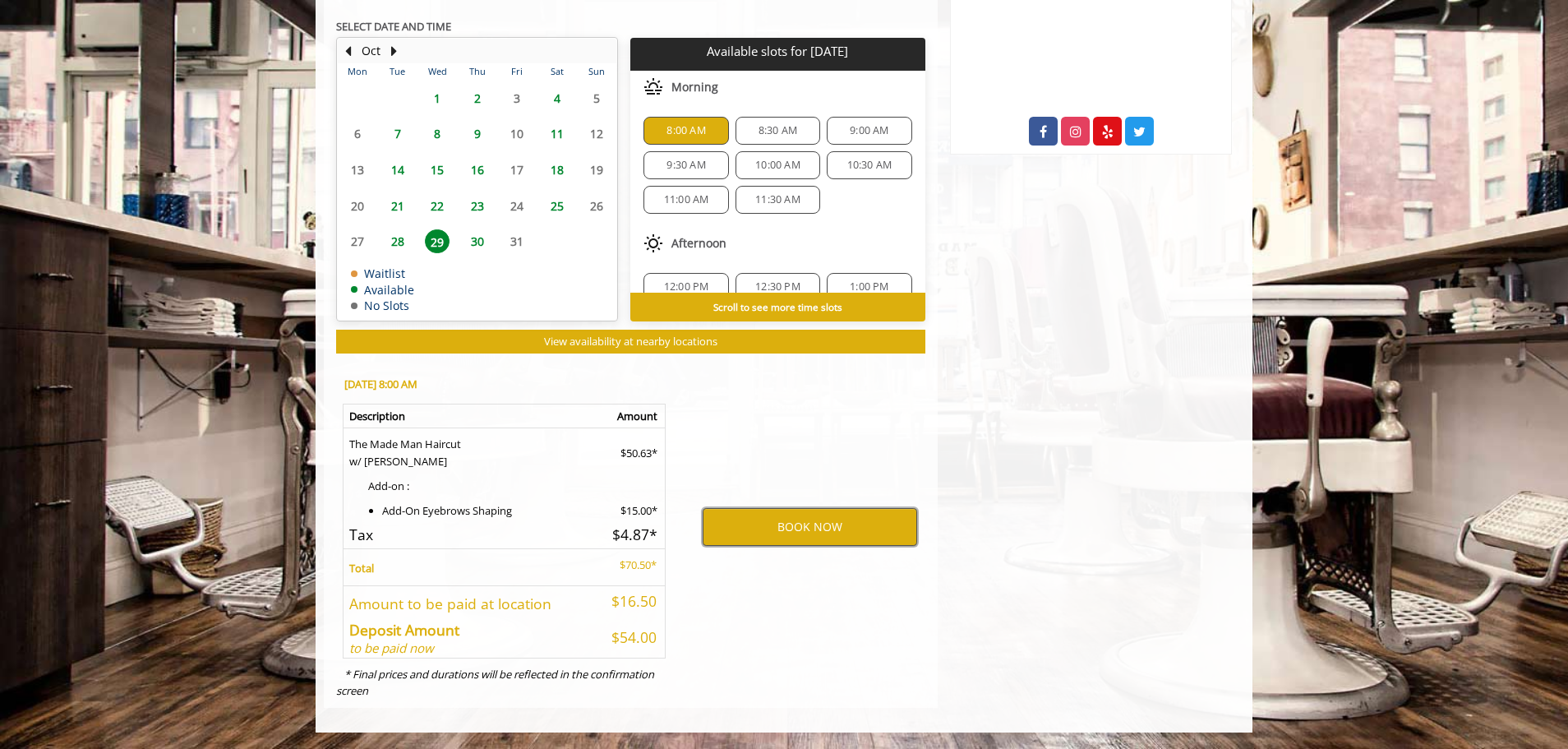
click at [814, 529] on button "BOOK NOW" at bounding box center [810, 527] width 214 height 38
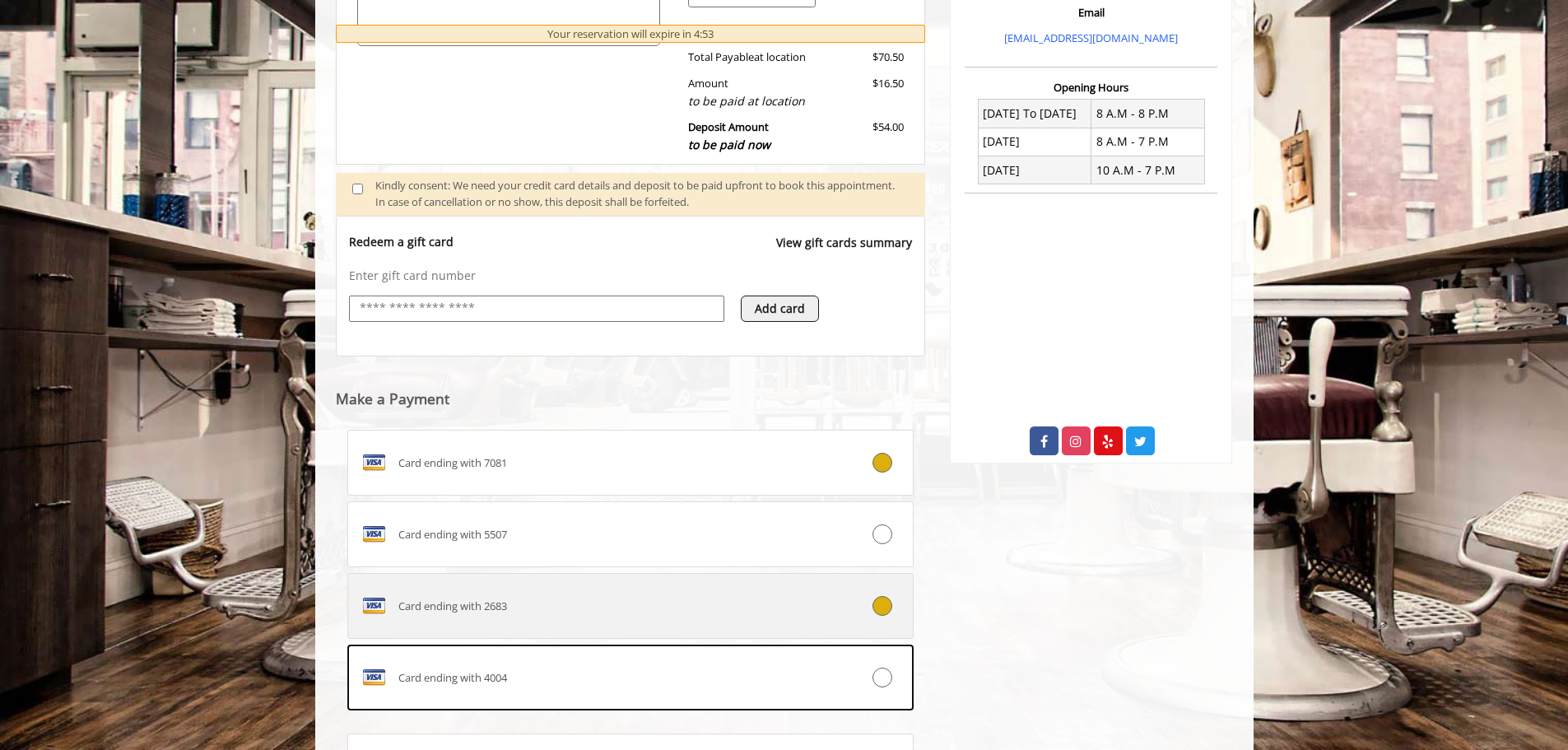
scroll to position [649, 0]
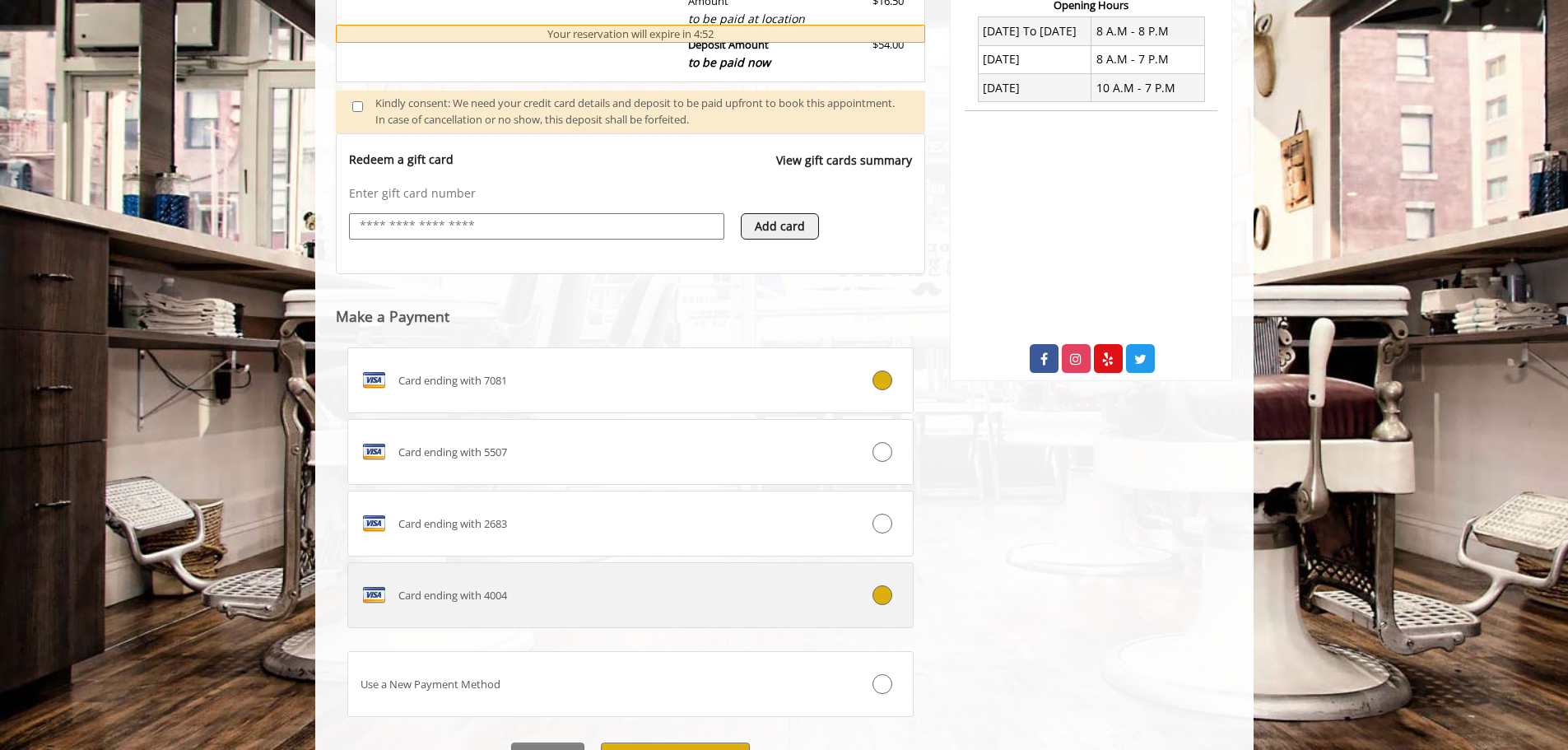
click at [712, 604] on div "Card ending with 4004" at bounding box center [584, 595] width 471 height 26
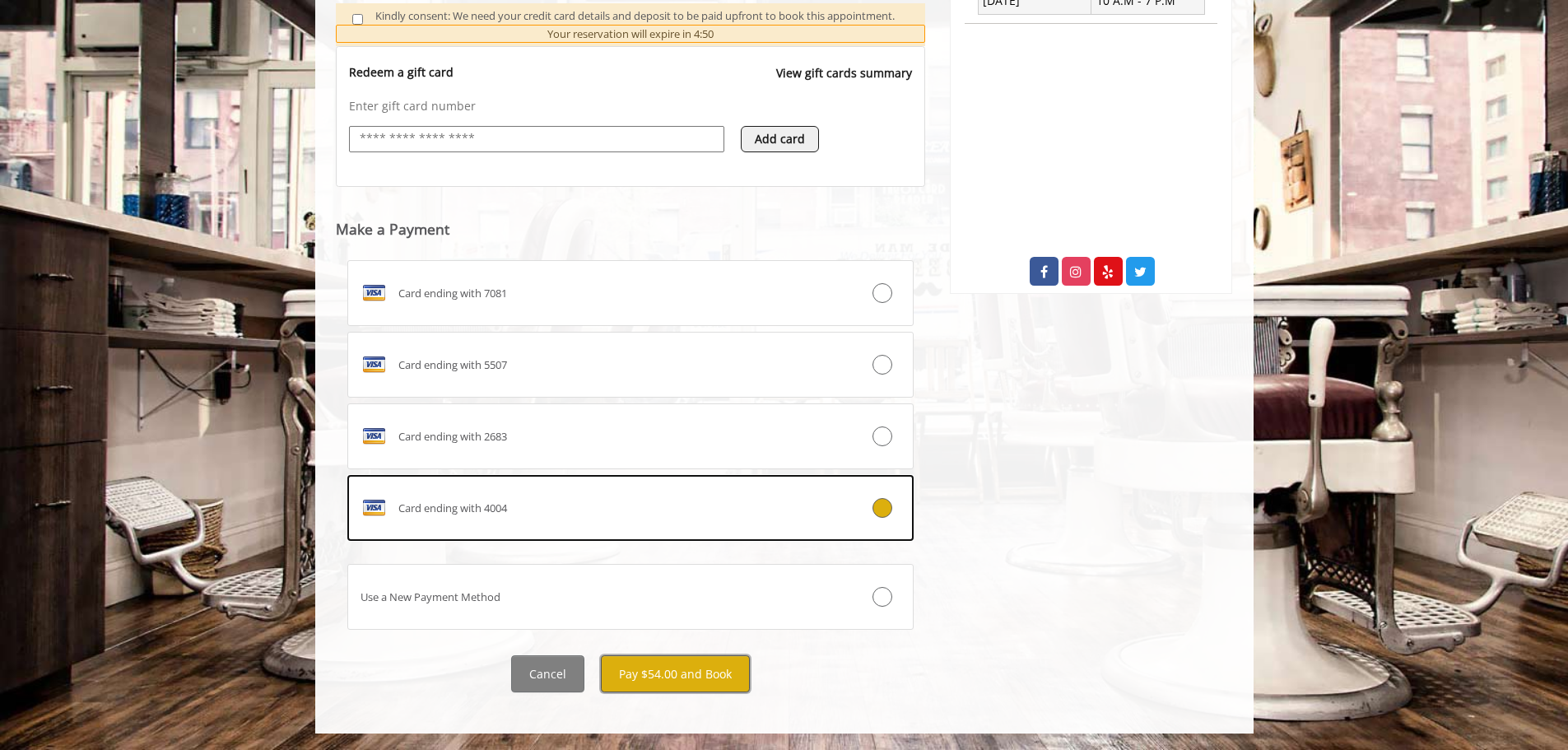
click at [687, 669] on button "Pay $54.00 and Book" at bounding box center [675, 674] width 149 height 37
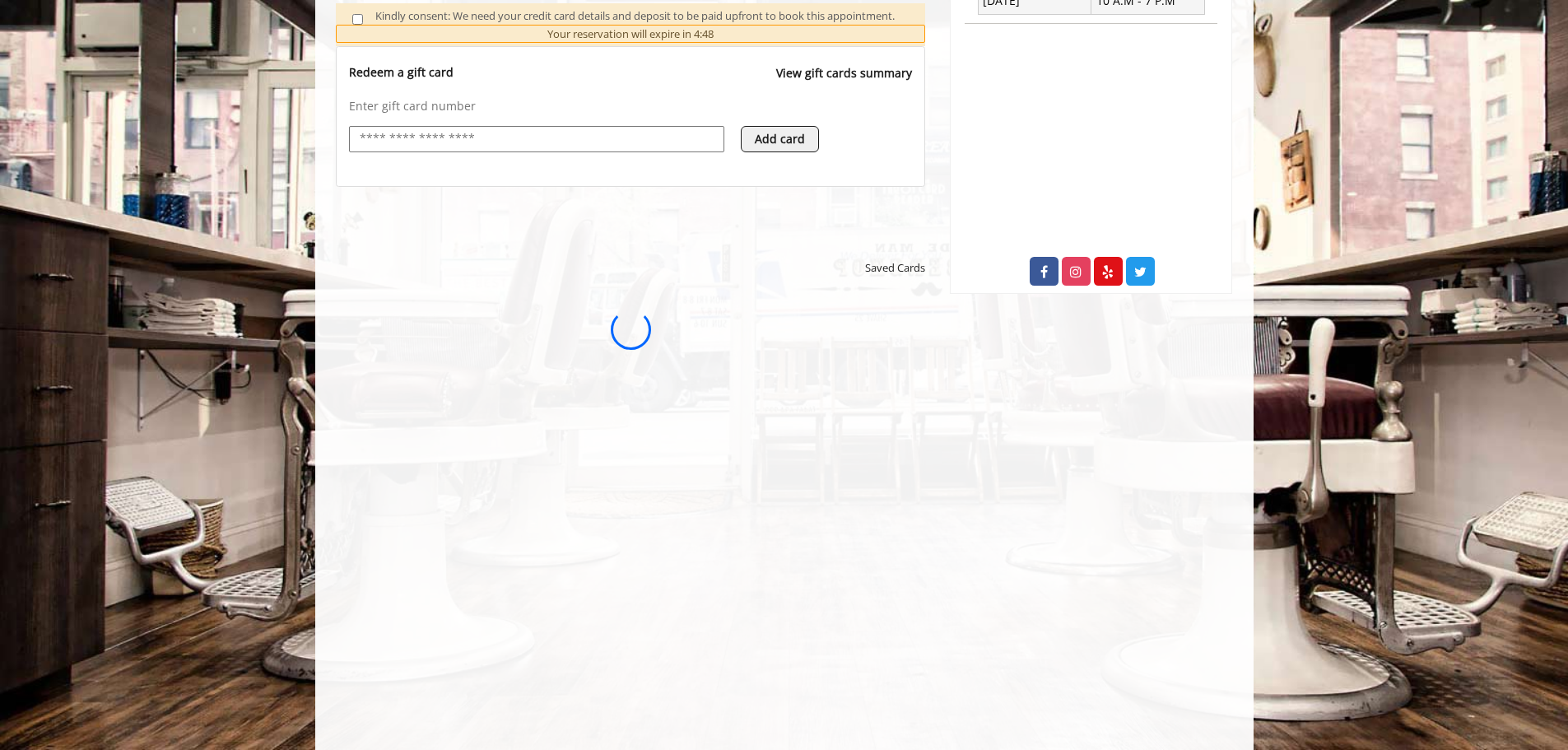
scroll to position [0, 0]
